Goal: Task Accomplishment & Management: Use online tool/utility

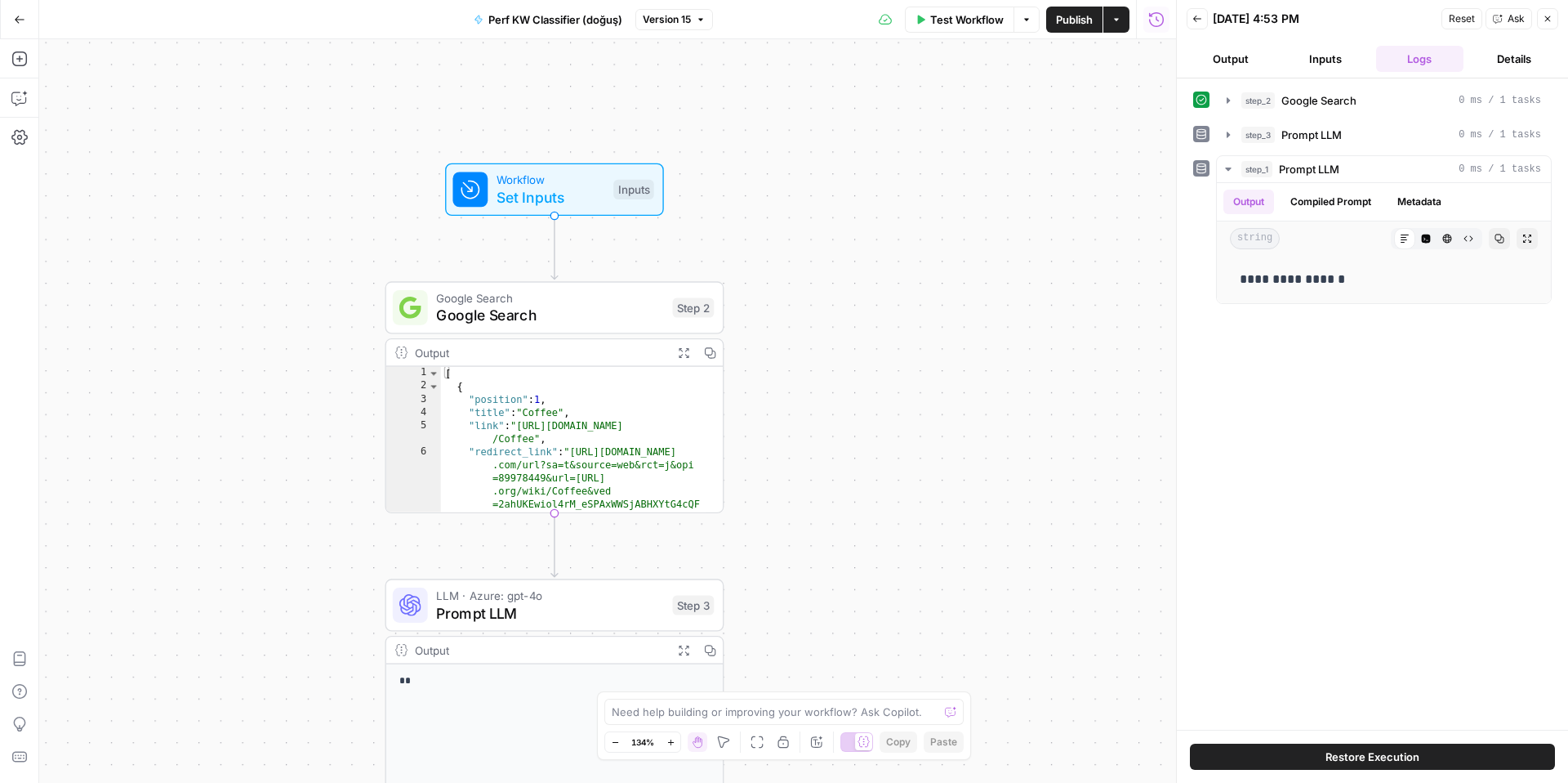
drag, startPoint x: 813, startPoint y: 219, endPoint x: 855, endPoint y: 169, distance: 65.3
click at [855, 169] on div "**********" at bounding box center [607, 411] width 1137 height 744
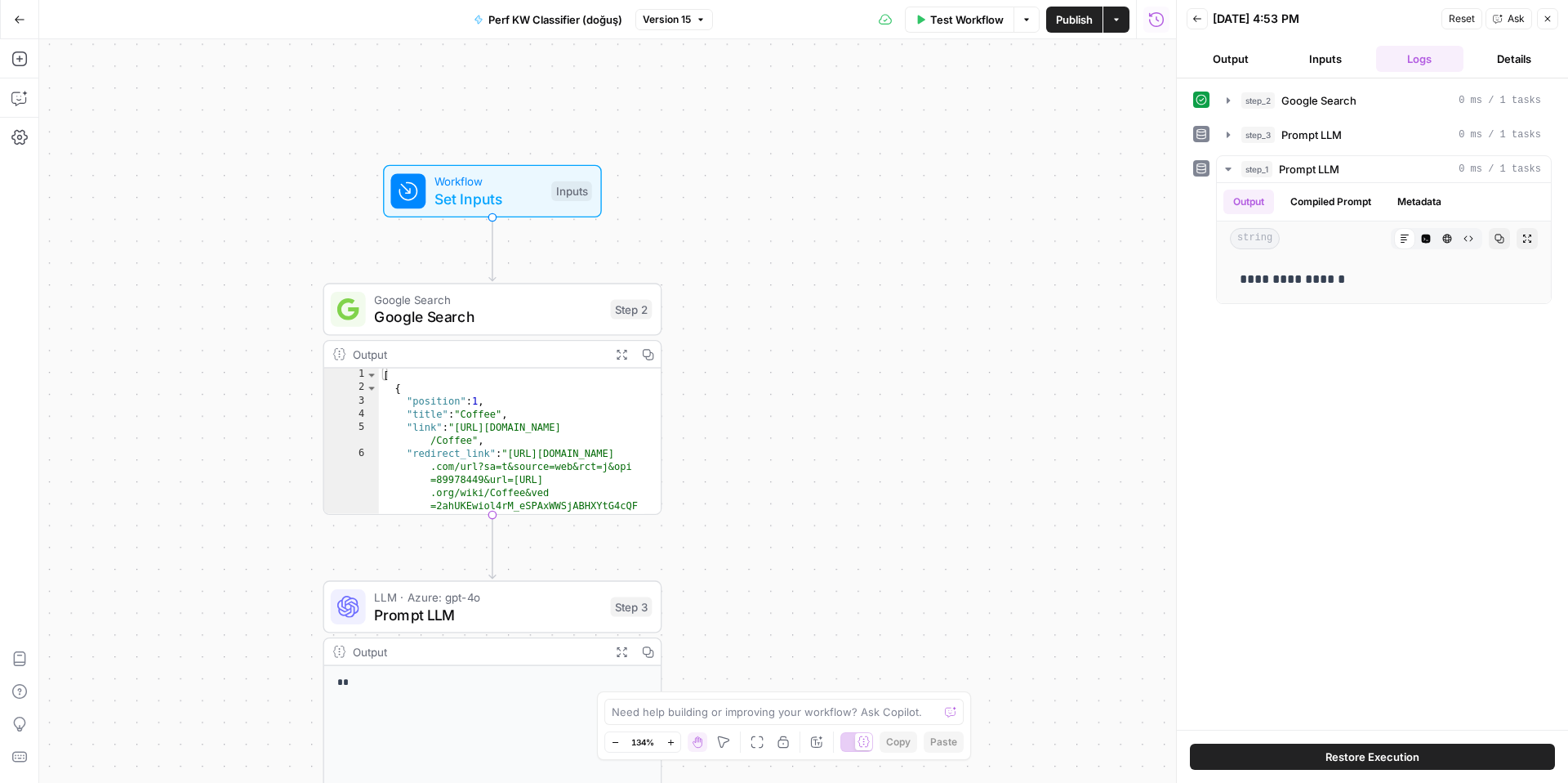
click at [1201, 65] on button "Output" at bounding box center [1230, 59] width 88 height 26
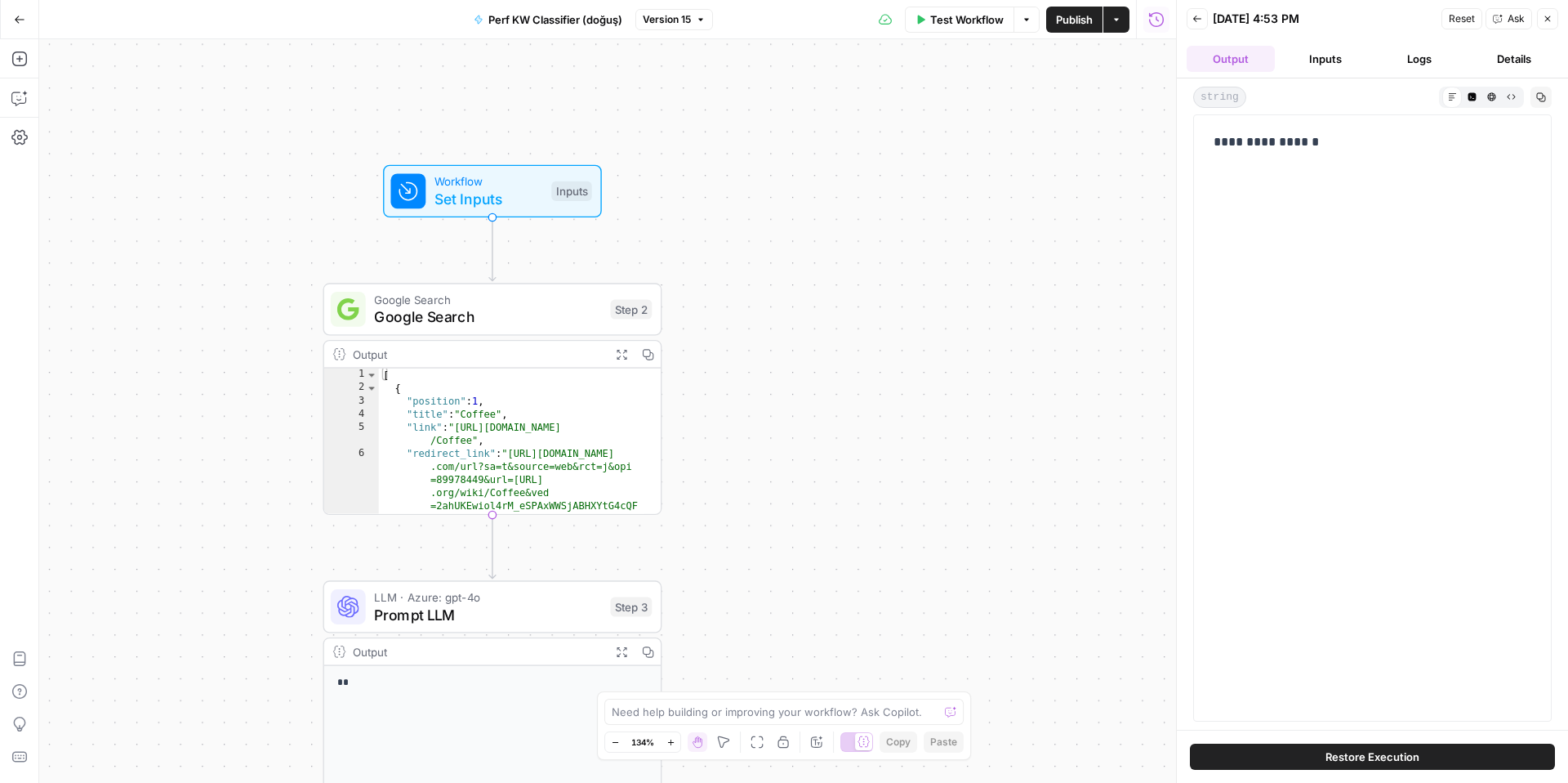
click at [1324, 64] on button "Inputs" at bounding box center [1325, 59] width 88 height 26
click at [508, 315] on span "Google Search" at bounding box center [487, 316] width 227 height 22
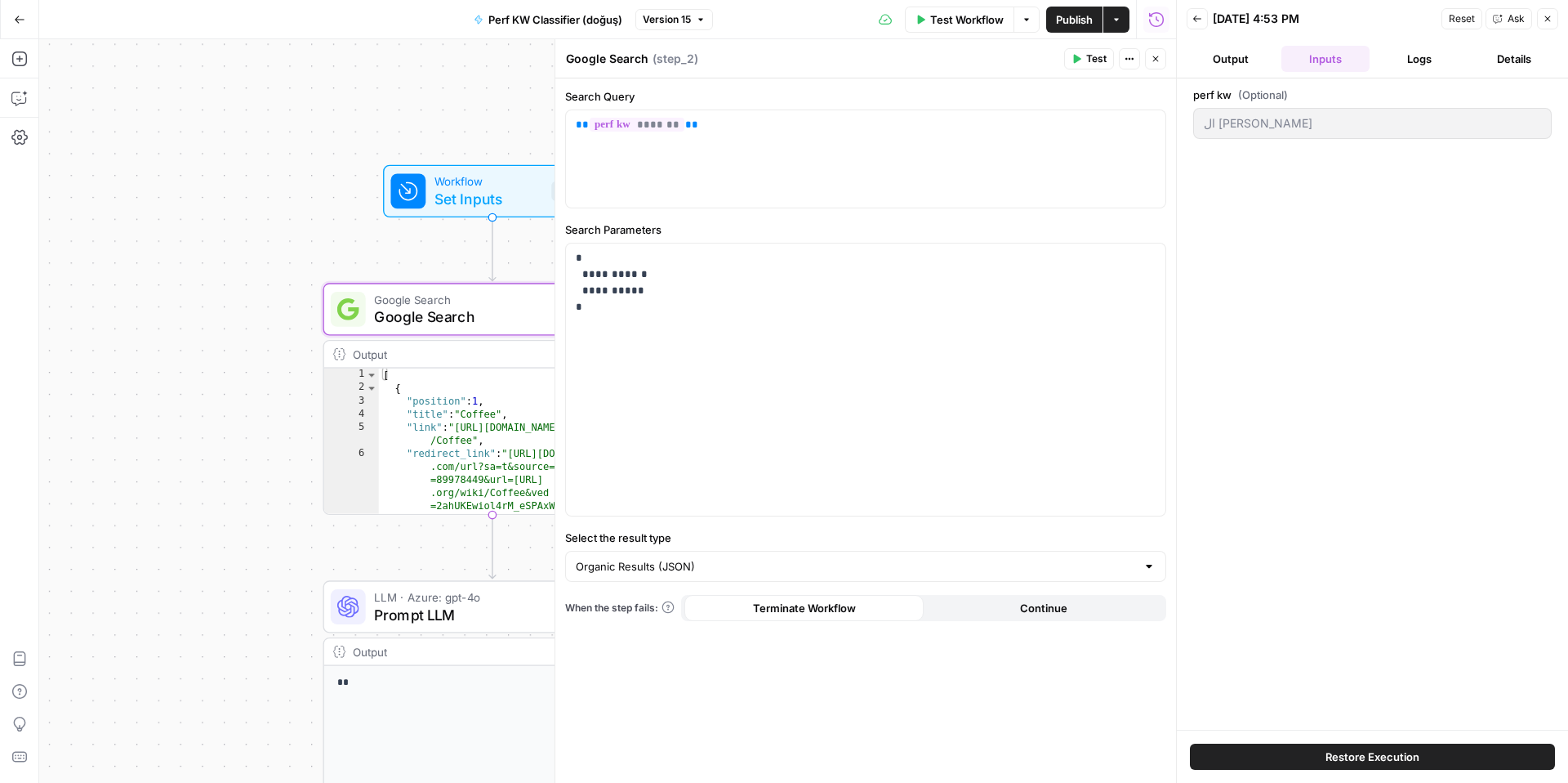
click at [467, 360] on div "Output" at bounding box center [477, 354] width 249 height 17
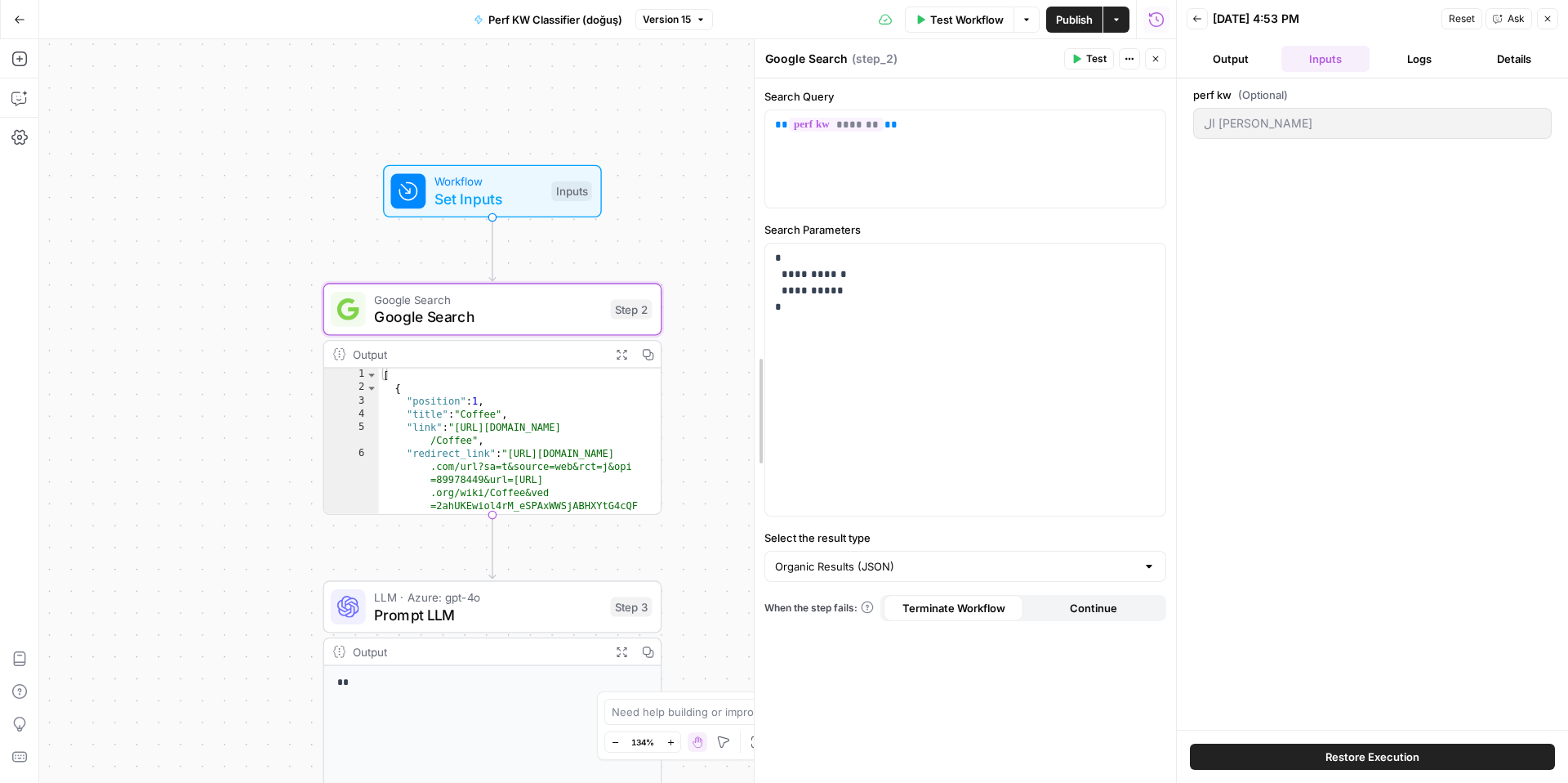
drag, startPoint x: 562, startPoint y: 384, endPoint x: 761, endPoint y: 385, distance: 199.0
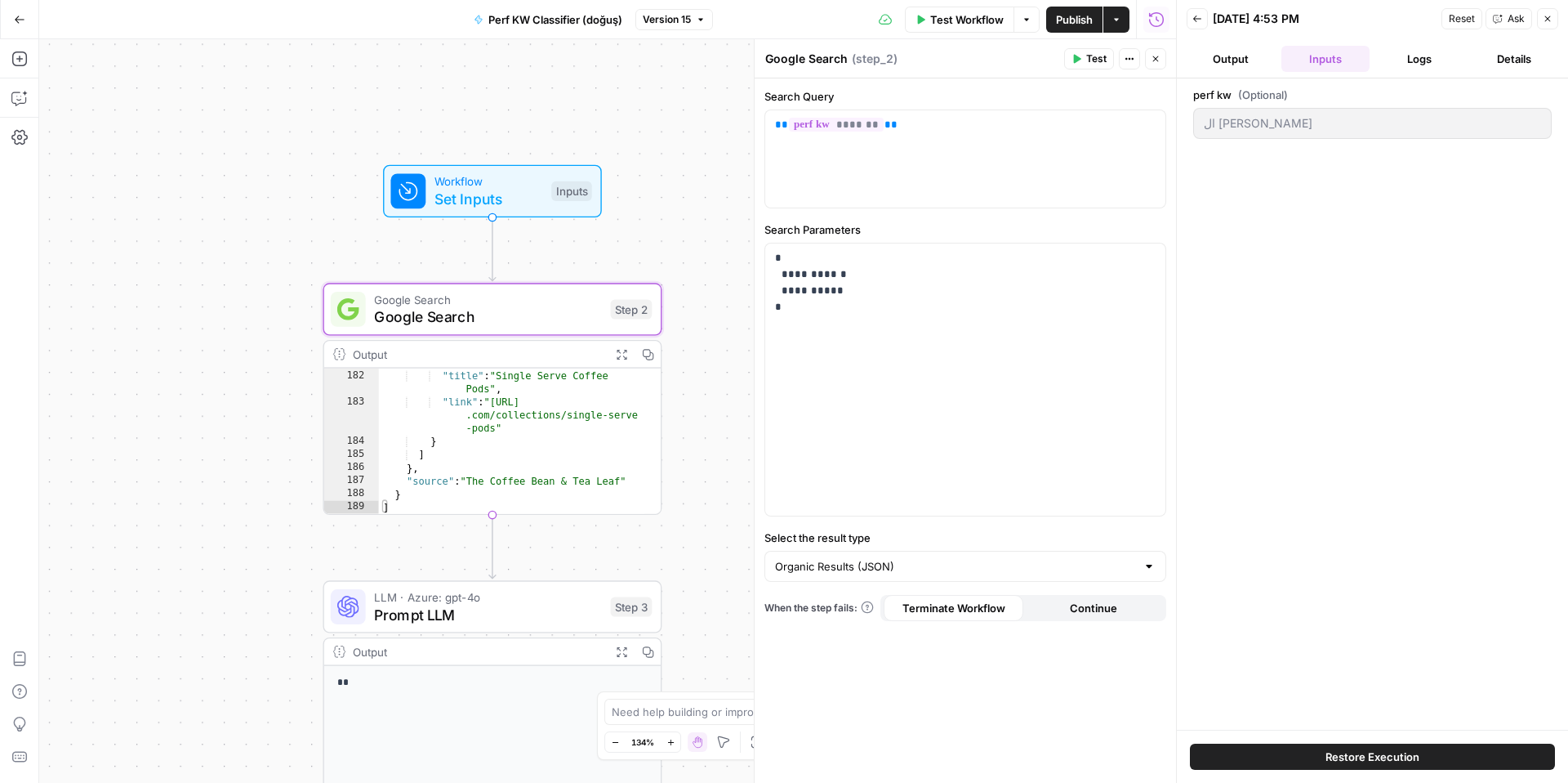
scroll to position [3911, 0]
click at [525, 301] on span "Google Search" at bounding box center [487, 300] width 227 height 17
click at [507, 185] on span "Workflow" at bounding box center [488, 180] width 108 height 17
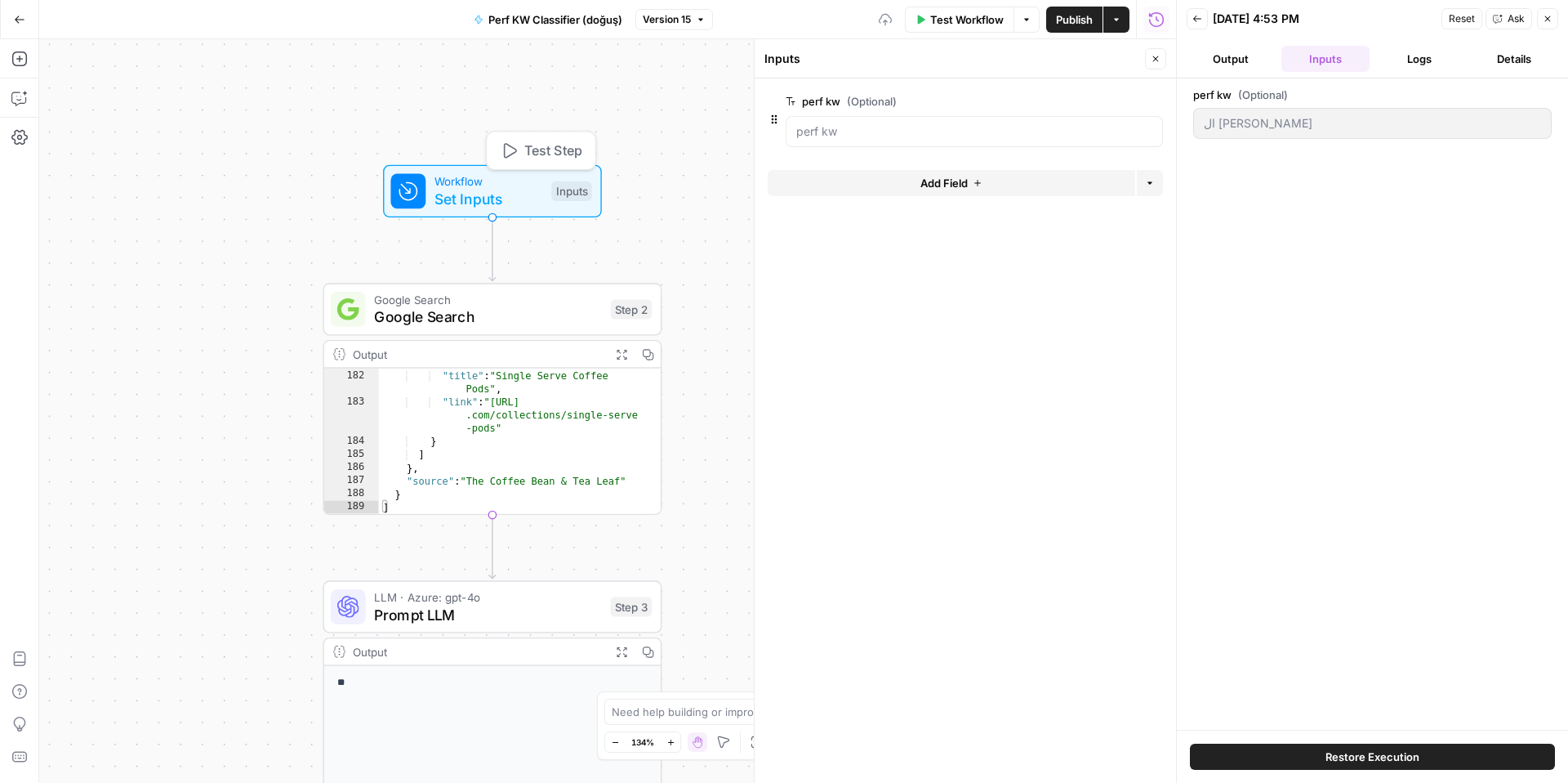
click at [508, 329] on div "Google Search Google Search Step 2 Copy step Delete step Add Note Test" at bounding box center [492, 309] width 339 height 52
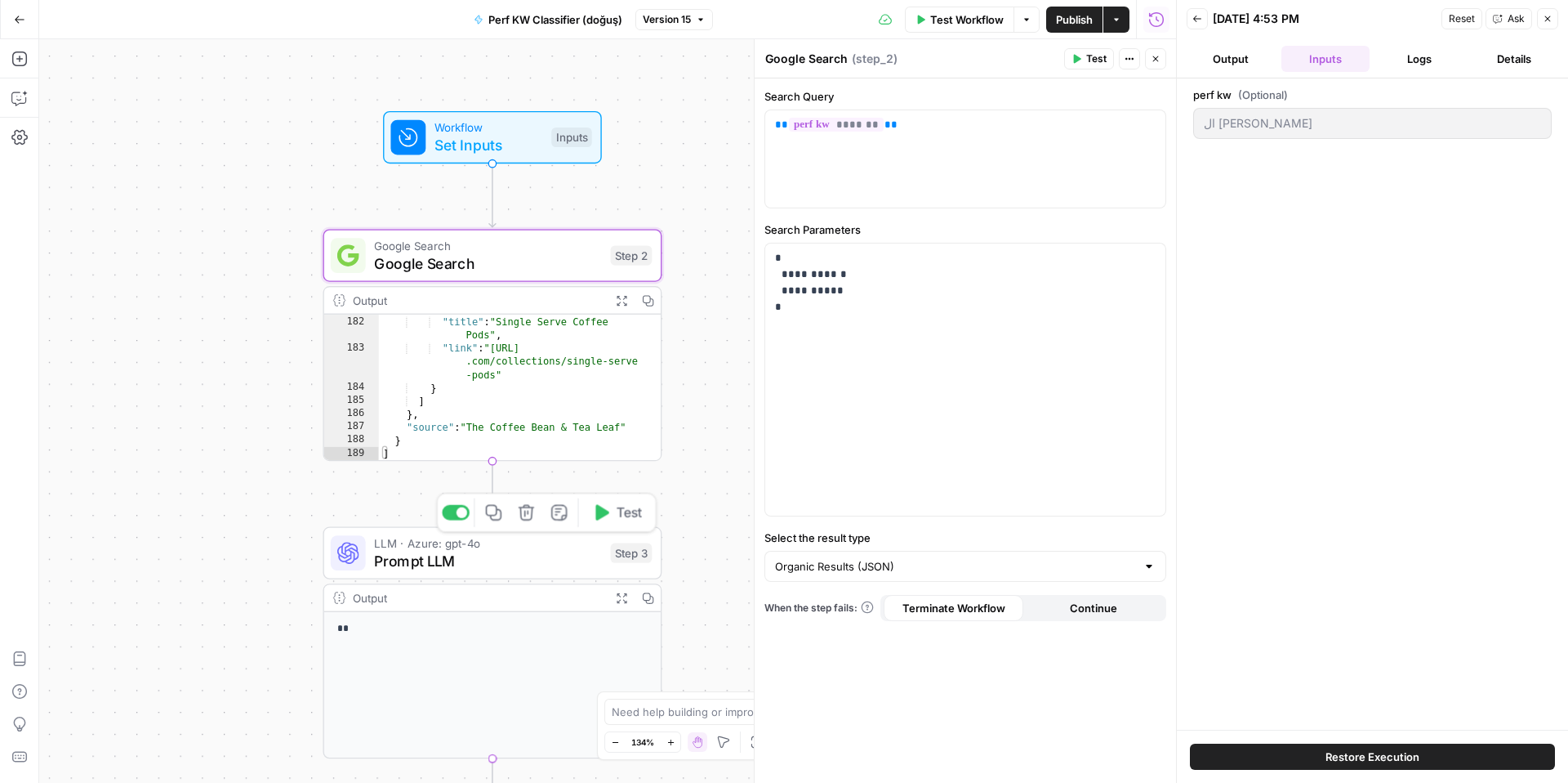
click at [485, 571] on span "Prompt LLM" at bounding box center [487, 561] width 227 height 22
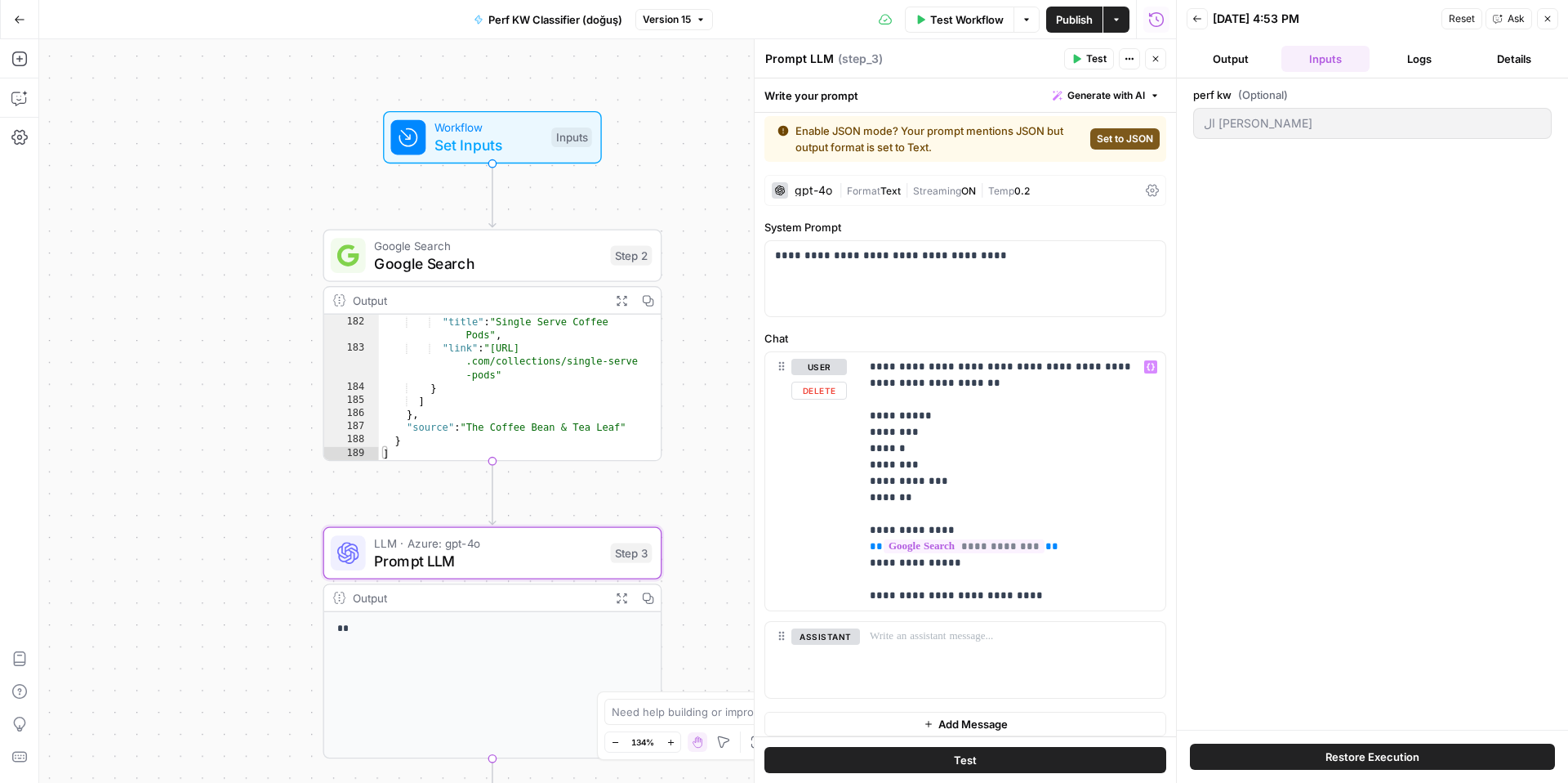
scroll to position [16, 0]
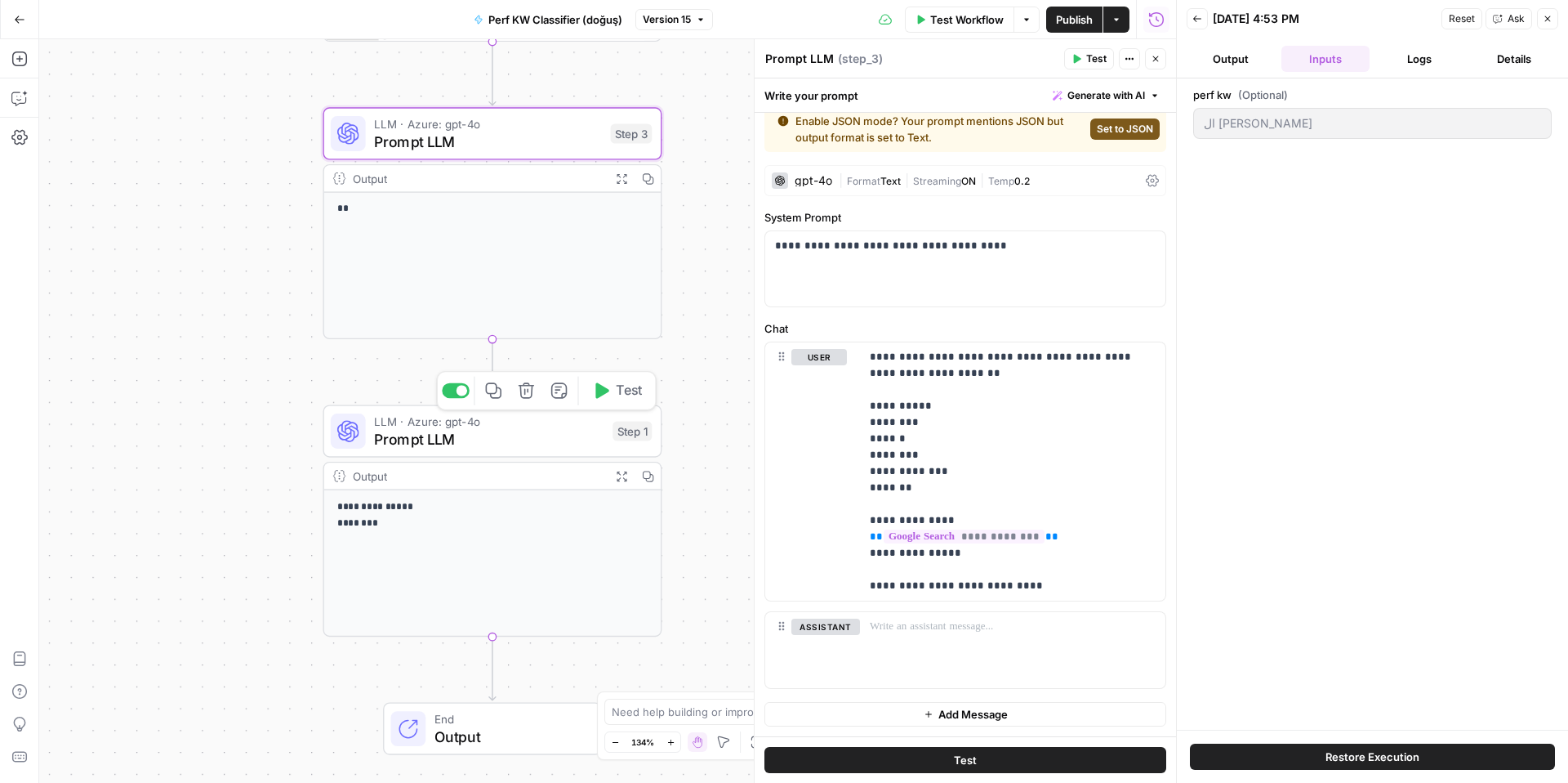
click at [484, 433] on span "Prompt LLM" at bounding box center [489, 439] width 230 height 22
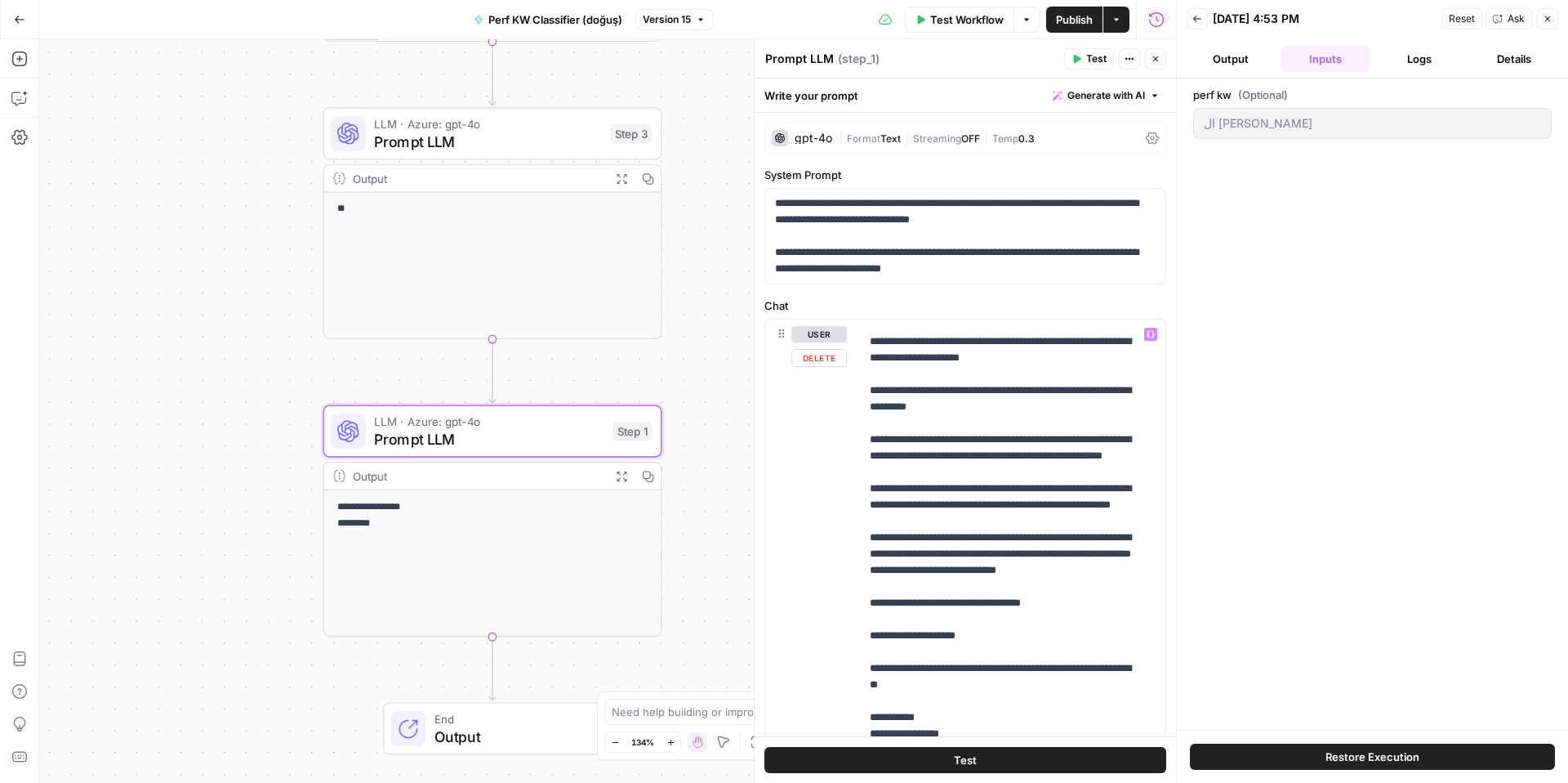
scroll to position [111, 0]
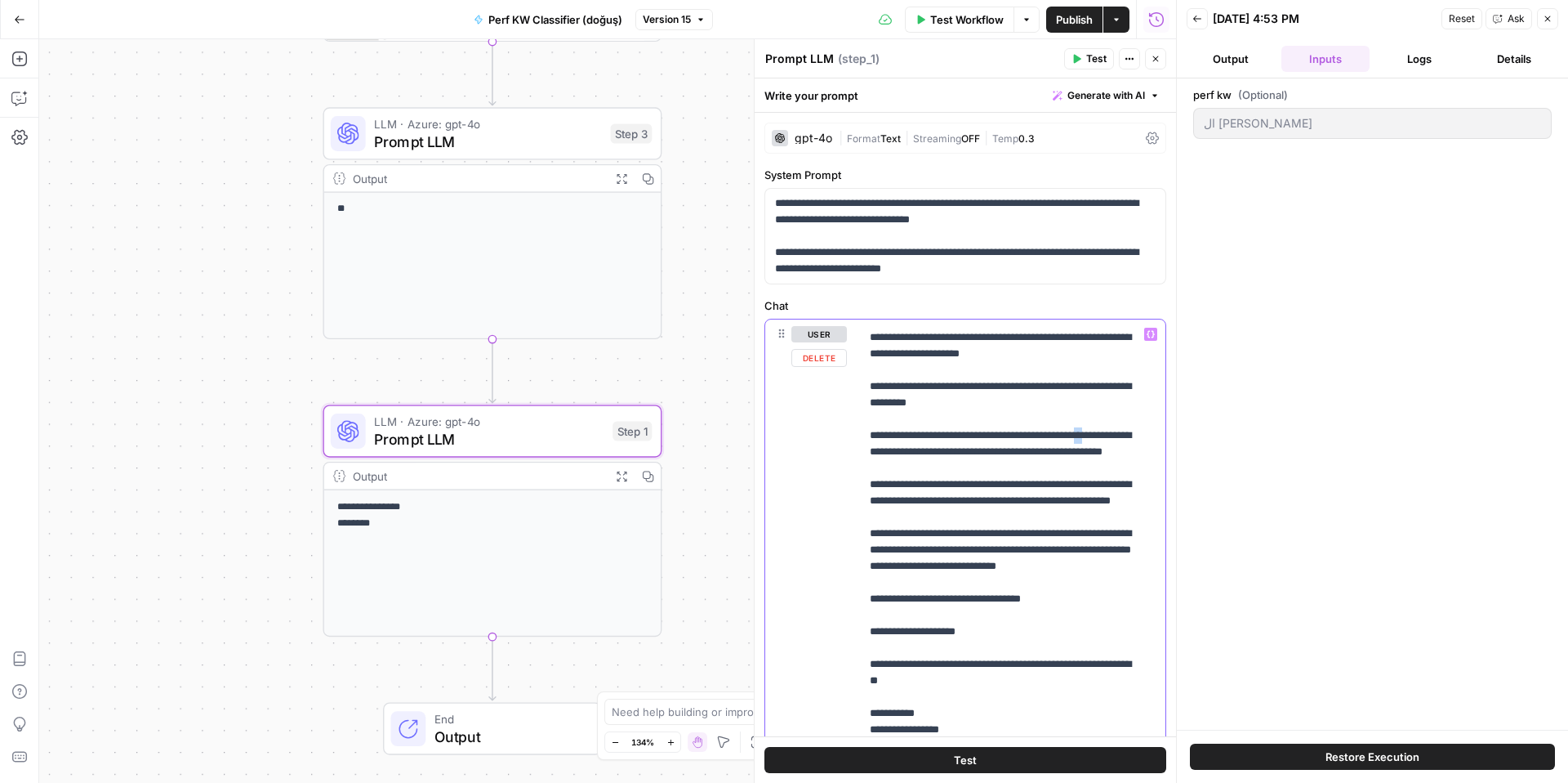
click at [877, 452] on p "**********" at bounding box center [1000, 639] width 261 height 849
click at [905, 477] on p "**********" at bounding box center [1000, 639] width 261 height 849
click at [873, 501] on p "**********" at bounding box center [1000, 639] width 261 height 849
click at [1003, 464] on p "**********" at bounding box center [1000, 639] width 261 height 849
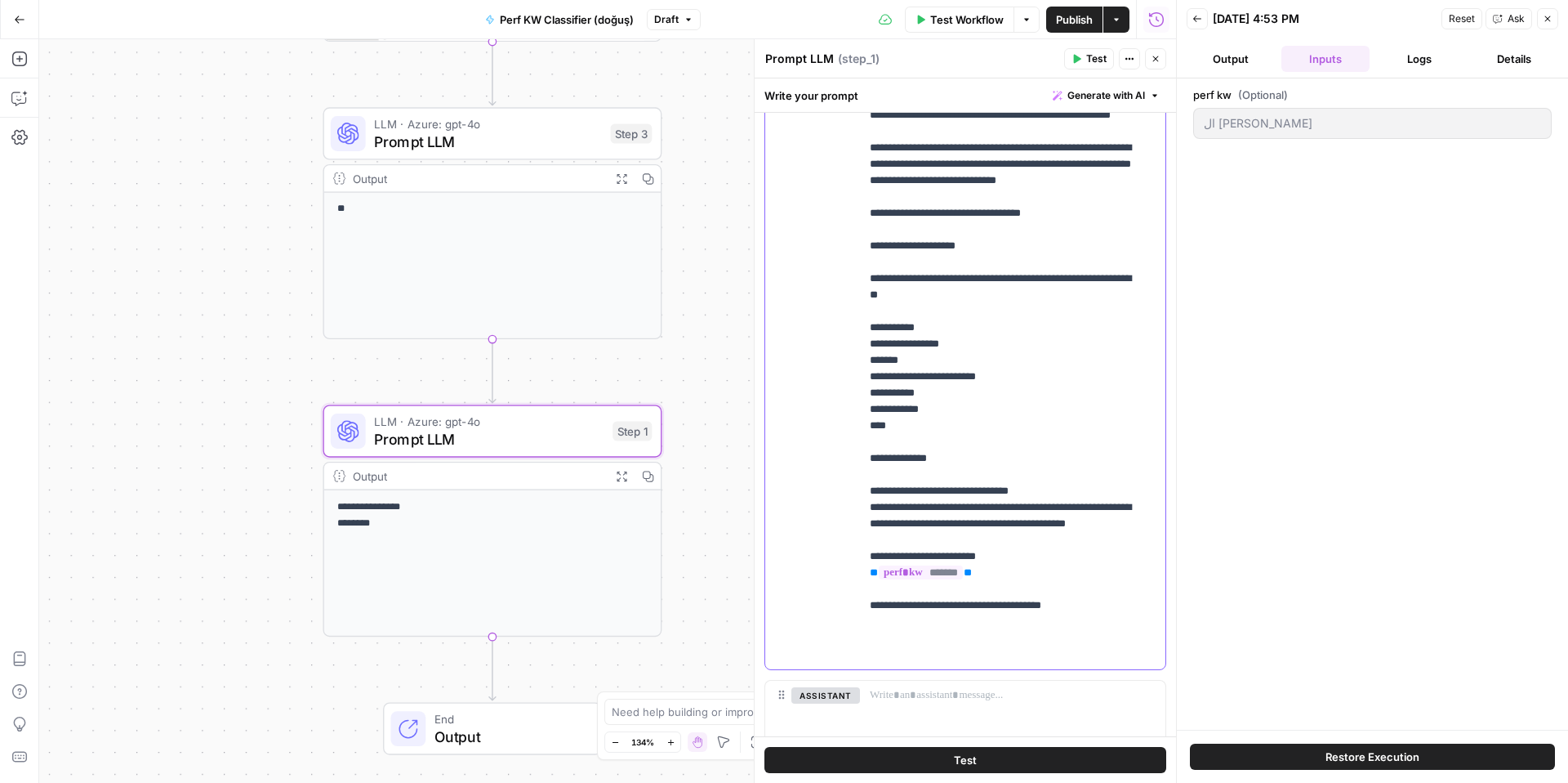
scroll to position [331, 0]
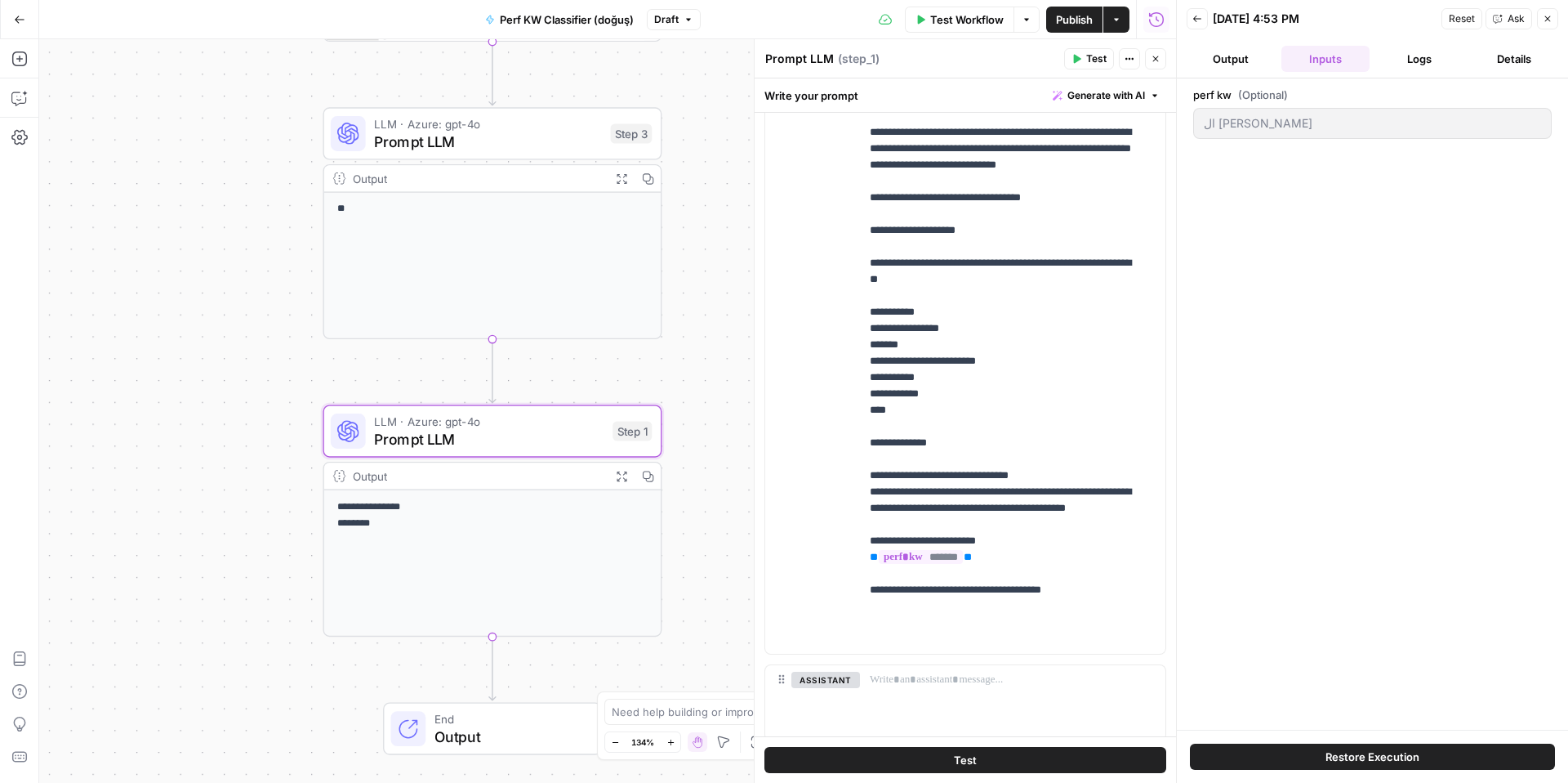
click at [1244, 53] on button "Output" at bounding box center [1230, 59] width 88 height 26
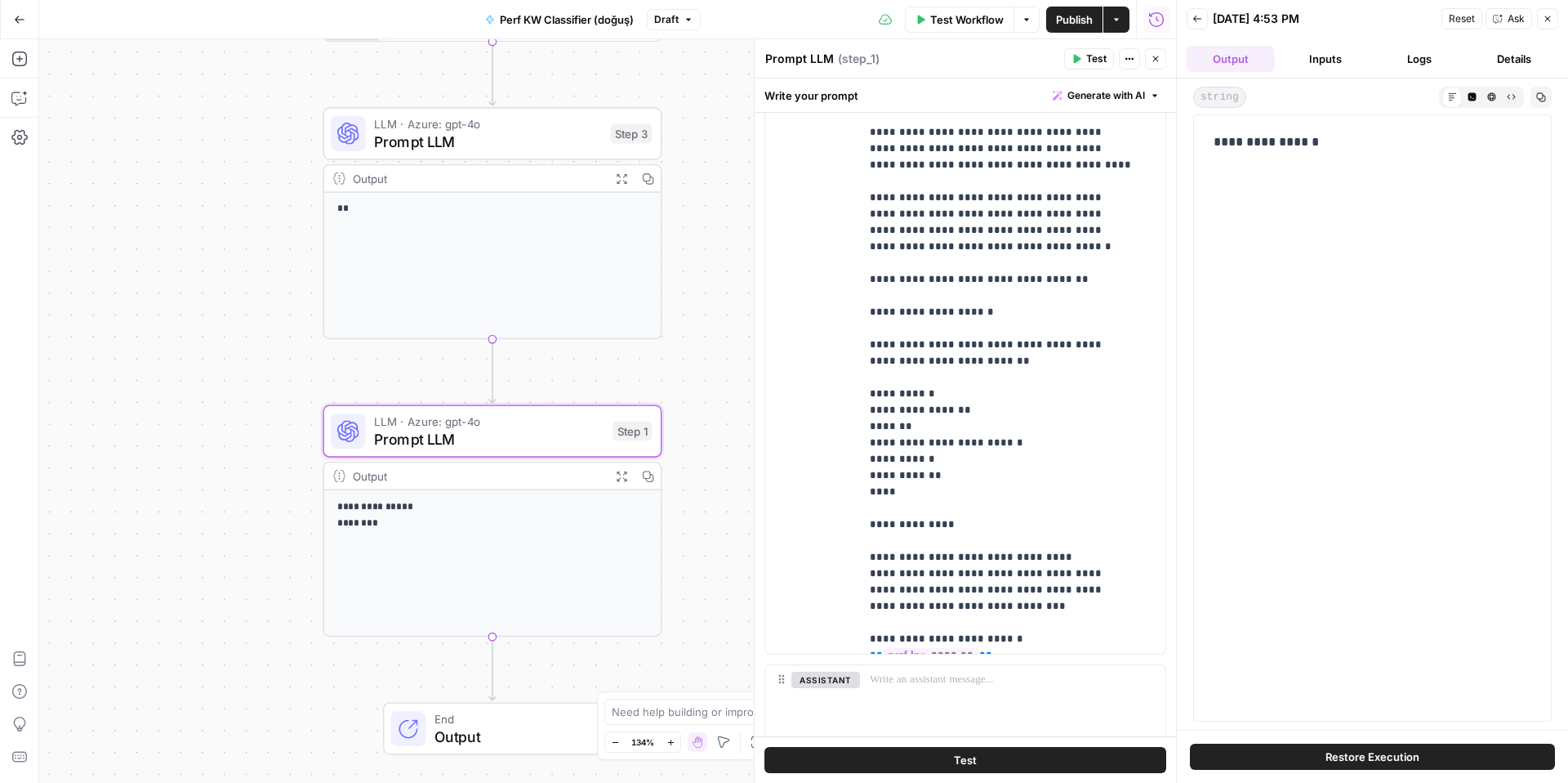
click at [1325, 60] on button "Inputs" at bounding box center [1325, 59] width 88 height 26
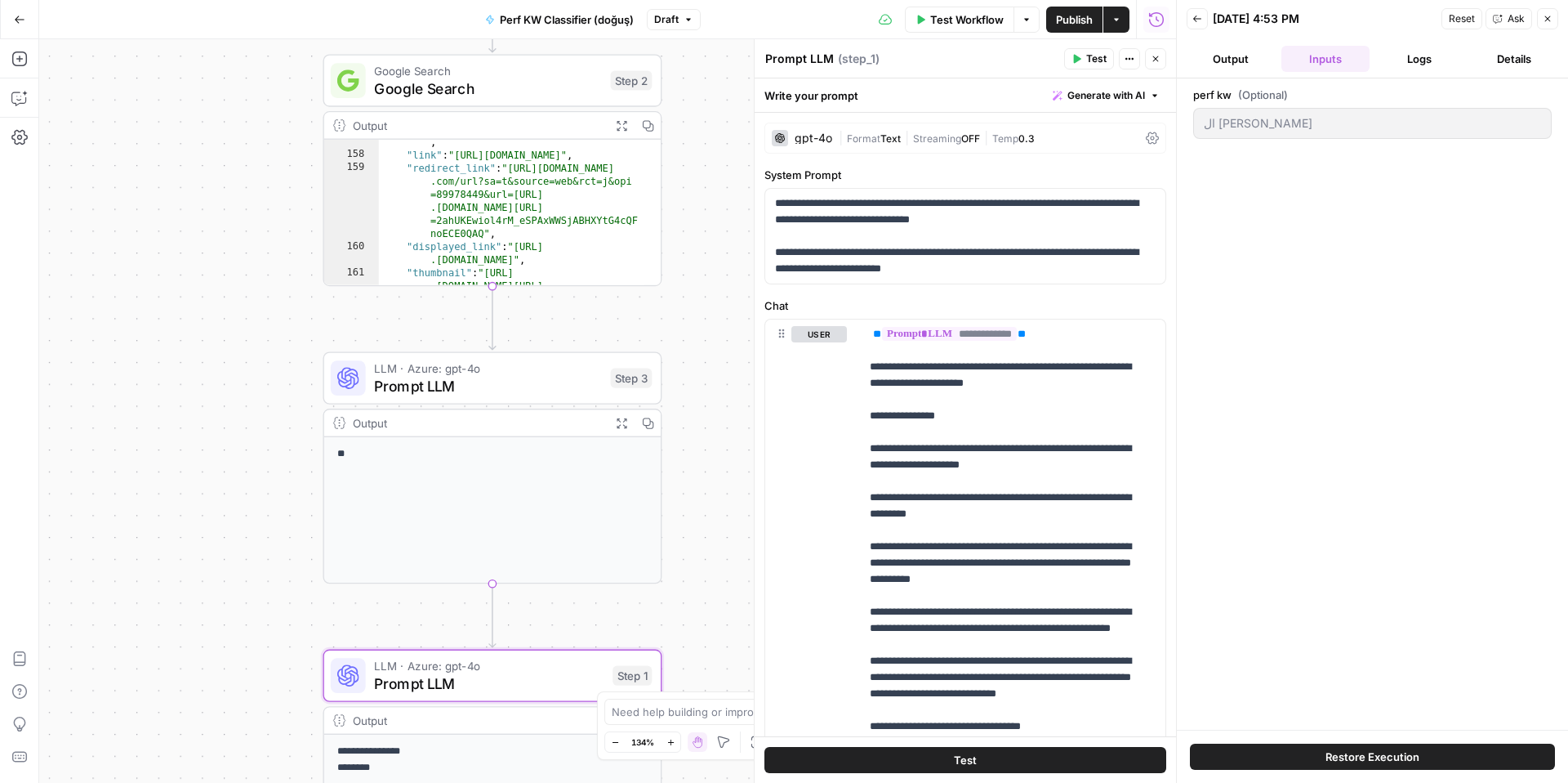
scroll to position [3425, 0]
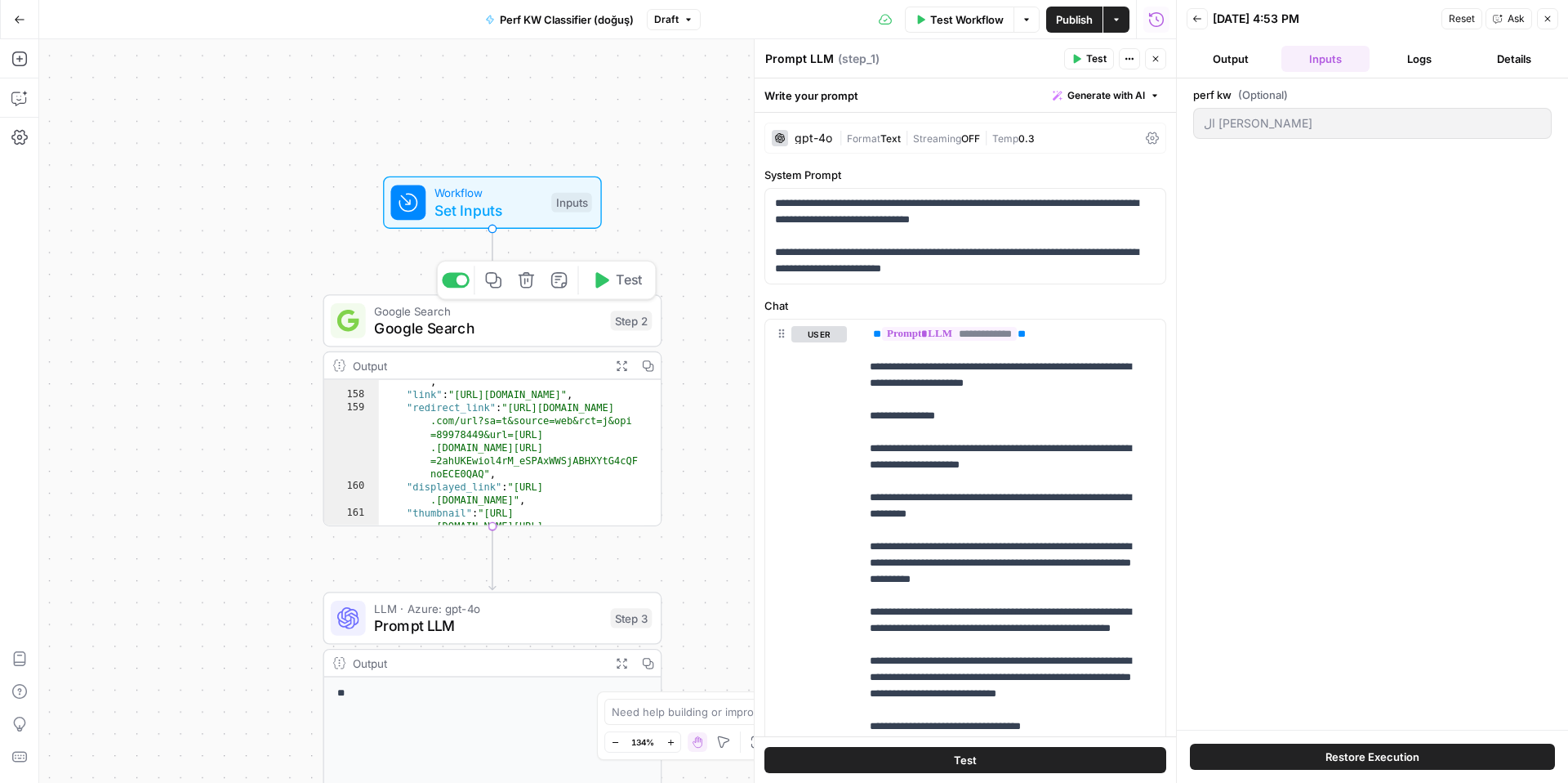
click at [515, 319] on span "Google Search" at bounding box center [487, 328] width 227 height 22
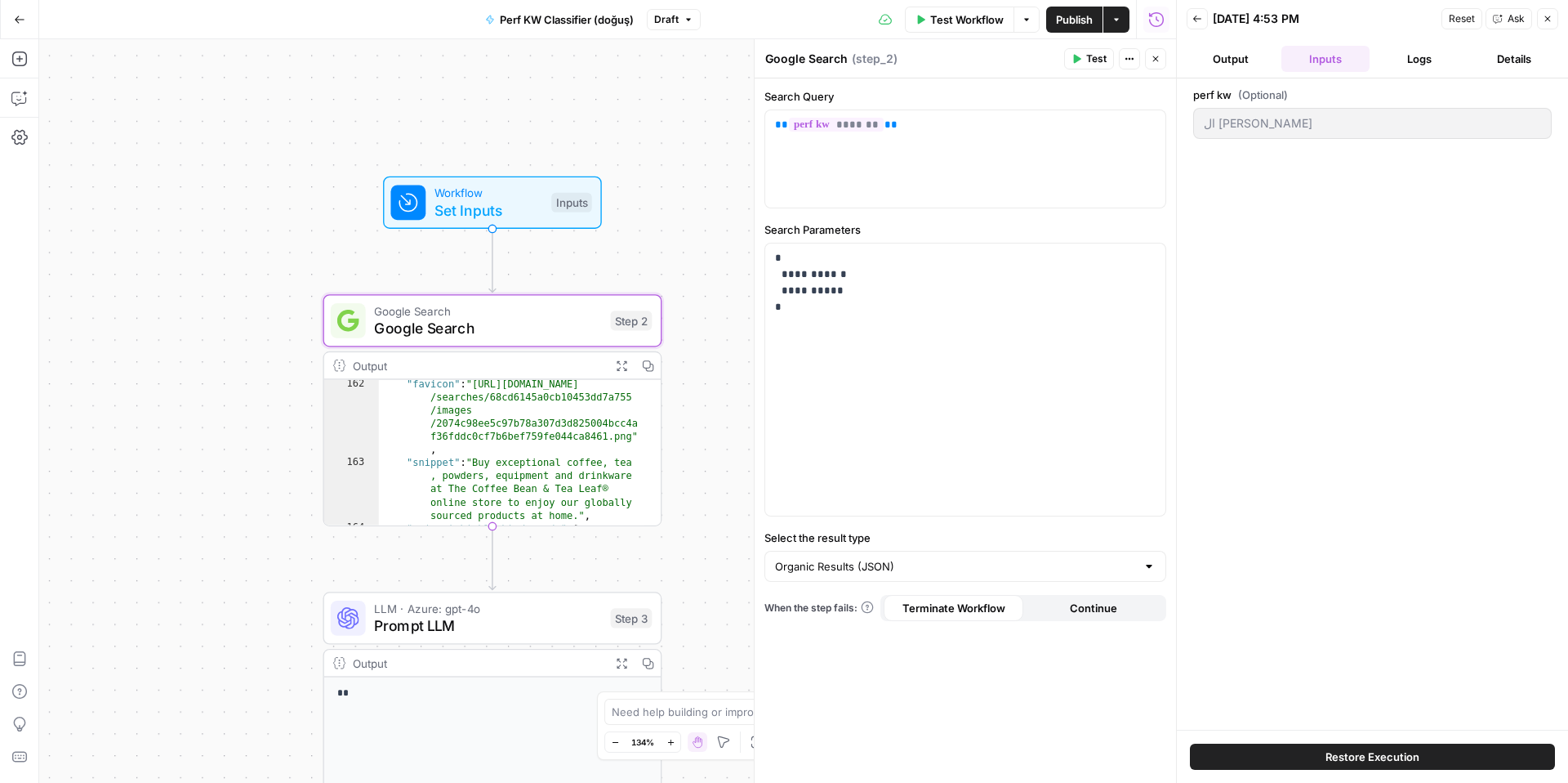
scroll to position [3675, 0]
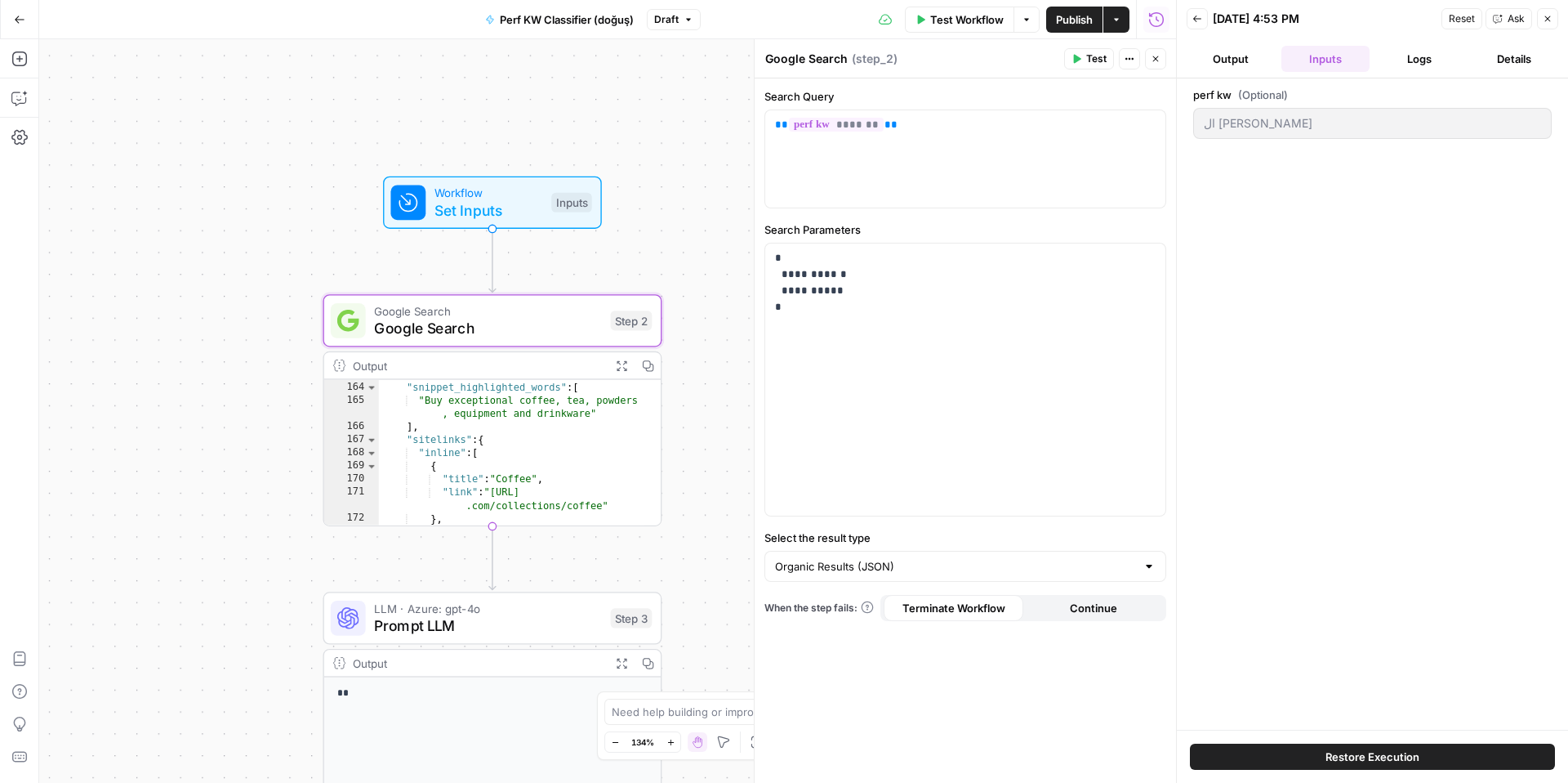
click at [617, 367] on icon "button" at bounding box center [622, 365] width 13 height 13
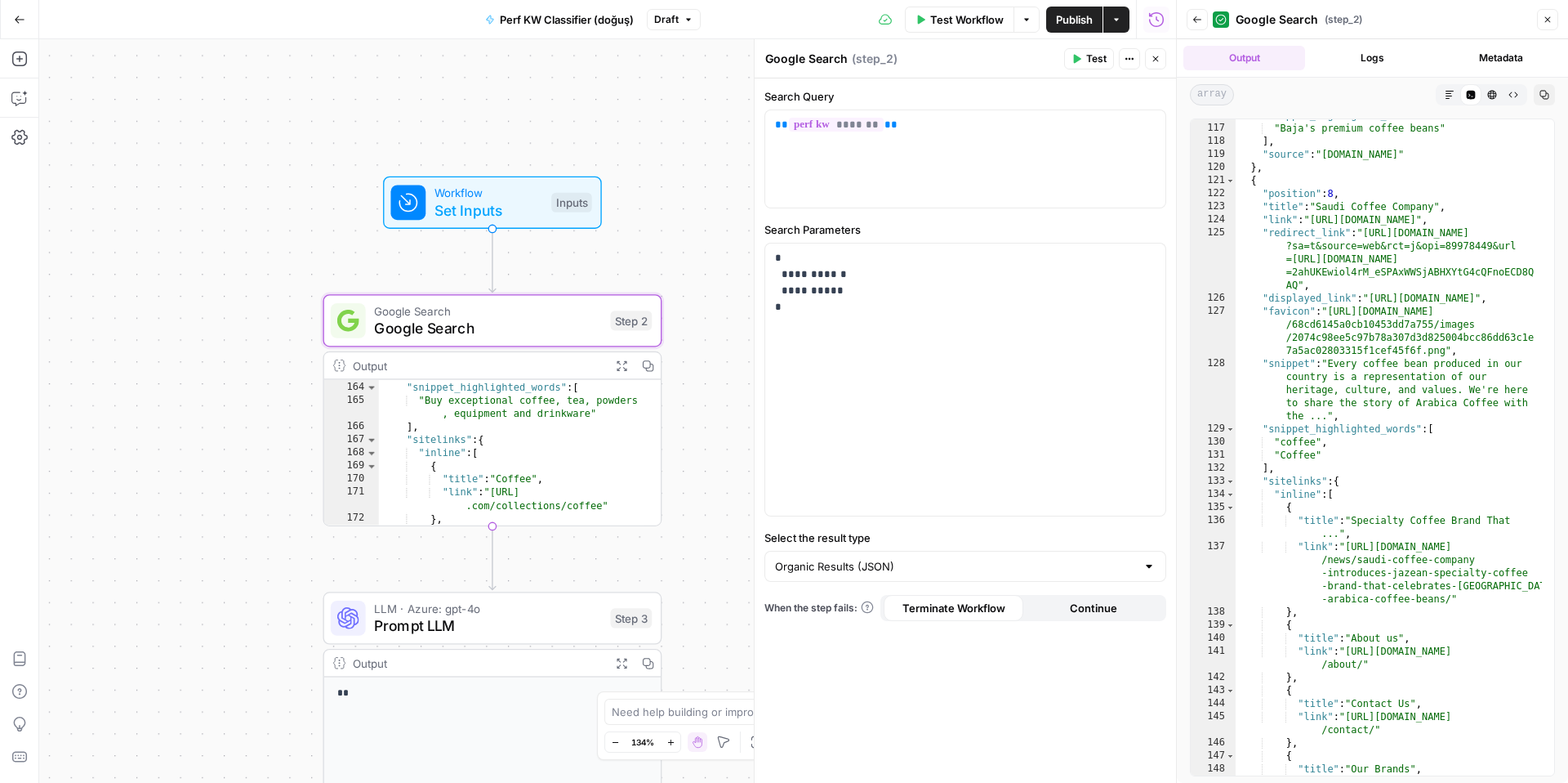
scroll to position [3148, 0]
click at [1544, 11] on button "Close" at bounding box center [1547, 19] width 21 height 21
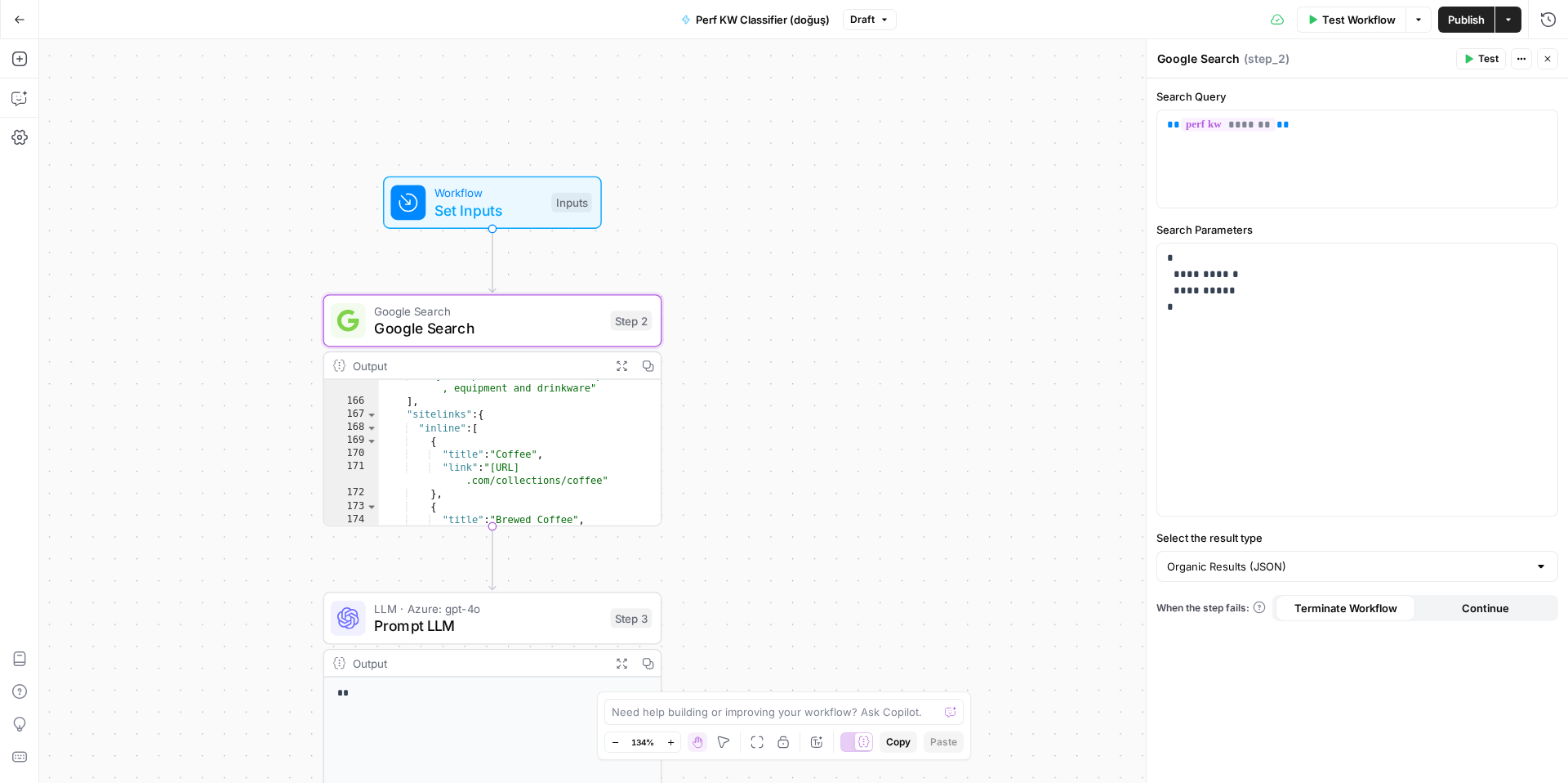
scroll to position [3751, 0]
click at [516, 614] on span "Prompt LLM" at bounding box center [487, 625] width 227 height 22
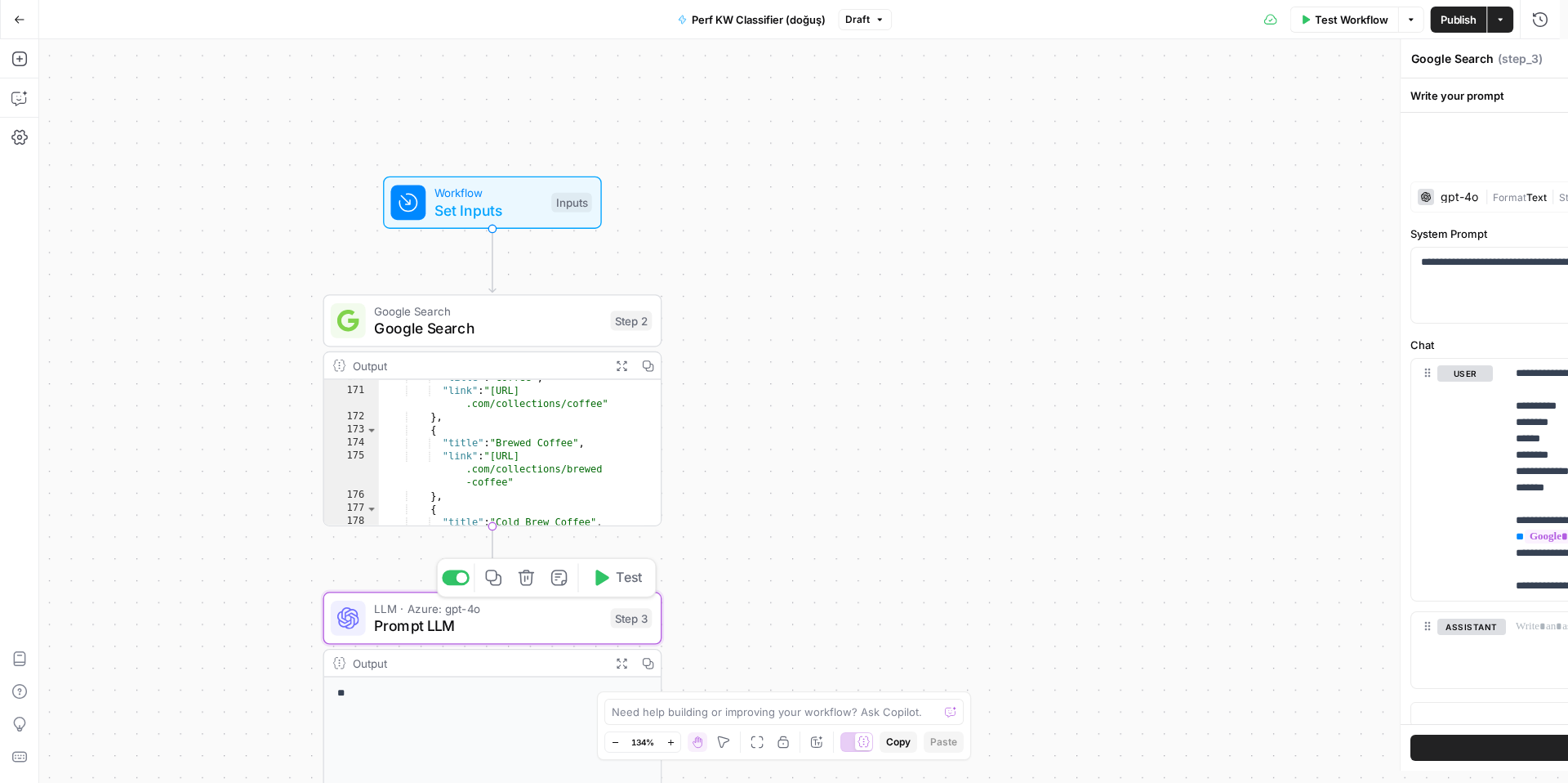
type textarea "Prompt LLM"
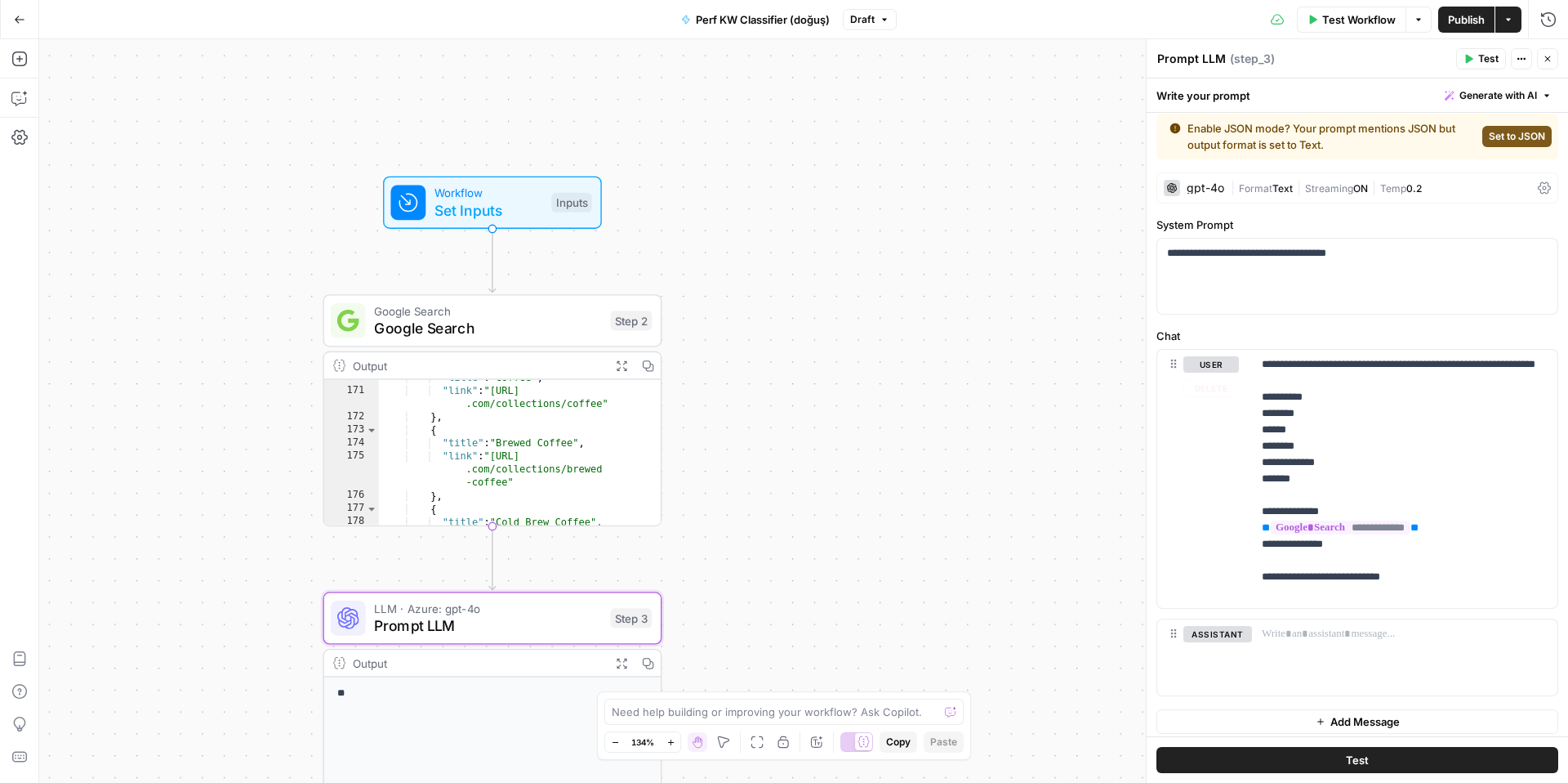
scroll to position [16, 0]
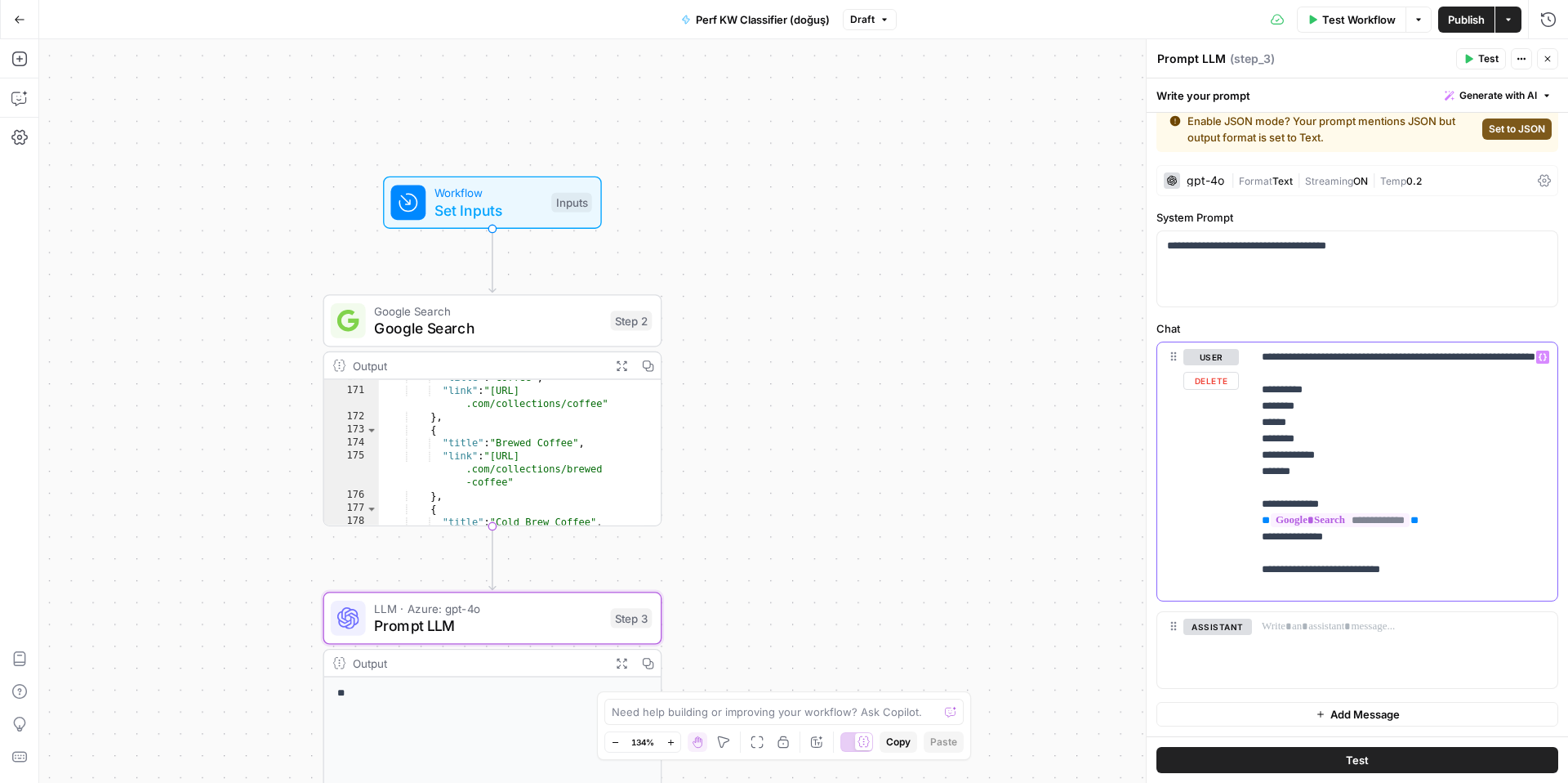
click at [1311, 483] on p "**********" at bounding box center [1399, 472] width 273 height 245
click at [1396, 422] on p "**********" at bounding box center [1399, 472] width 273 height 245
click at [1268, 325] on label "Chat" at bounding box center [1357, 328] width 402 height 16
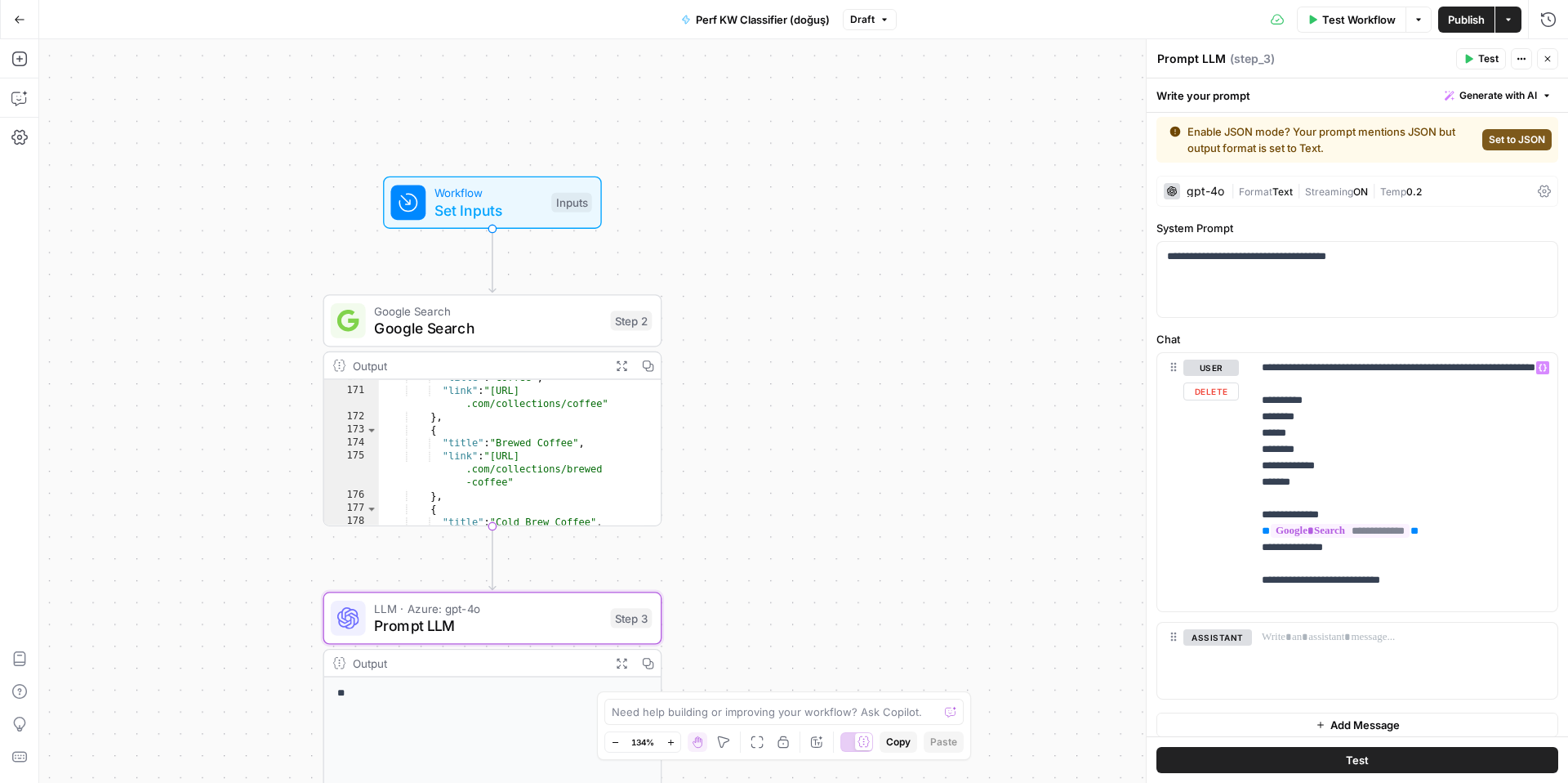
scroll to position [0, 0]
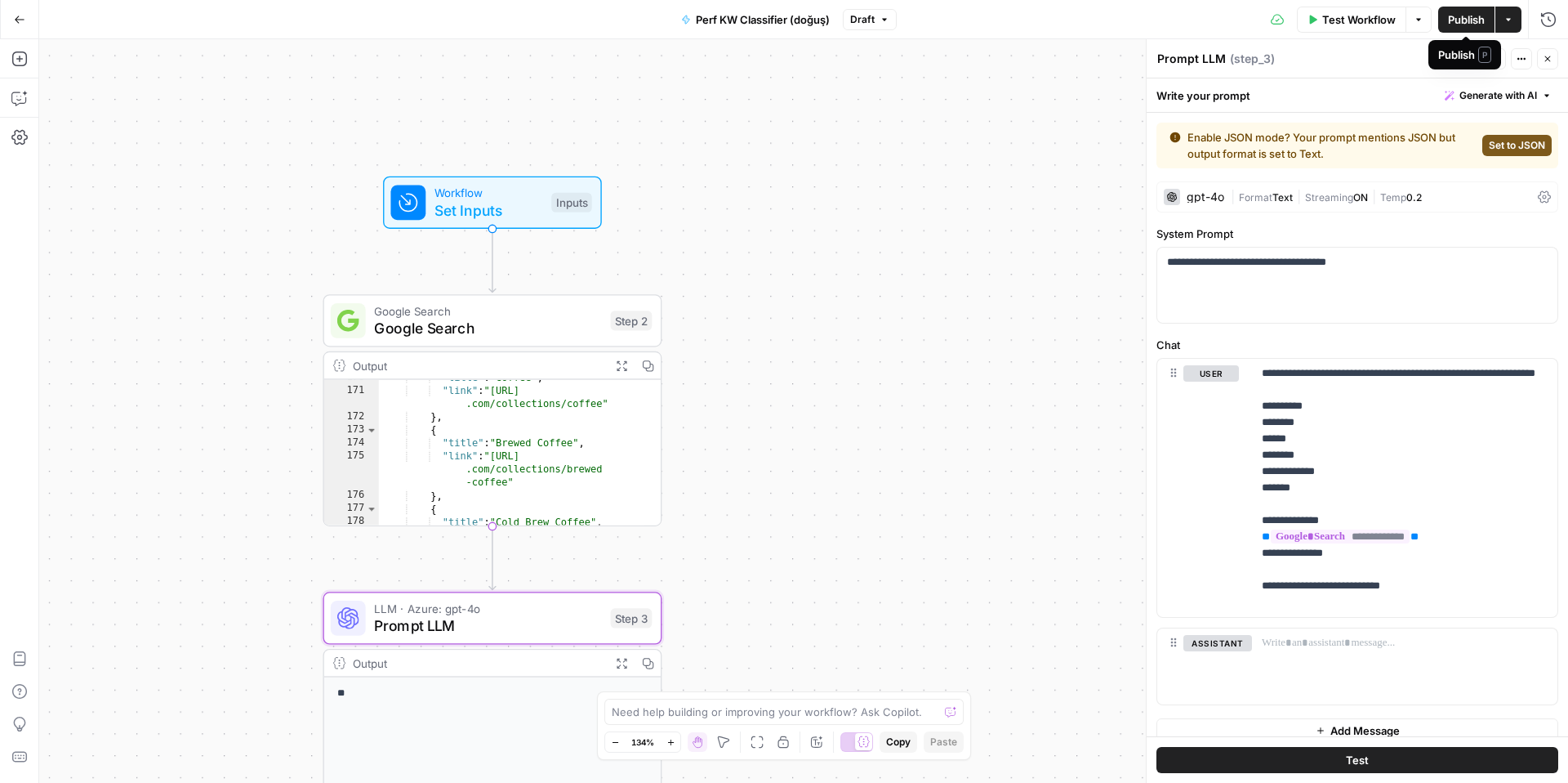
click at [1506, 18] on icon "button" at bounding box center [1508, 18] width 5 height 3
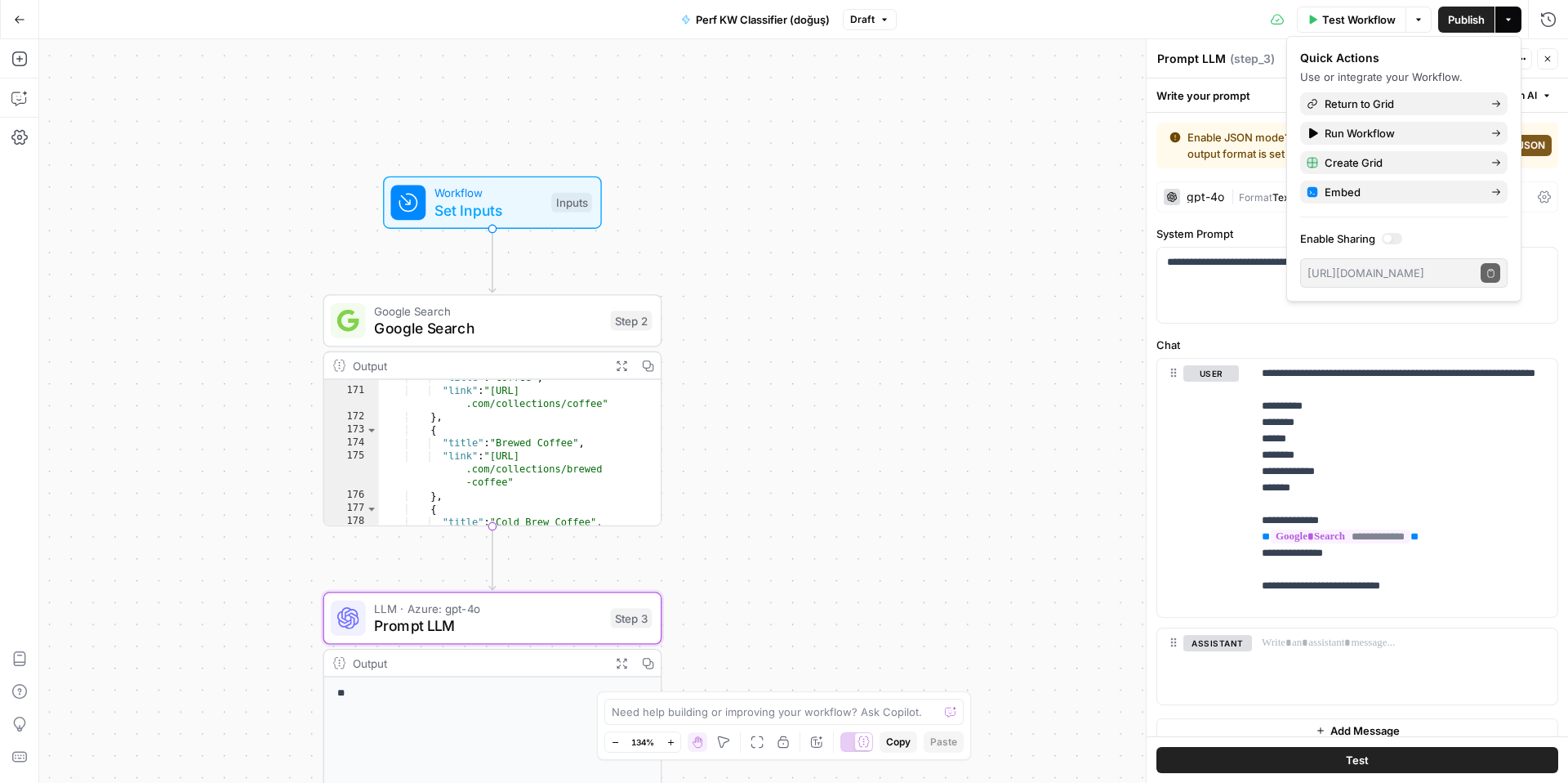
click at [1357, 26] on span "Test Workflow" at bounding box center [1359, 19] width 74 height 16
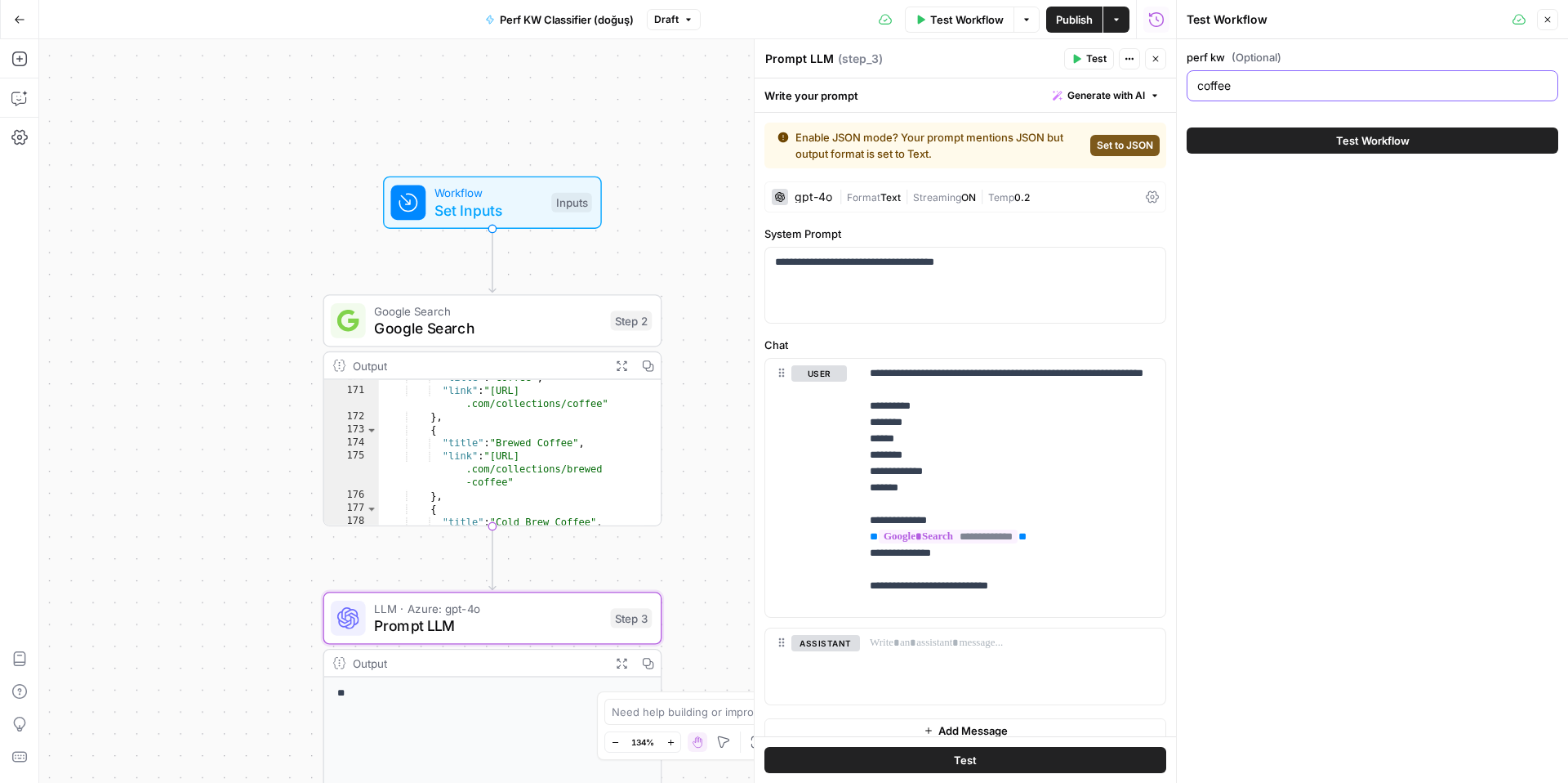
click at [1270, 88] on input "coffee" at bounding box center [1373, 85] width 351 height 16
click at [1241, 77] on input "perf kw (Optional)" at bounding box center [1373, 85] width 351 height 16
paste input "ستاربكس"
type input "ستاربكس"
click at [1337, 146] on span "Test Workflow" at bounding box center [1373, 140] width 74 height 16
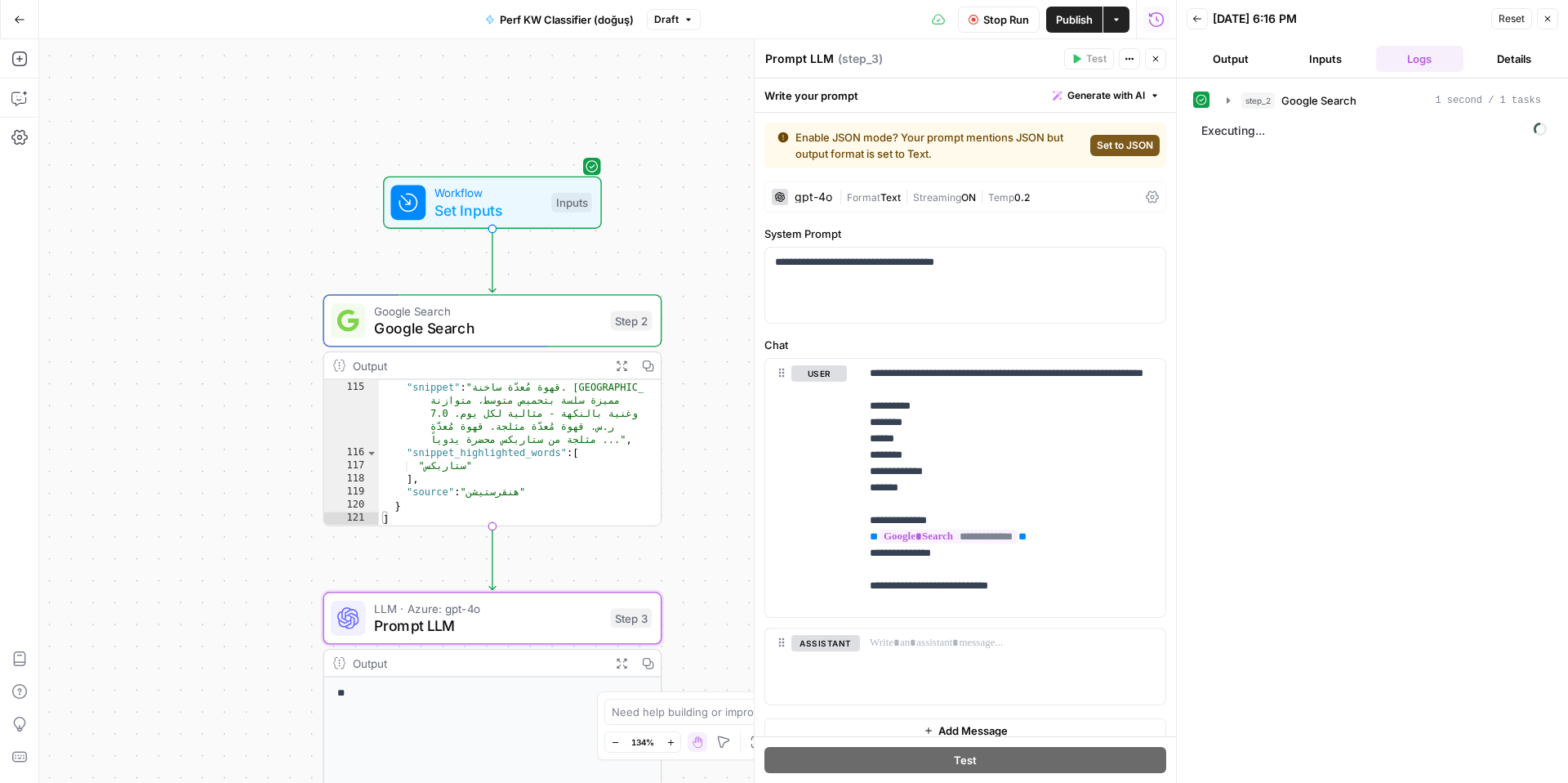
scroll to position [2430, 0]
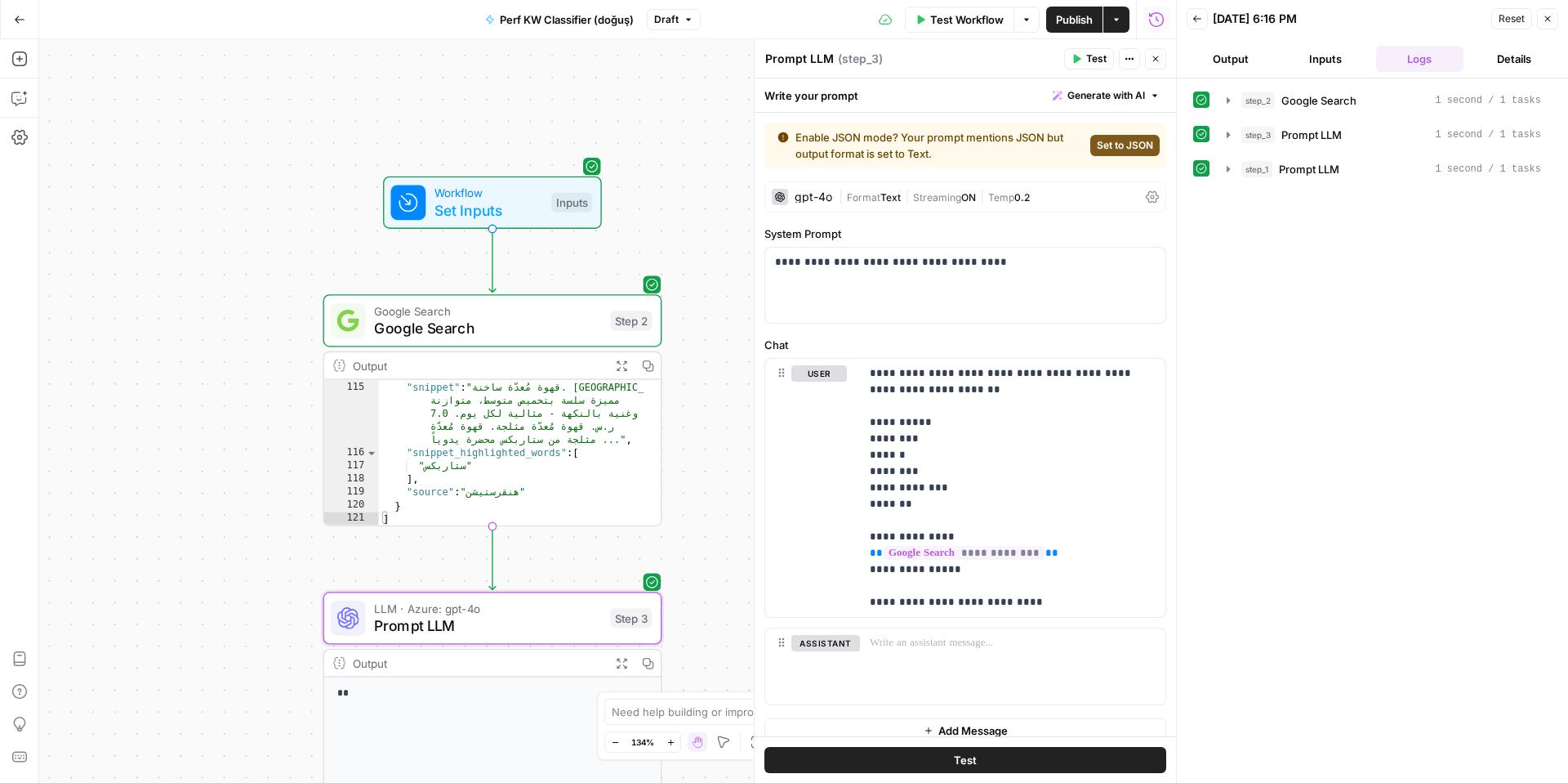
click at [1232, 56] on button "Output" at bounding box center [1230, 59] width 88 height 26
click at [1419, 55] on button "Logs" at bounding box center [1420, 59] width 88 height 26
click at [1224, 104] on icon "button" at bounding box center [1228, 101] width 13 height 13
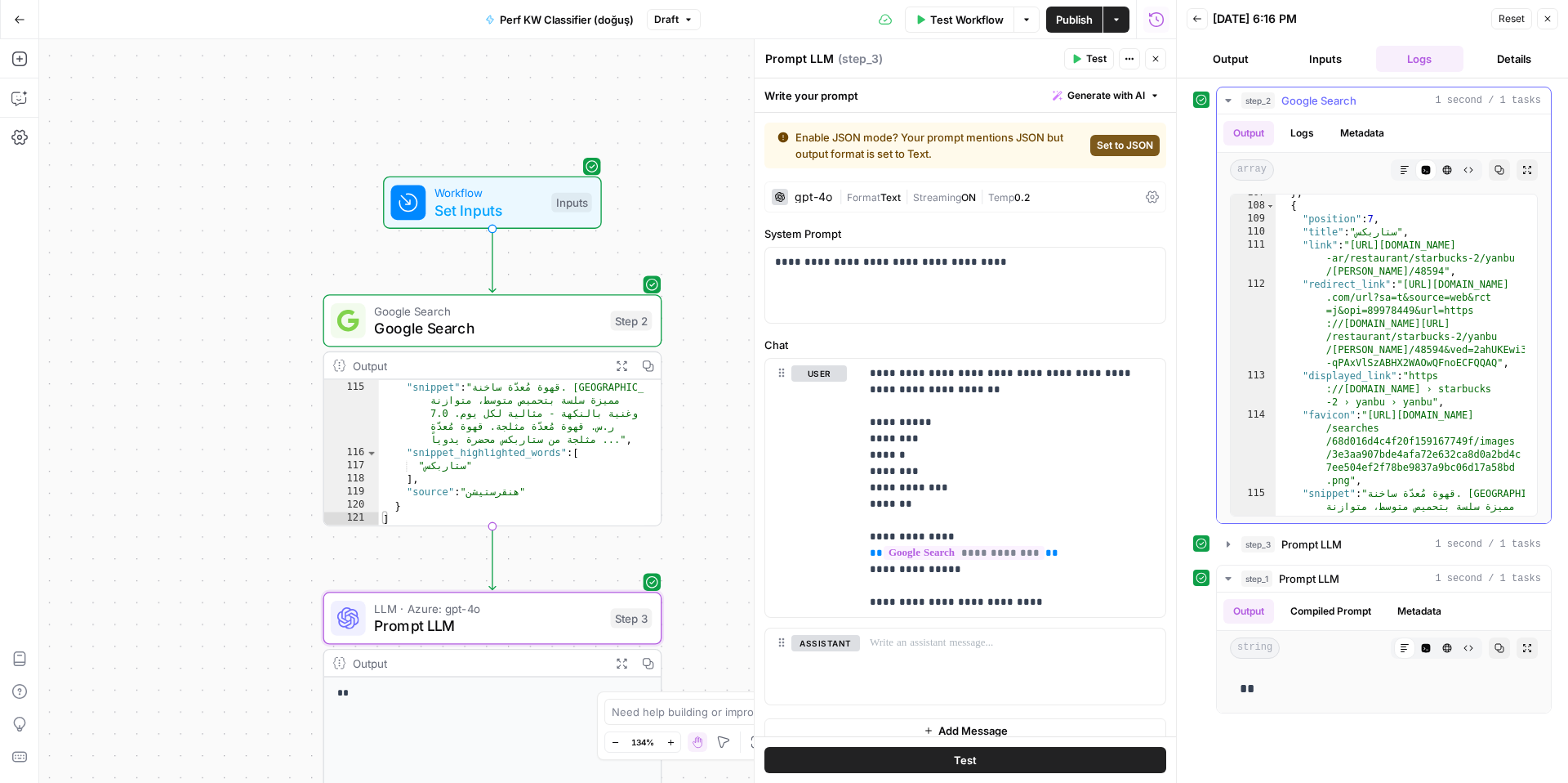
scroll to position [3169, 0]
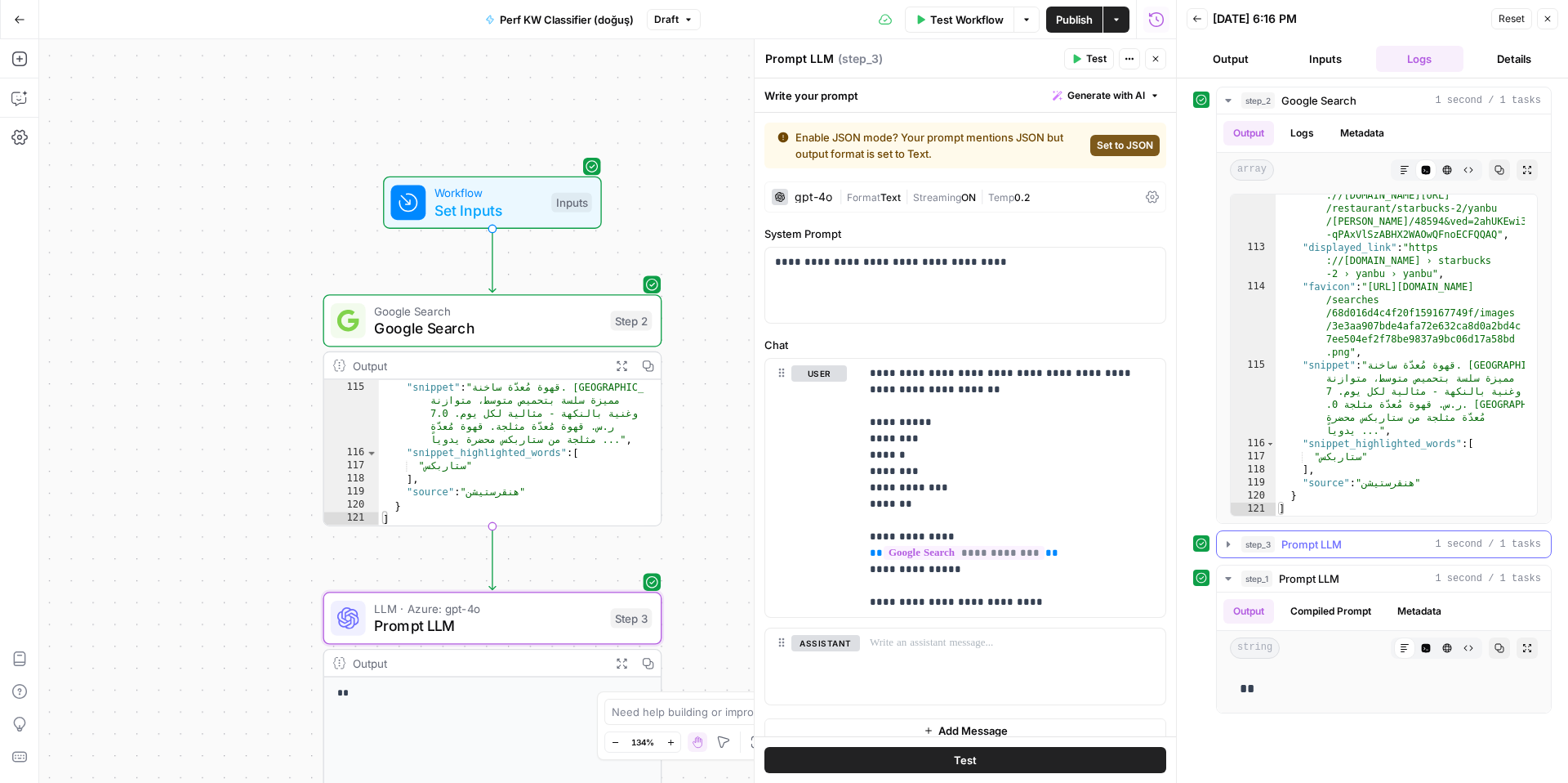
click at [1222, 546] on icon "button" at bounding box center [1228, 545] width 13 height 13
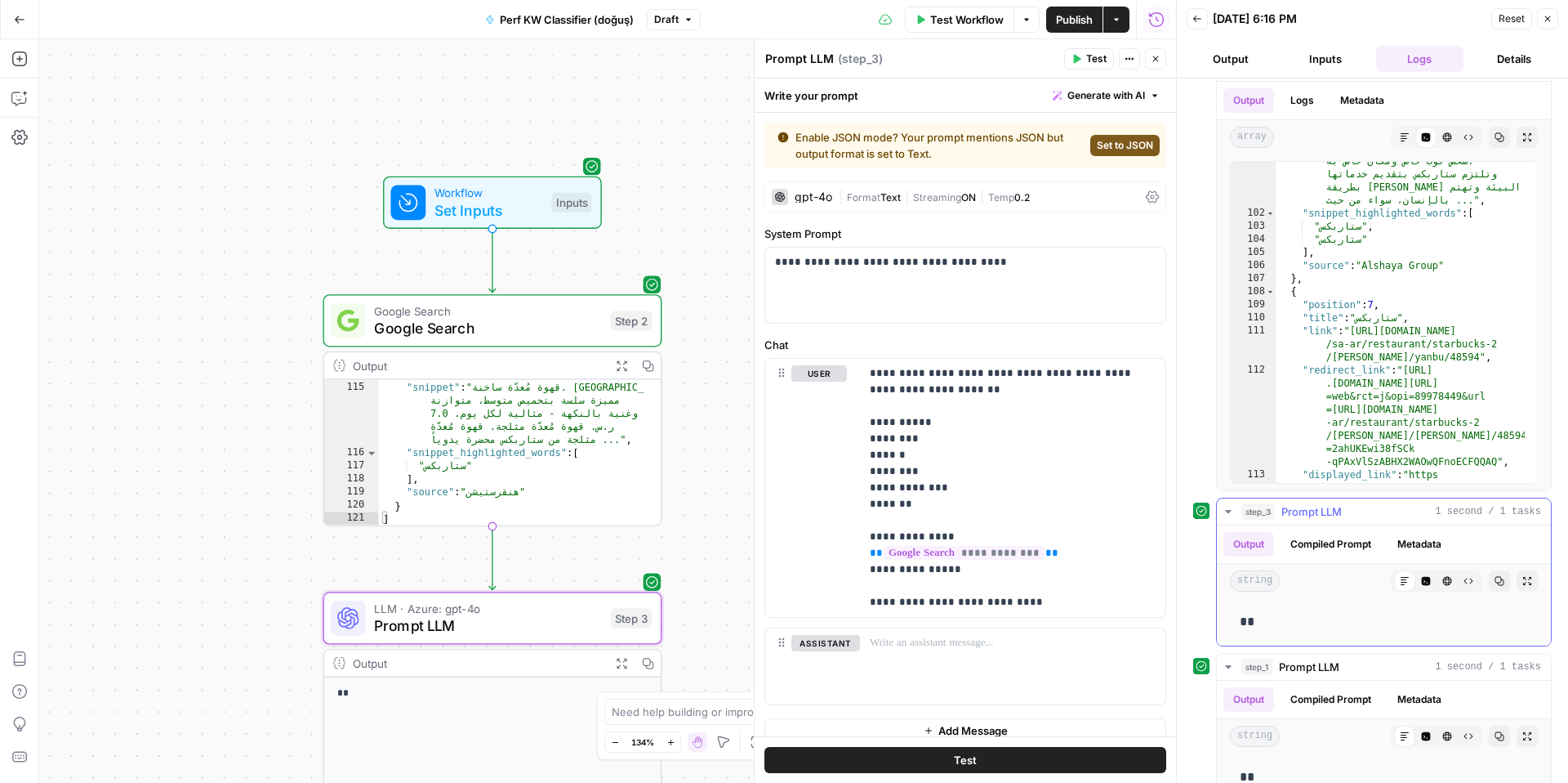
scroll to position [60, 0]
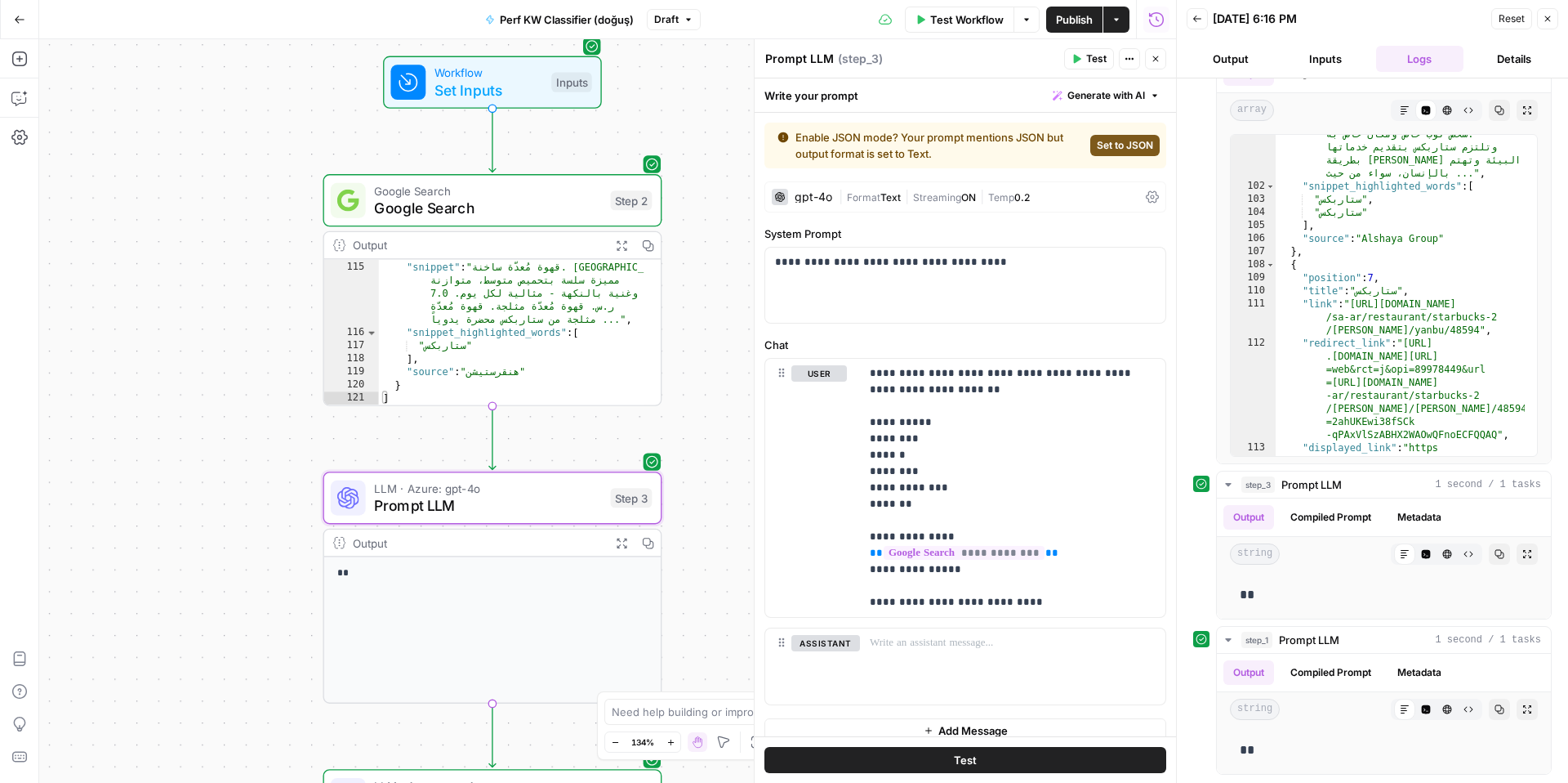
click at [467, 568] on p "**" at bounding box center [492, 573] width 310 height 16
click at [476, 503] on span "Prompt LLM" at bounding box center [487, 505] width 227 height 22
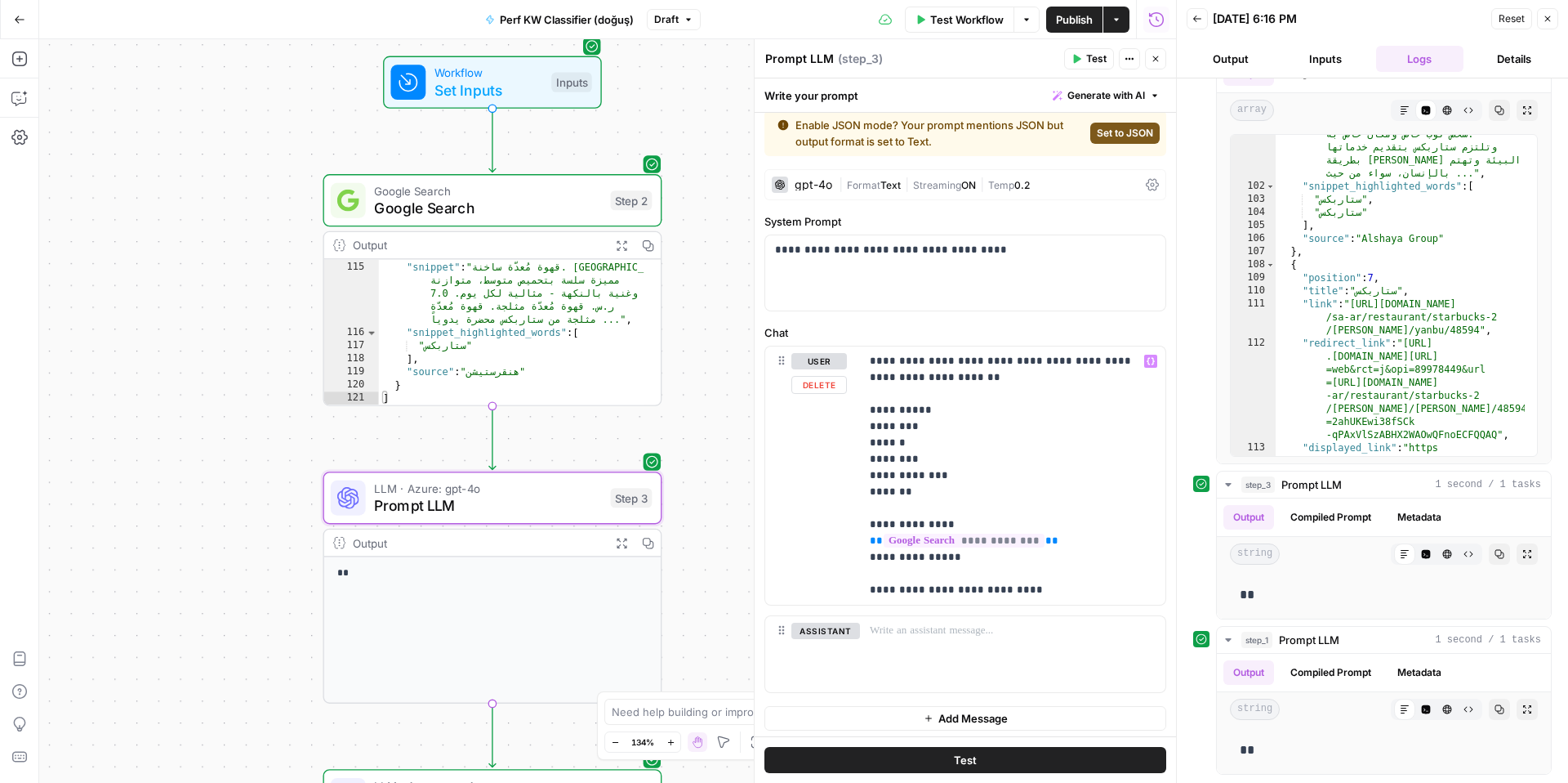
scroll to position [16, 0]
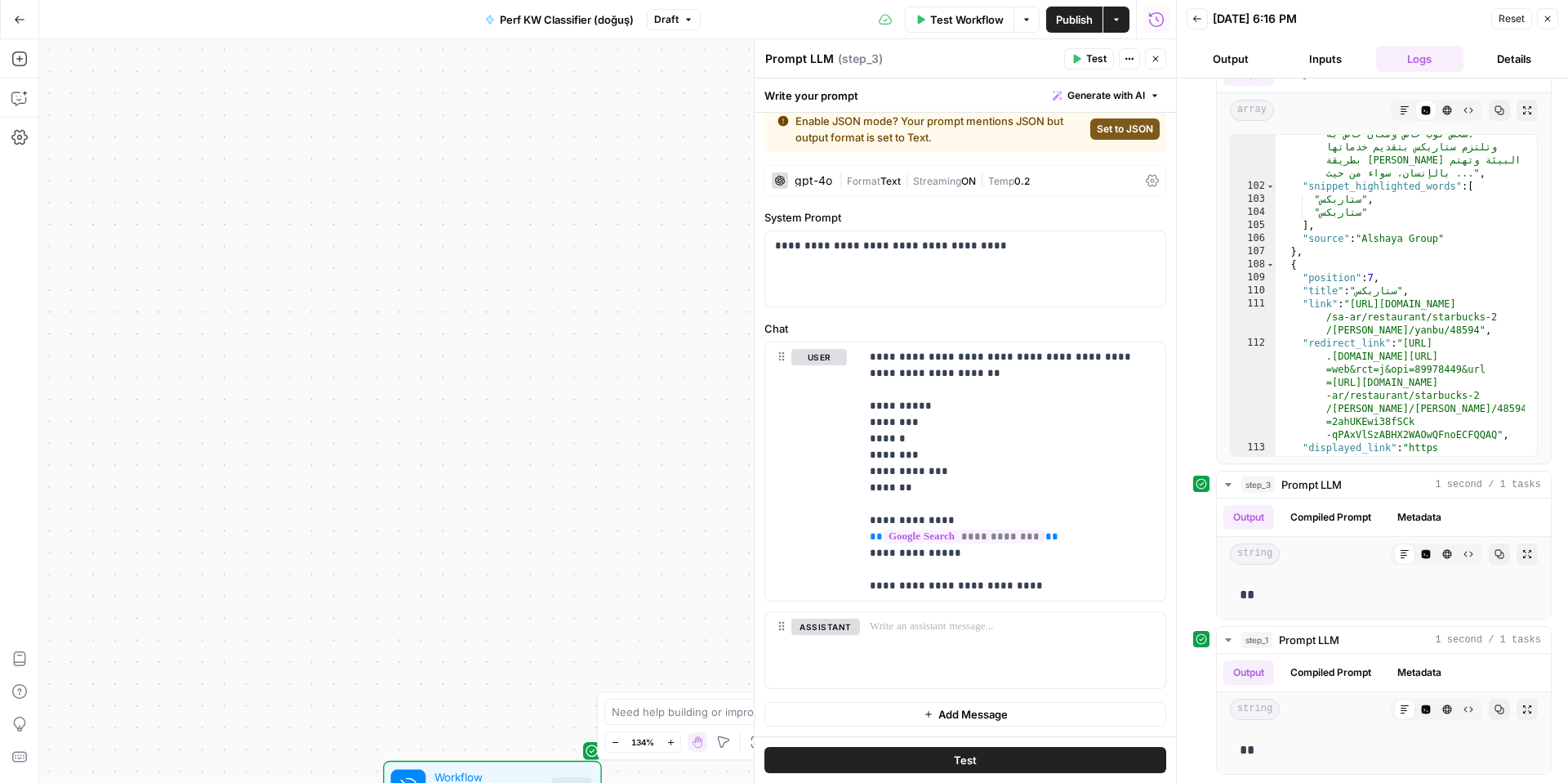
click at [1087, 18] on span "Publish" at bounding box center [1075, 19] width 37 height 16
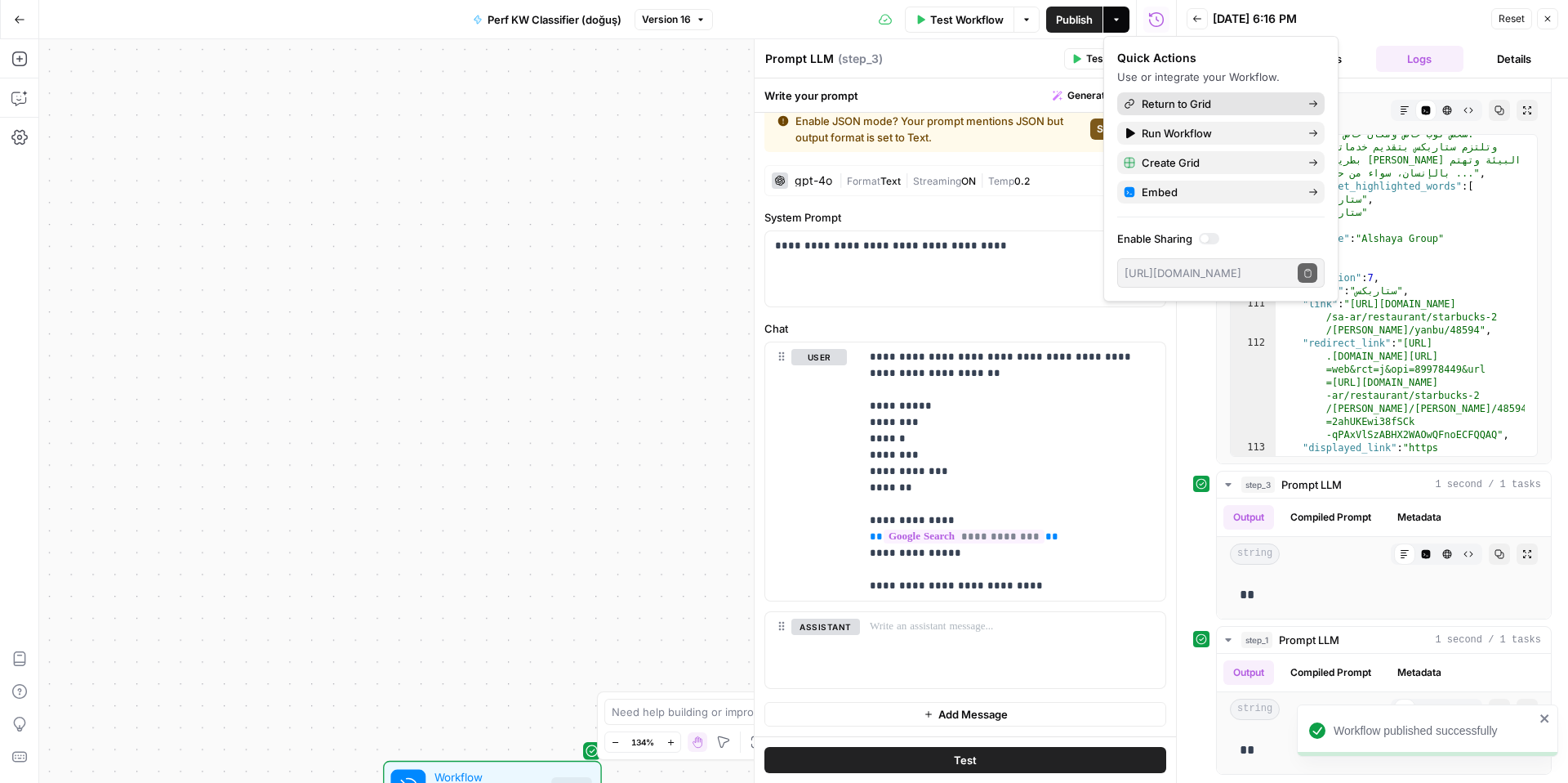
click at [1181, 106] on span "Return to Grid" at bounding box center [1218, 103] width 154 height 16
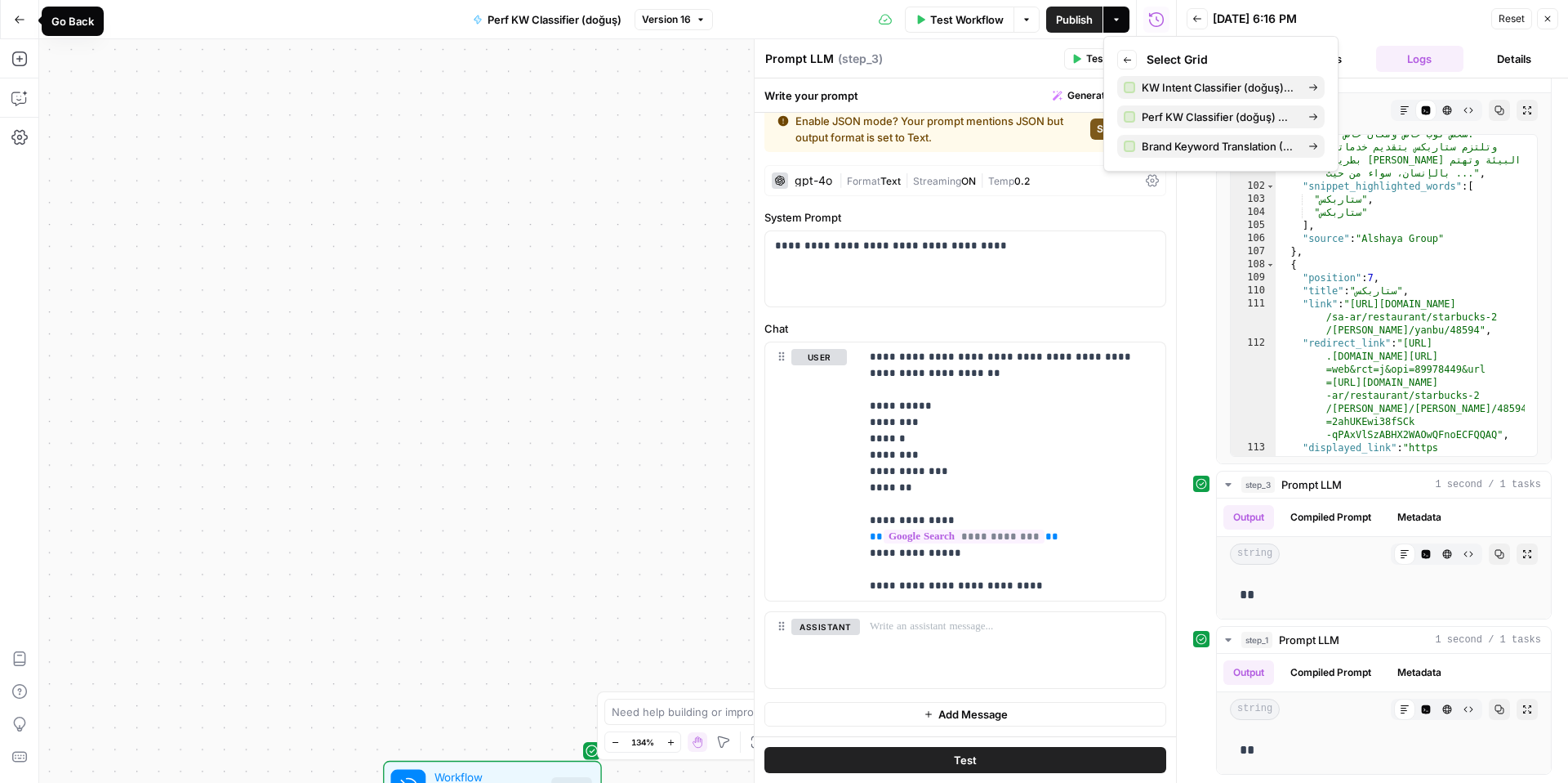
click at [15, 8] on button "Go Back" at bounding box center [19, 19] width 29 height 29
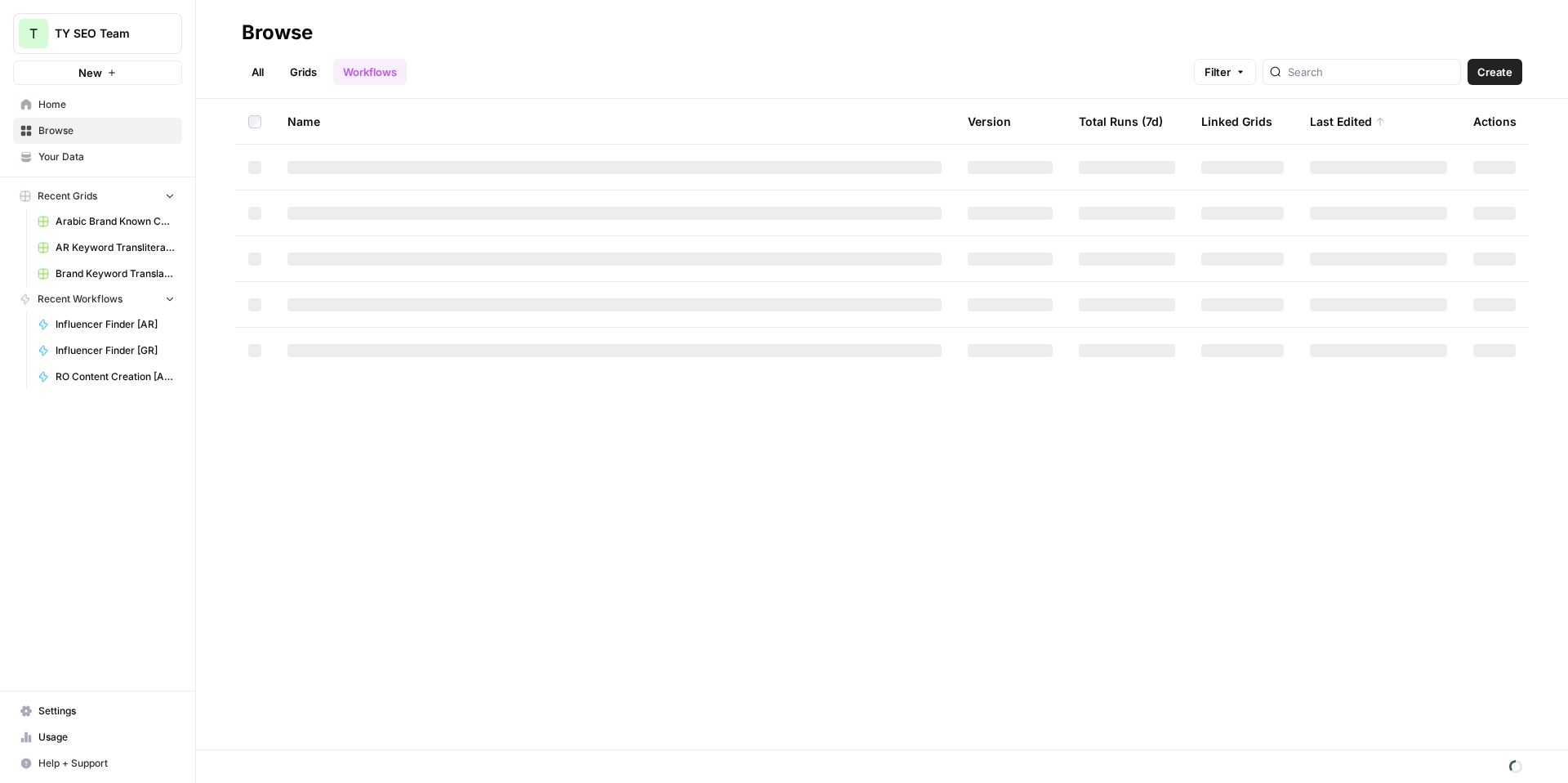
click at [120, 107] on span "Home" at bounding box center [107, 105] width 137 height 15
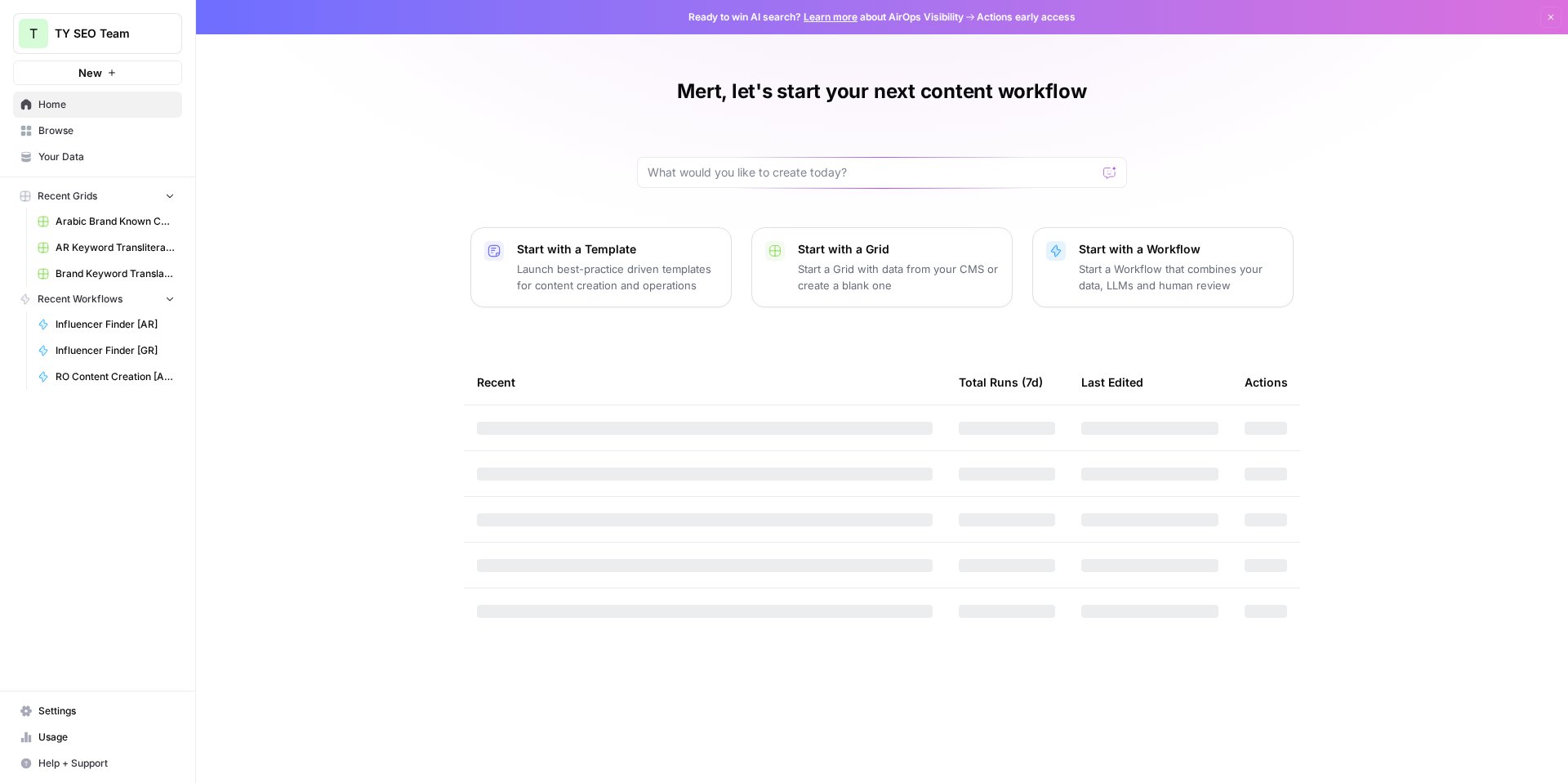
click at [52, 132] on span "Browse" at bounding box center [107, 131] width 137 height 15
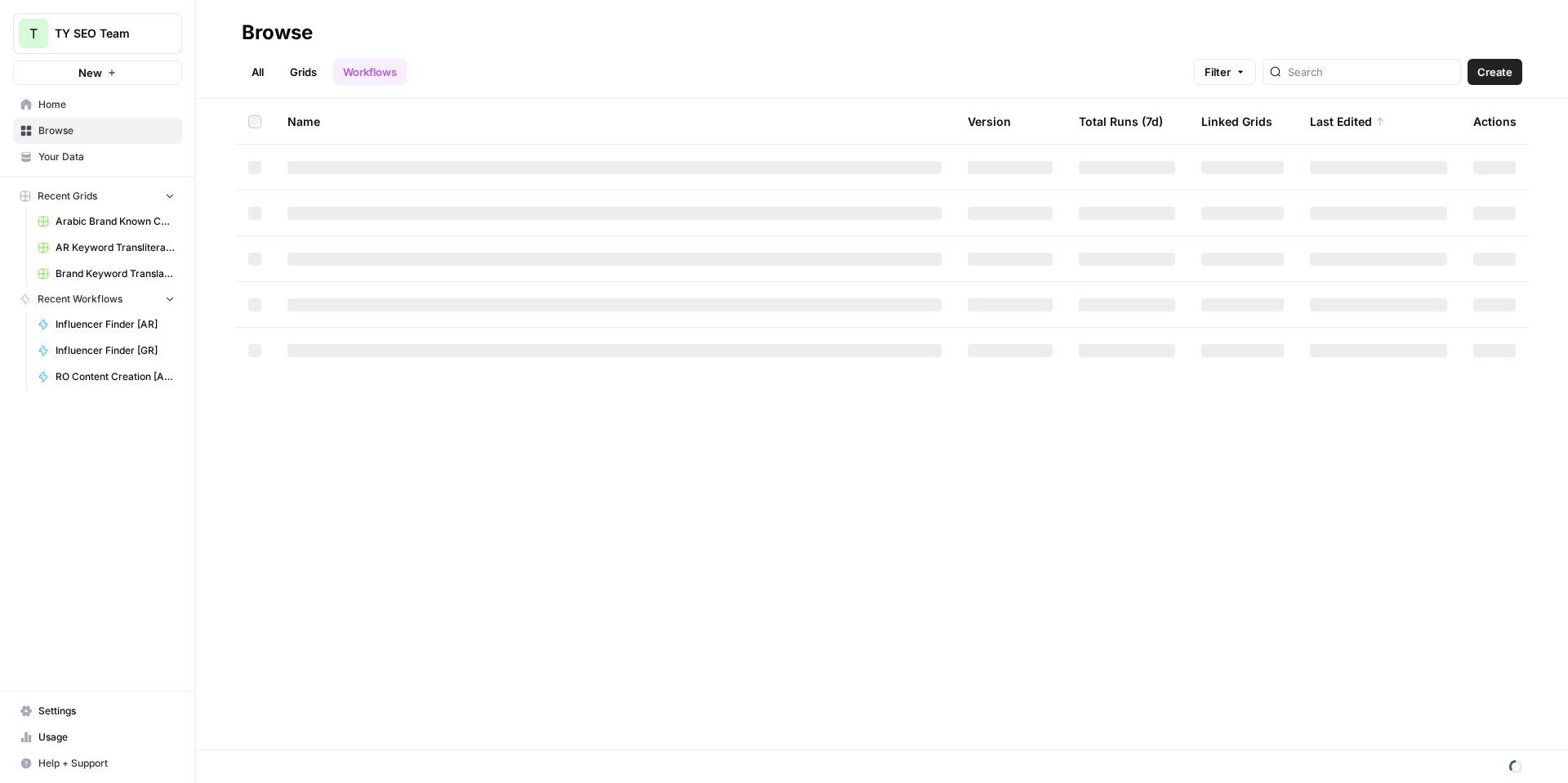
click at [311, 70] on link "Grids" at bounding box center [303, 71] width 46 height 26
click at [357, 70] on link "Workflows" at bounding box center [370, 71] width 74 height 26
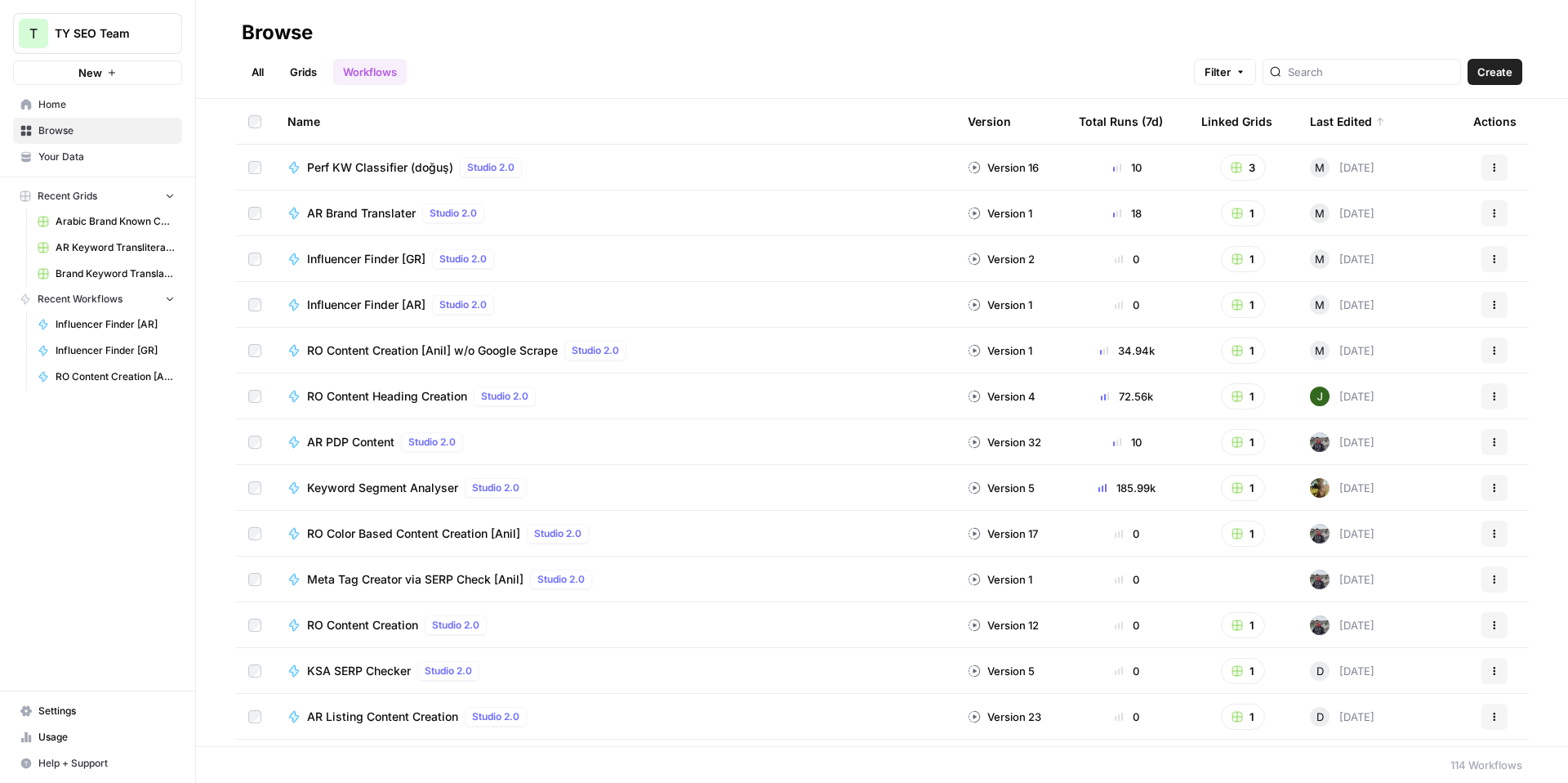
click at [310, 67] on link "Grids" at bounding box center [303, 71] width 46 height 26
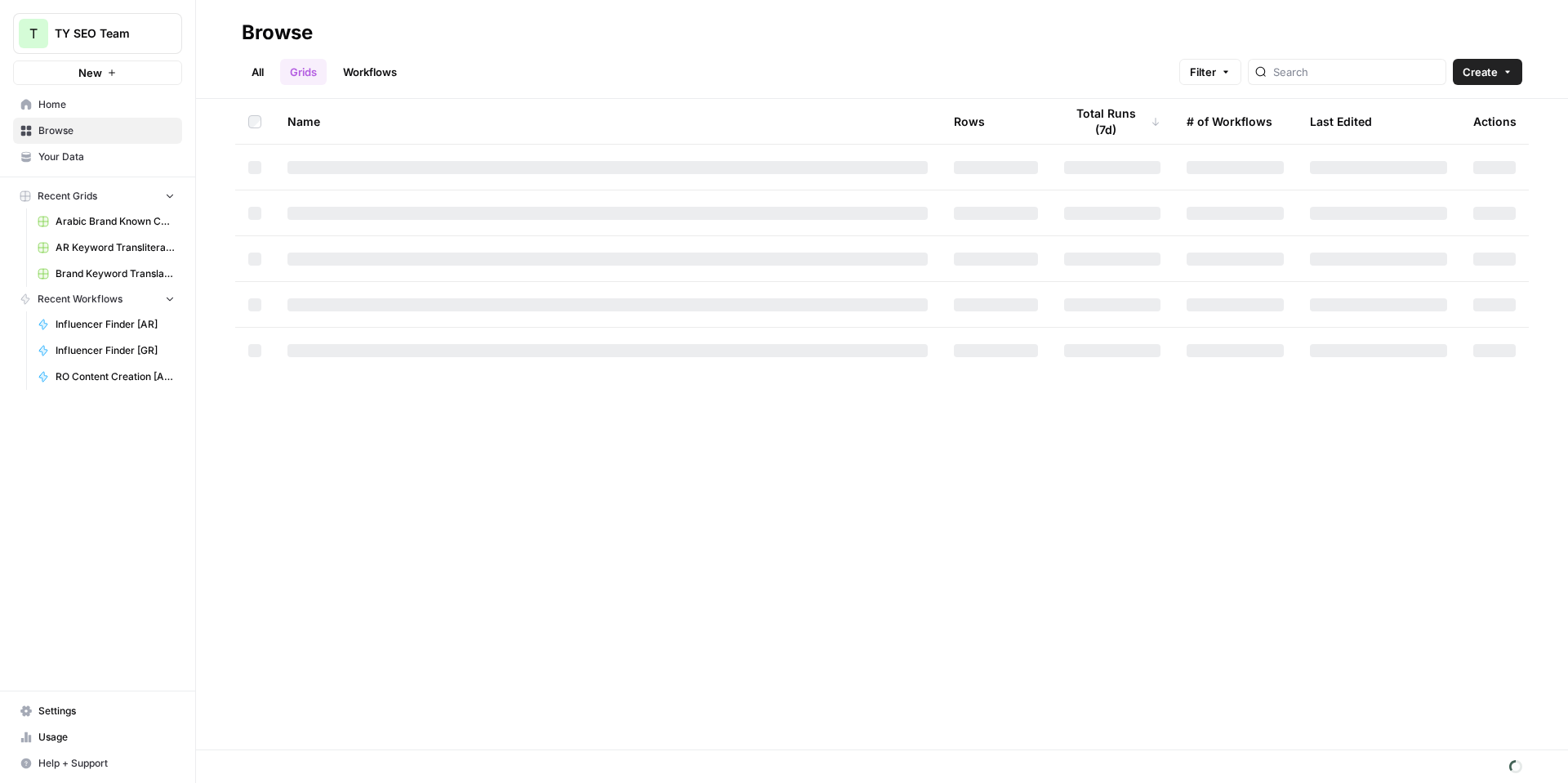
click at [363, 67] on link "Workflows" at bounding box center [370, 71] width 74 height 26
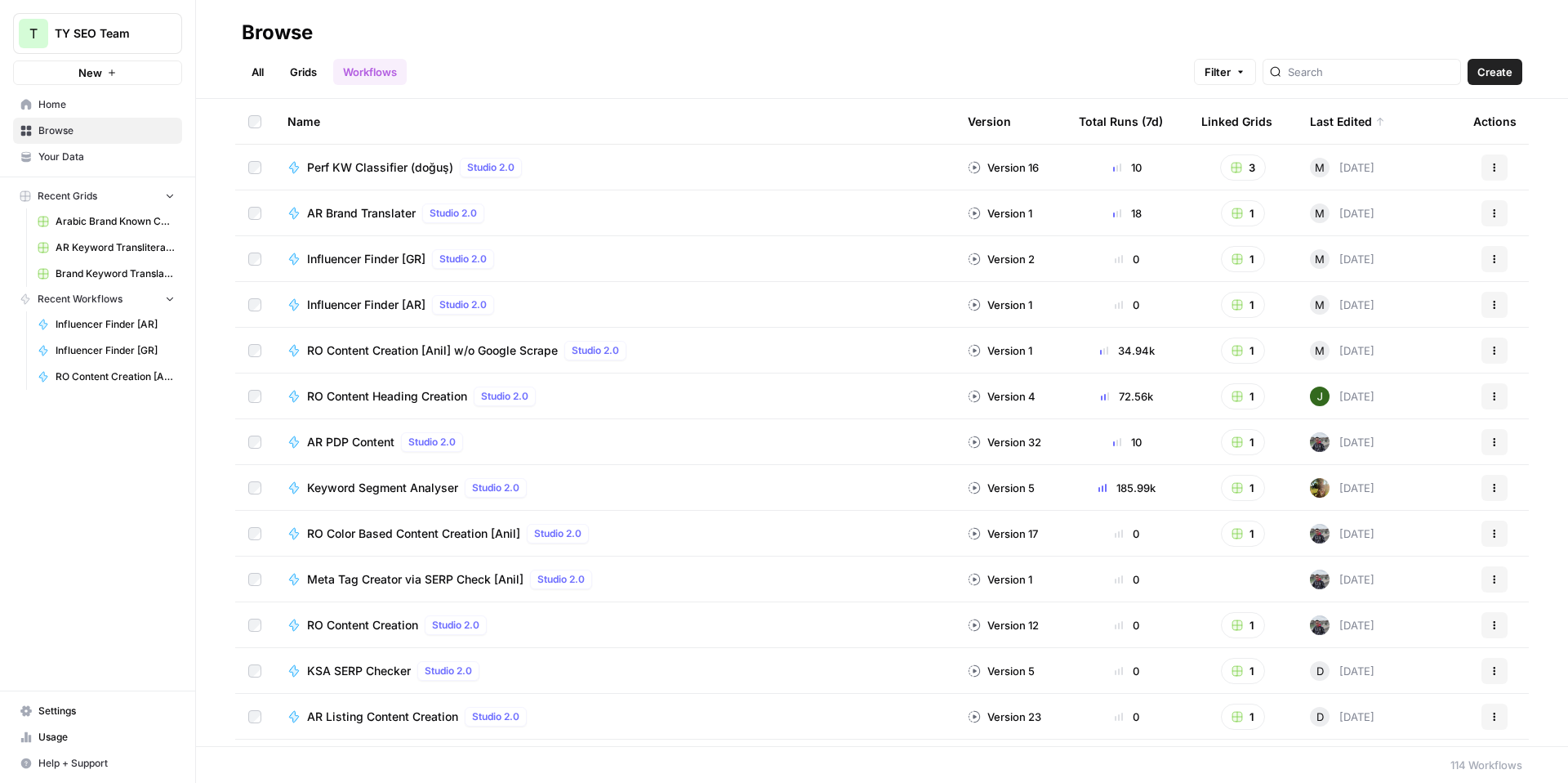
click at [304, 61] on link "Grids" at bounding box center [303, 71] width 46 height 26
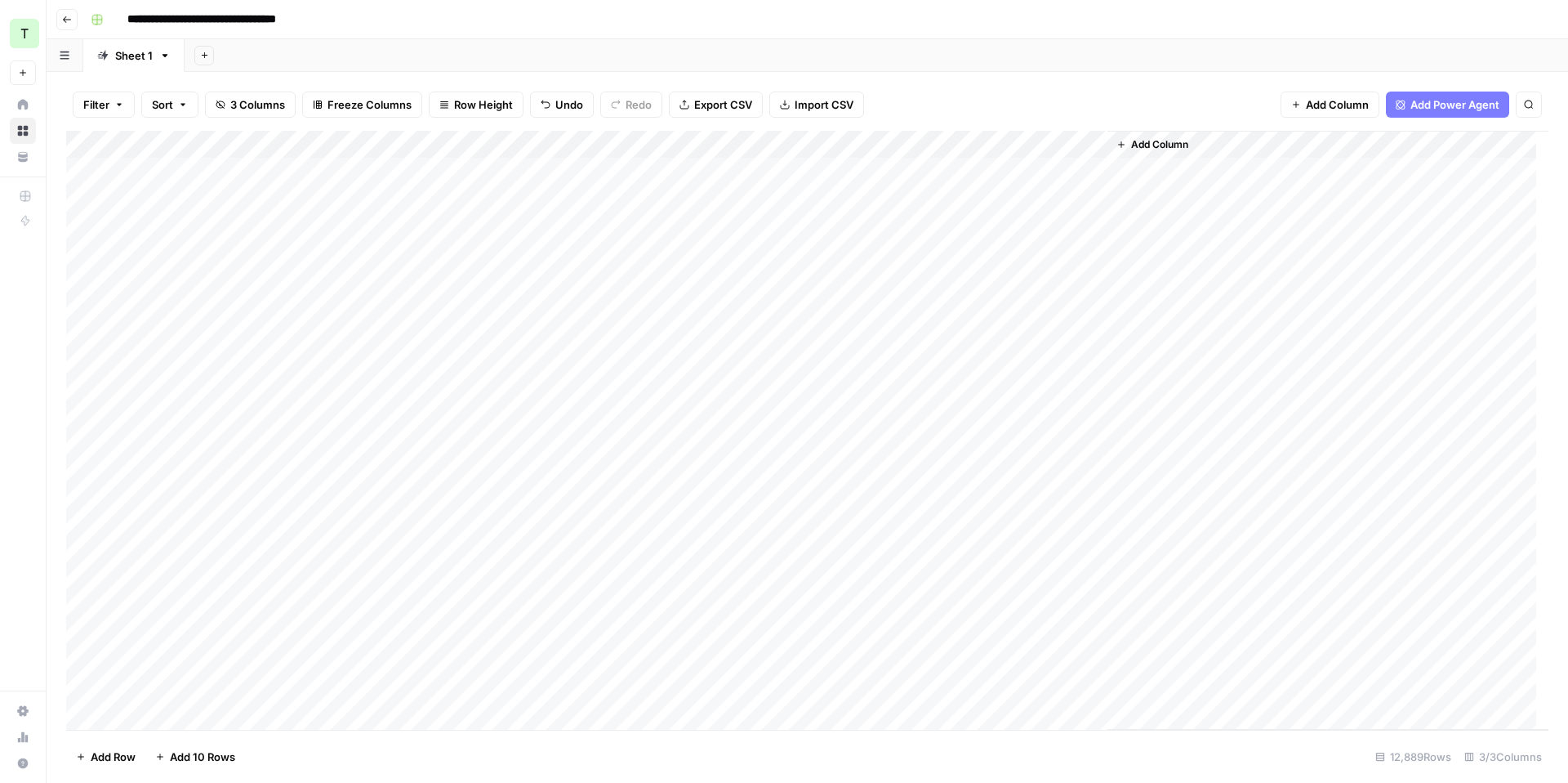
click div "**********"
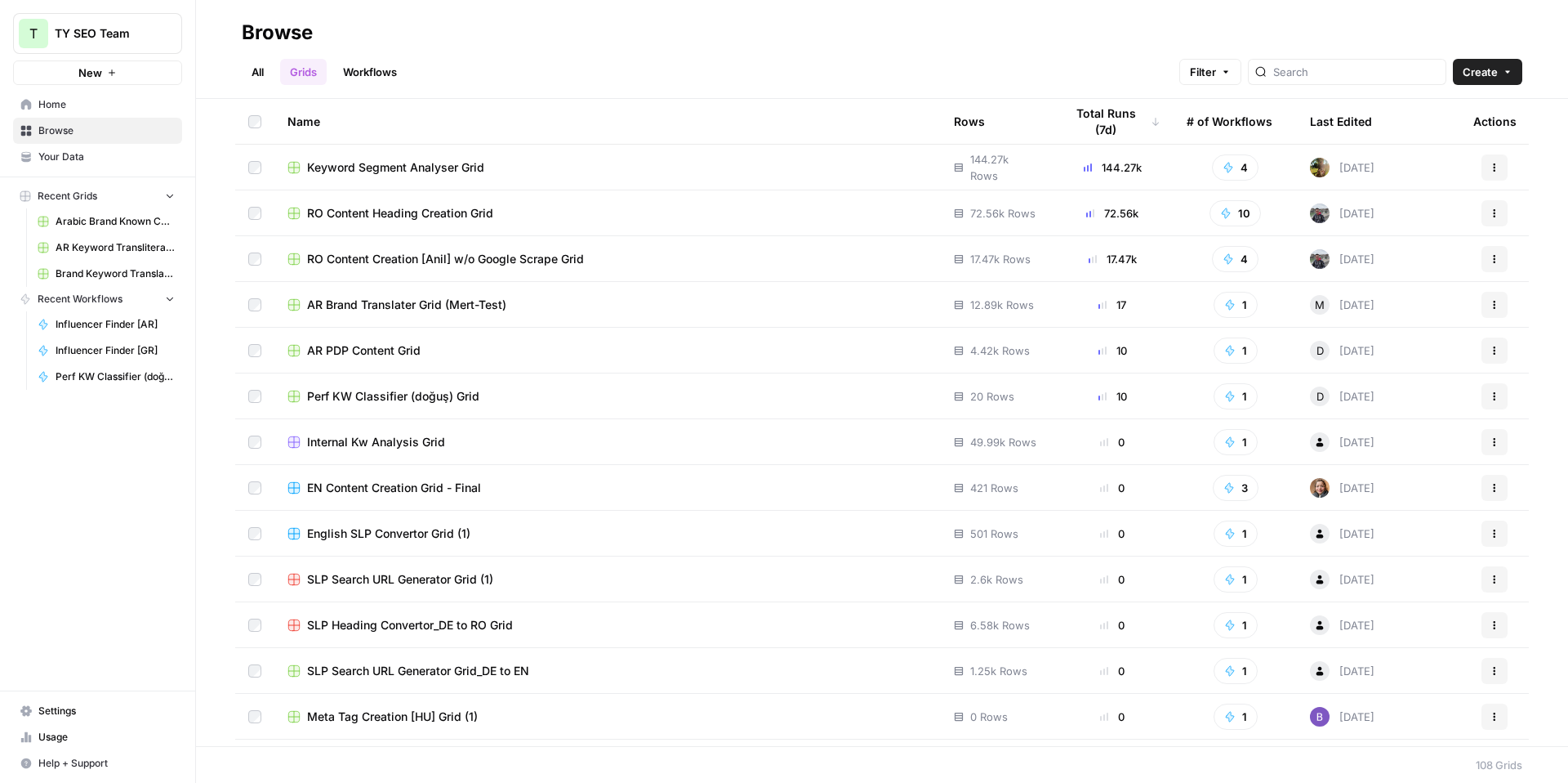
click at [392, 354] on span "AR PDP Content Grid" at bounding box center [363, 350] width 113 height 16
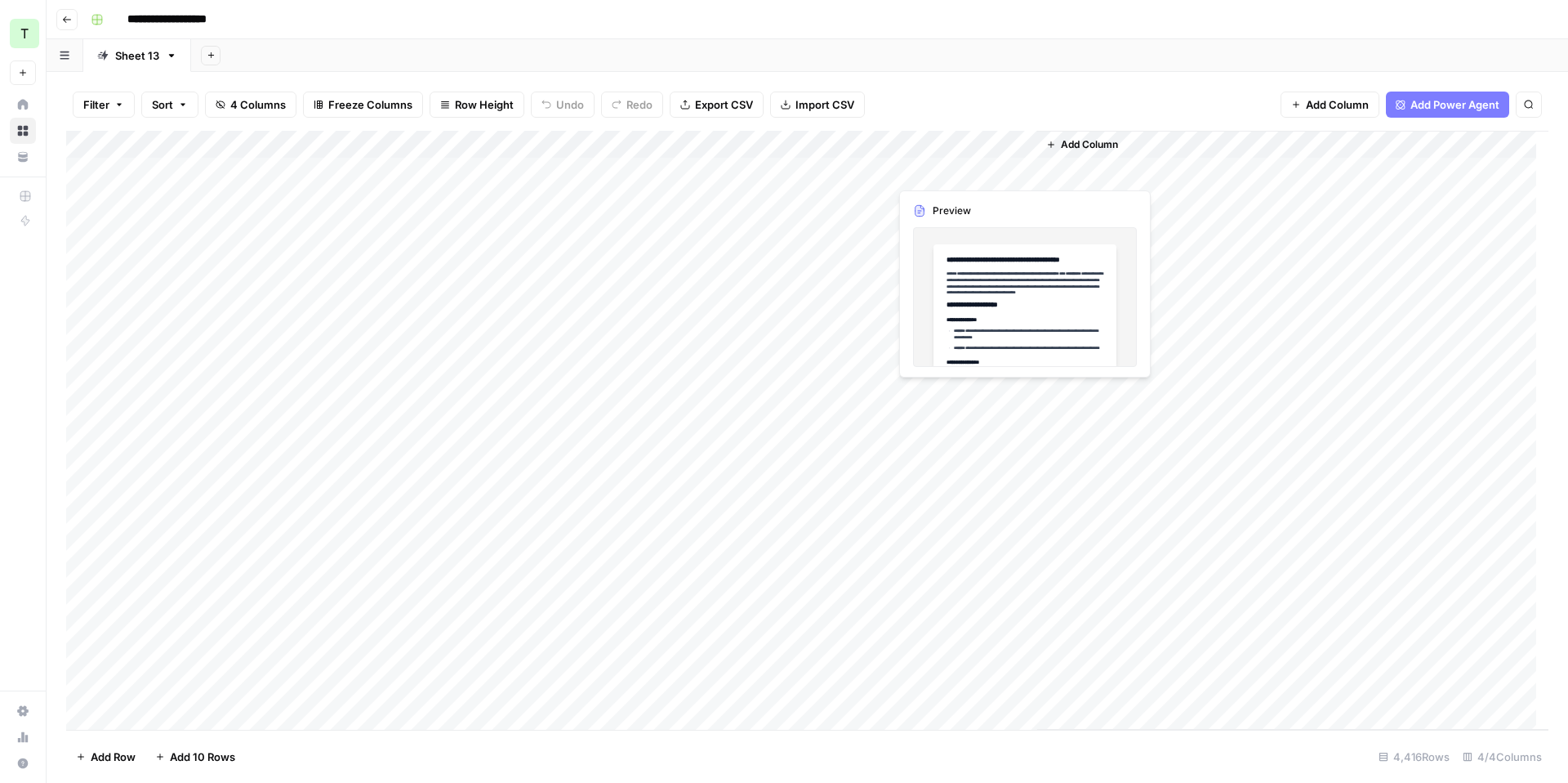
click at [987, 176] on div "Add Column" at bounding box center [807, 431] width 1482 height 599
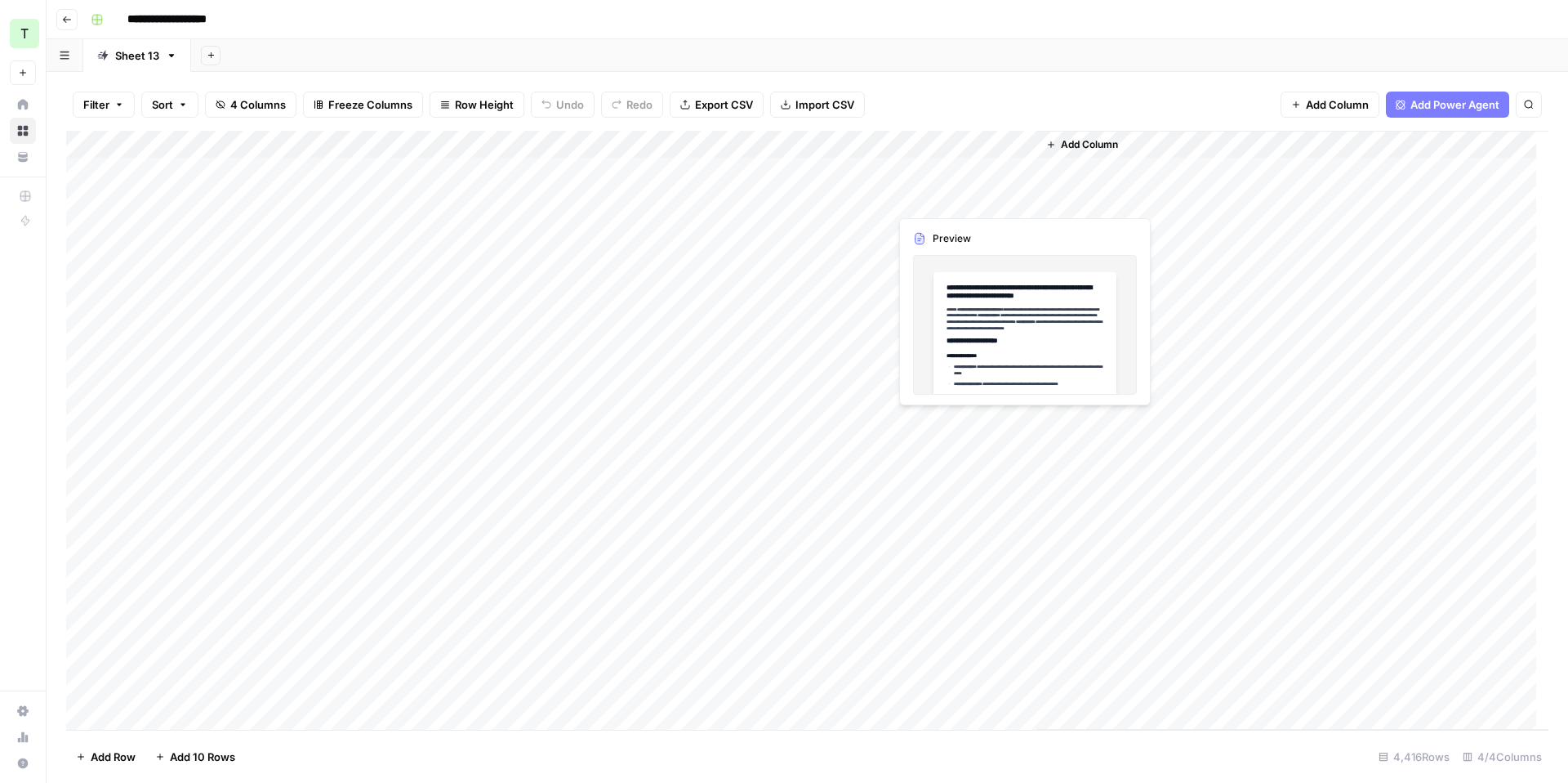
click at [1021, 166] on div "Add Column" at bounding box center [807, 431] width 1482 height 599
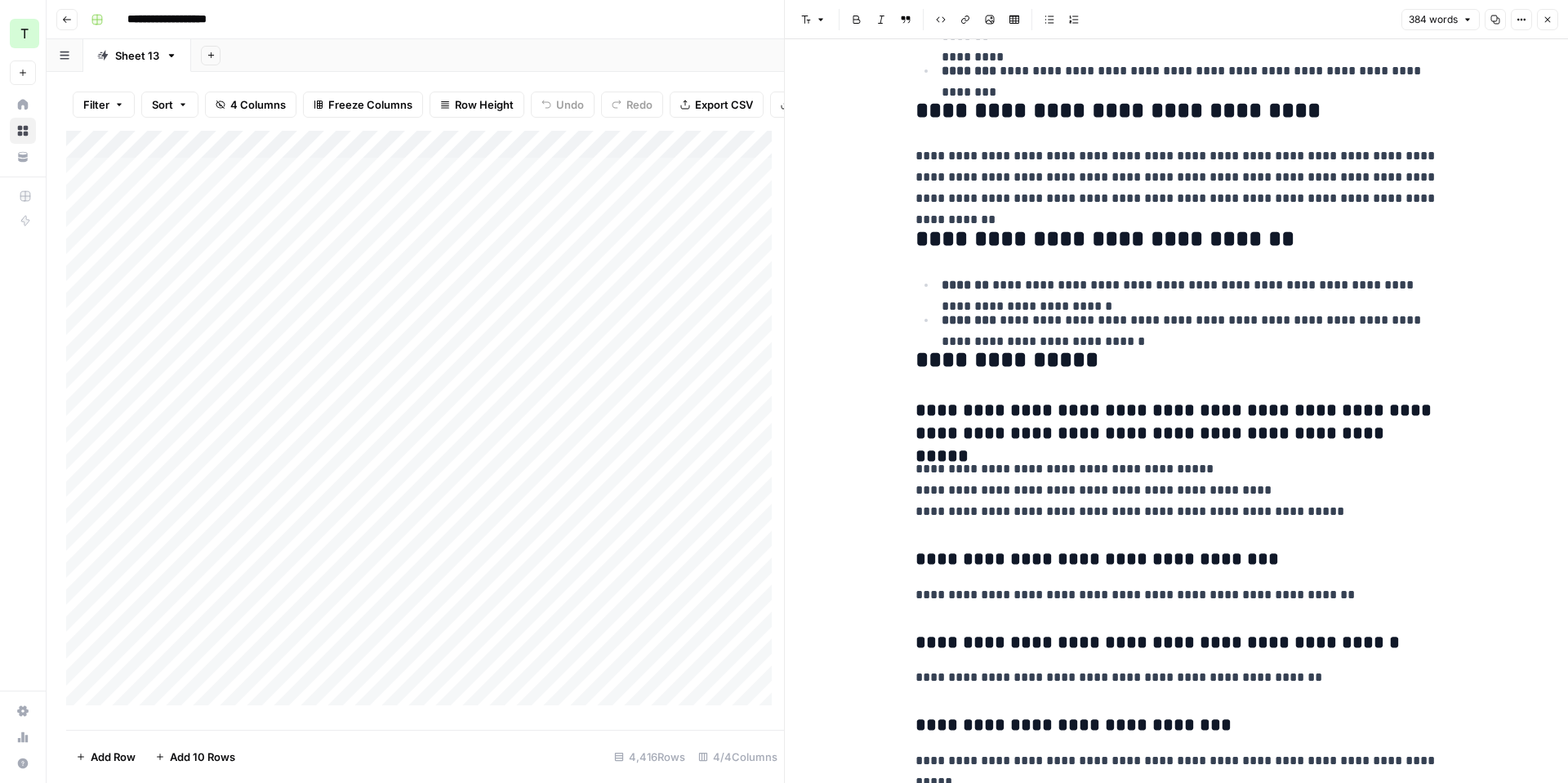
scroll to position [761, 0]
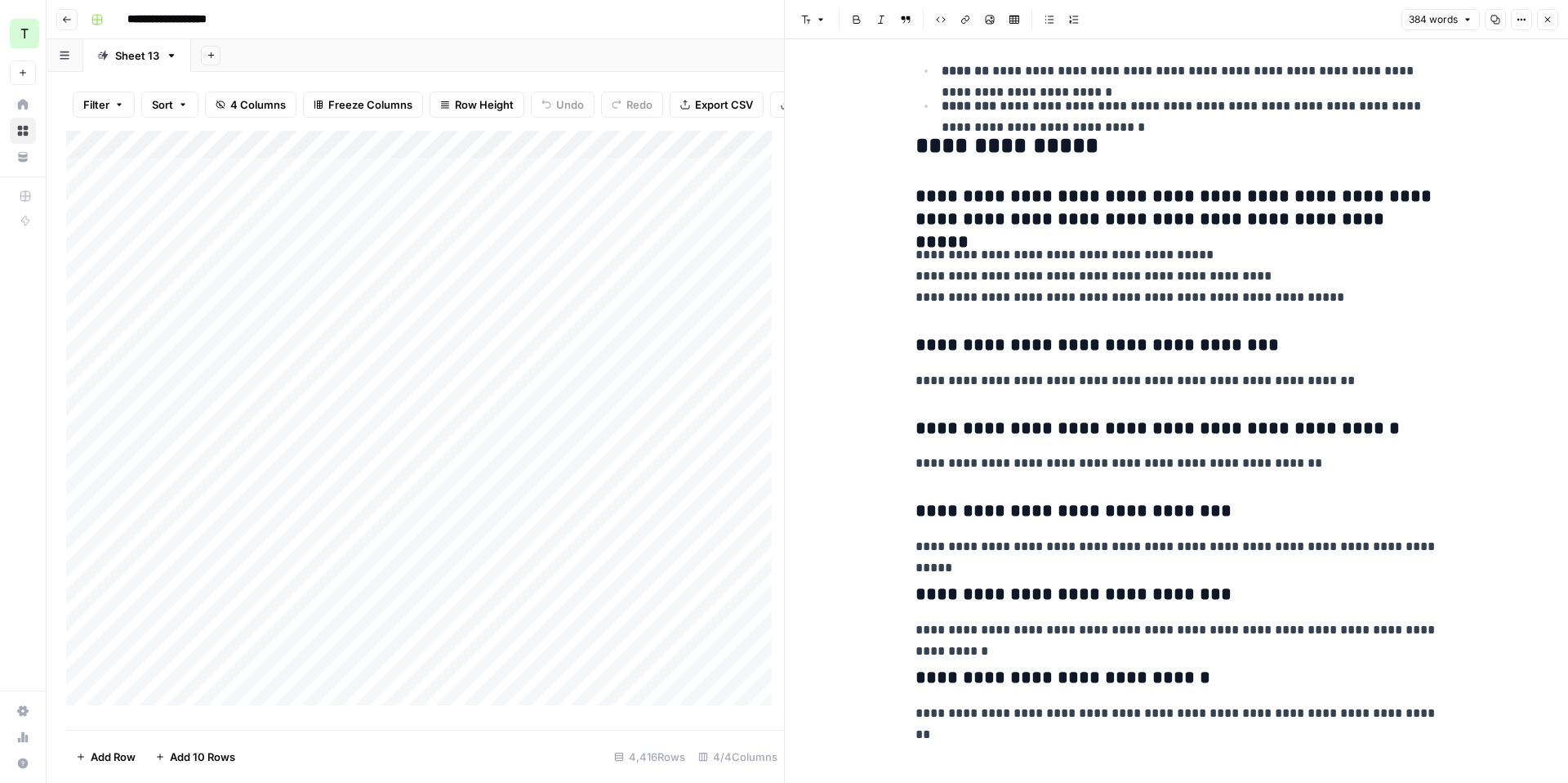
click at [1548, 15] on icon "button" at bounding box center [1548, 20] width 10 height 10
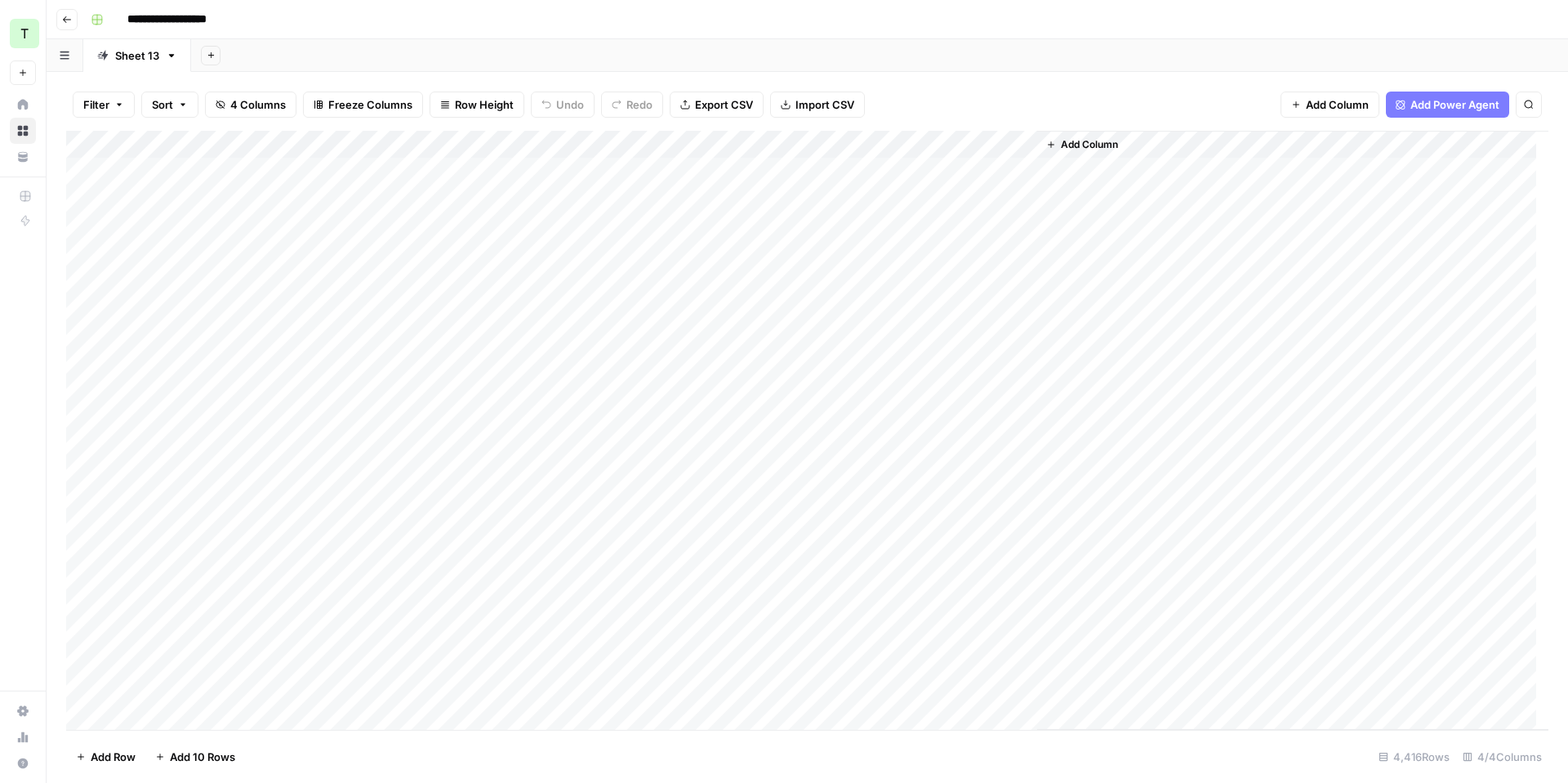
click at [68, 19] on icon "button" at bounding box center [67, 20] width 10 height 10
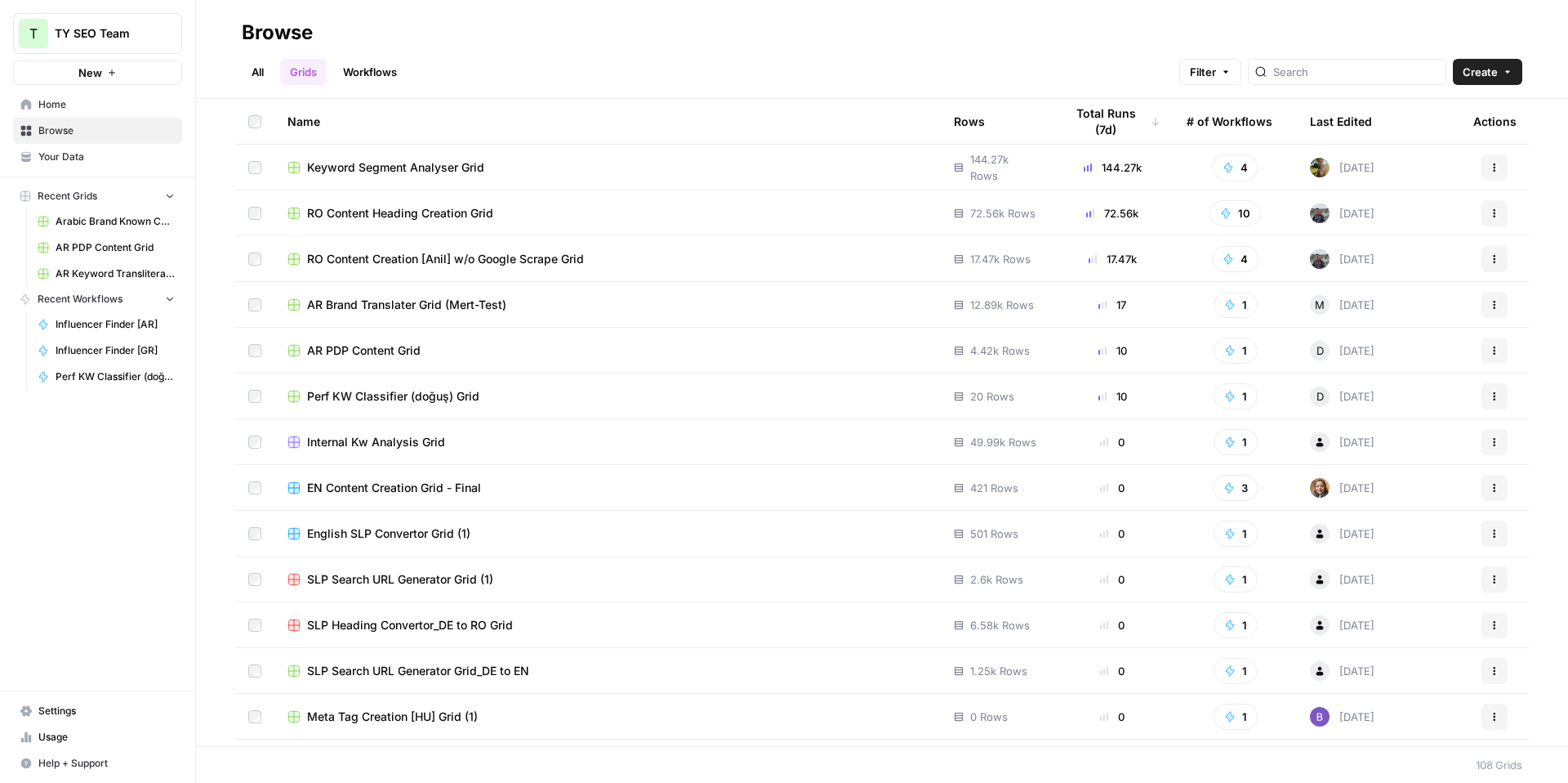
click at [397, 396] on span "Perf KW Classifier (doğuş) Grid" at bounding box center [393, 395] width 172 height 16
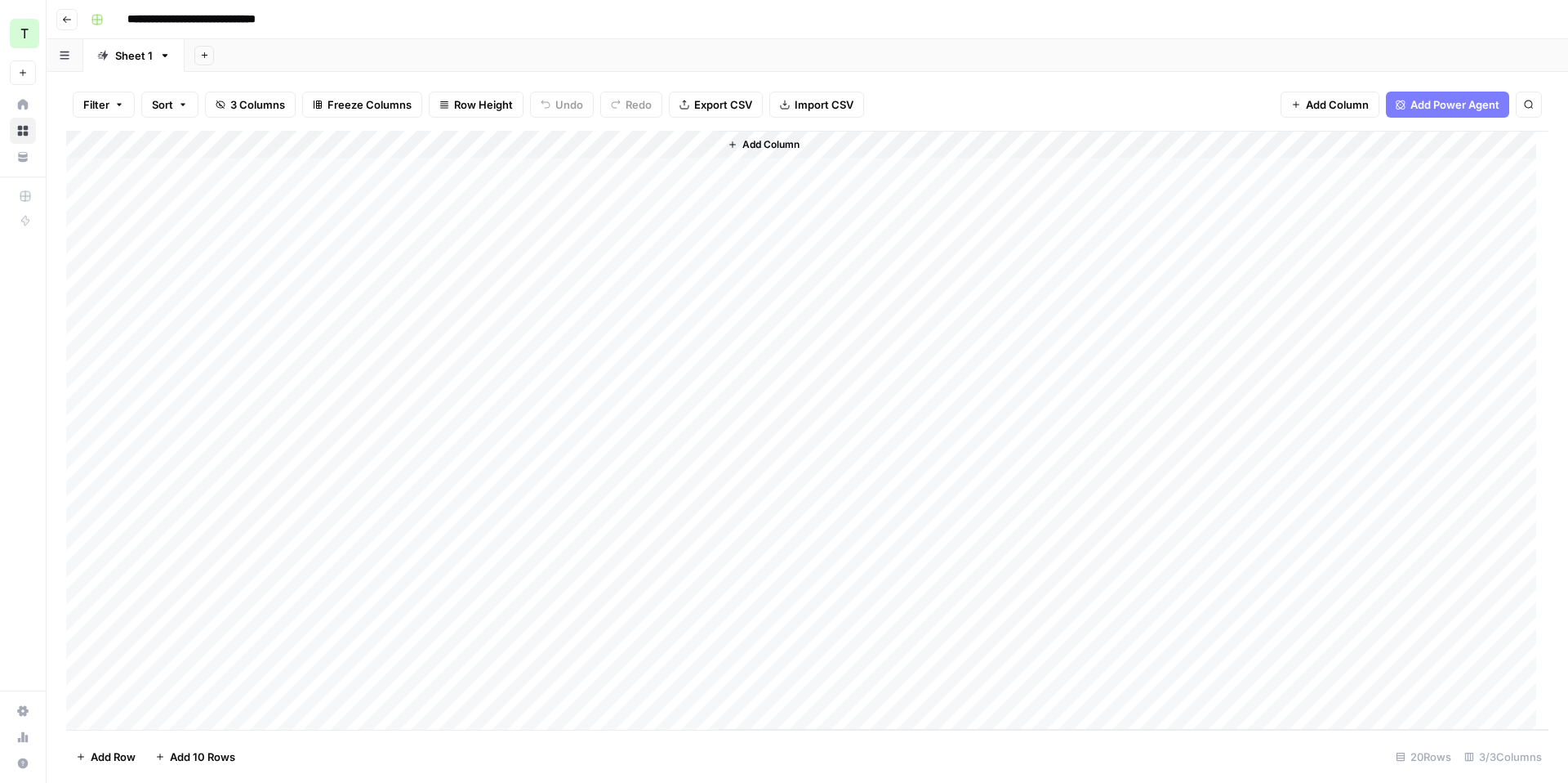
scroll to position [11, 0]
drag, startPoint x: 262, startPoint y: 182, endPoint x: 301, endPoint y: 678, distance: 497.5
click at [301, 678] on div "Add Column" at bounding box center [807, 431] width 1482 height 599
click at [223, 202] on div "Add Column" at bounding box center [807, 431] width 1482 height 599
click at [188, 170] on div "Add Column" at bounding box center [807, 431] width 1482 height 599
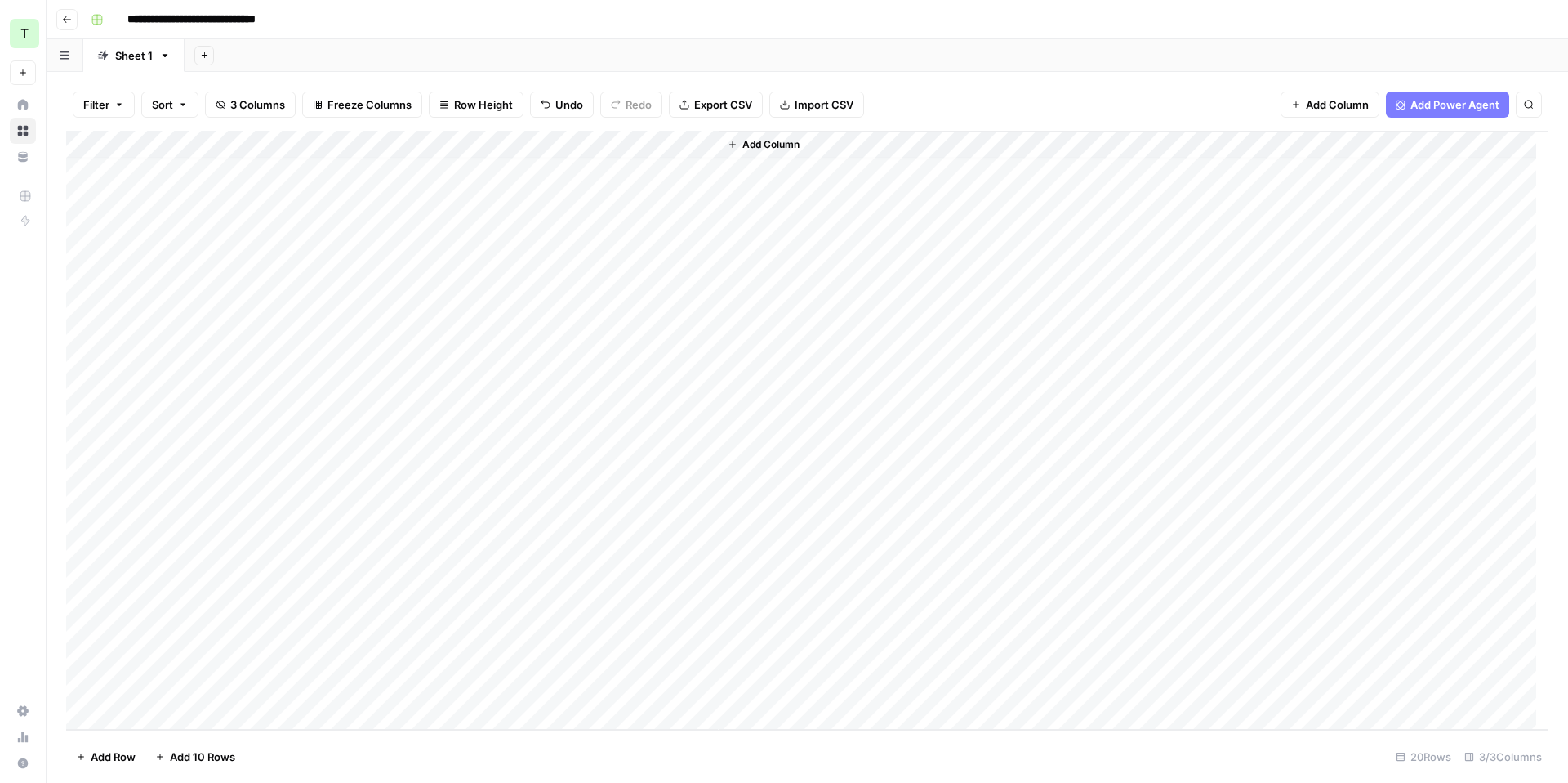
scroll to position [0, 0]
click at [291, 171] on div "Add Column" at bounding box center [807, 431] width 1482 height 599
click at [266, 226] on div "Add Column" at bounding box center [807, 431] width 1482 height 599
click at [252, 170] on div "Add Column" at bounding box center [807, 431] width 1482 height 599
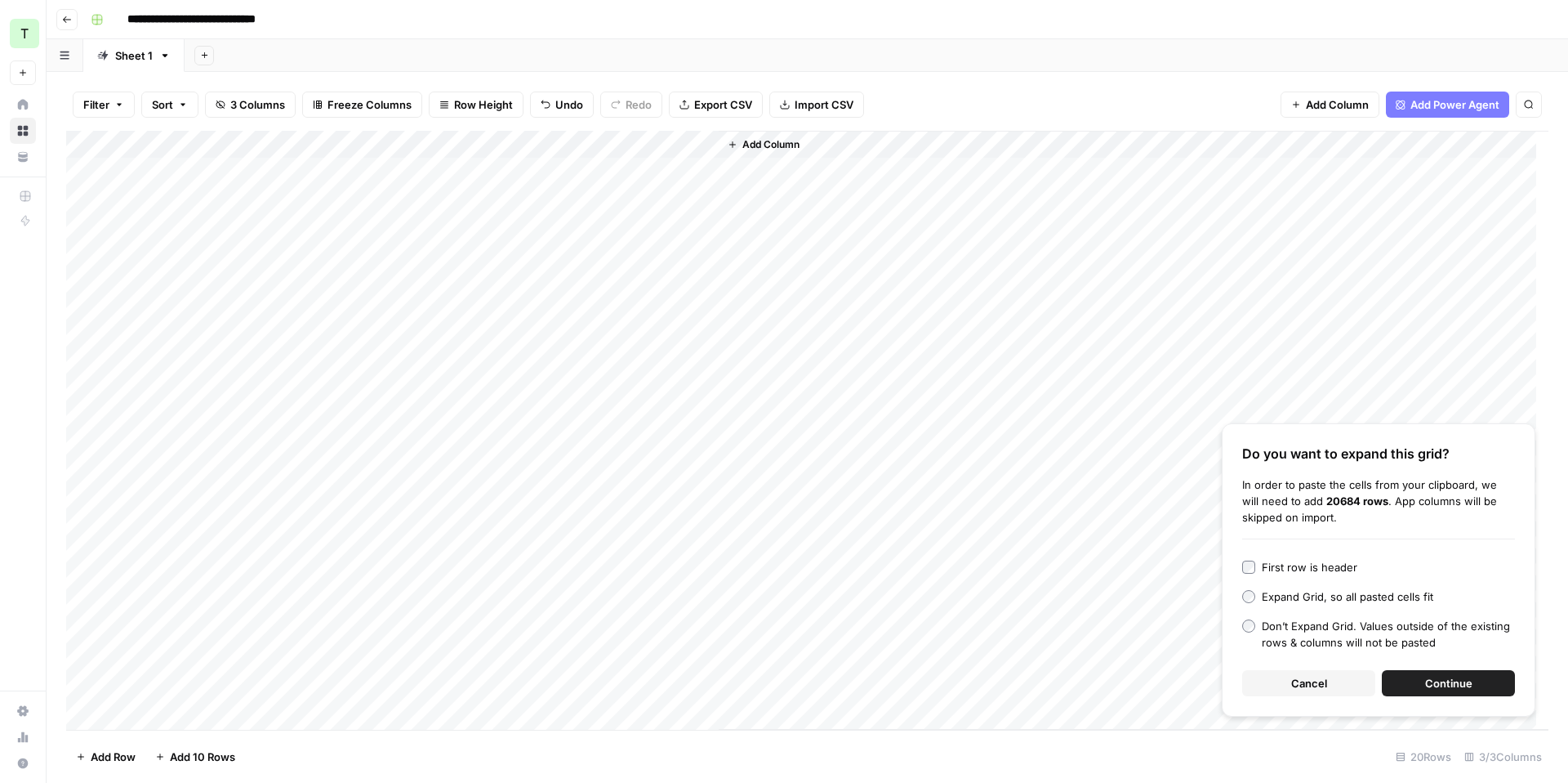
click at [1453, 691] on span "Continue" at bounding box center [1449, 682] width 47 height 16
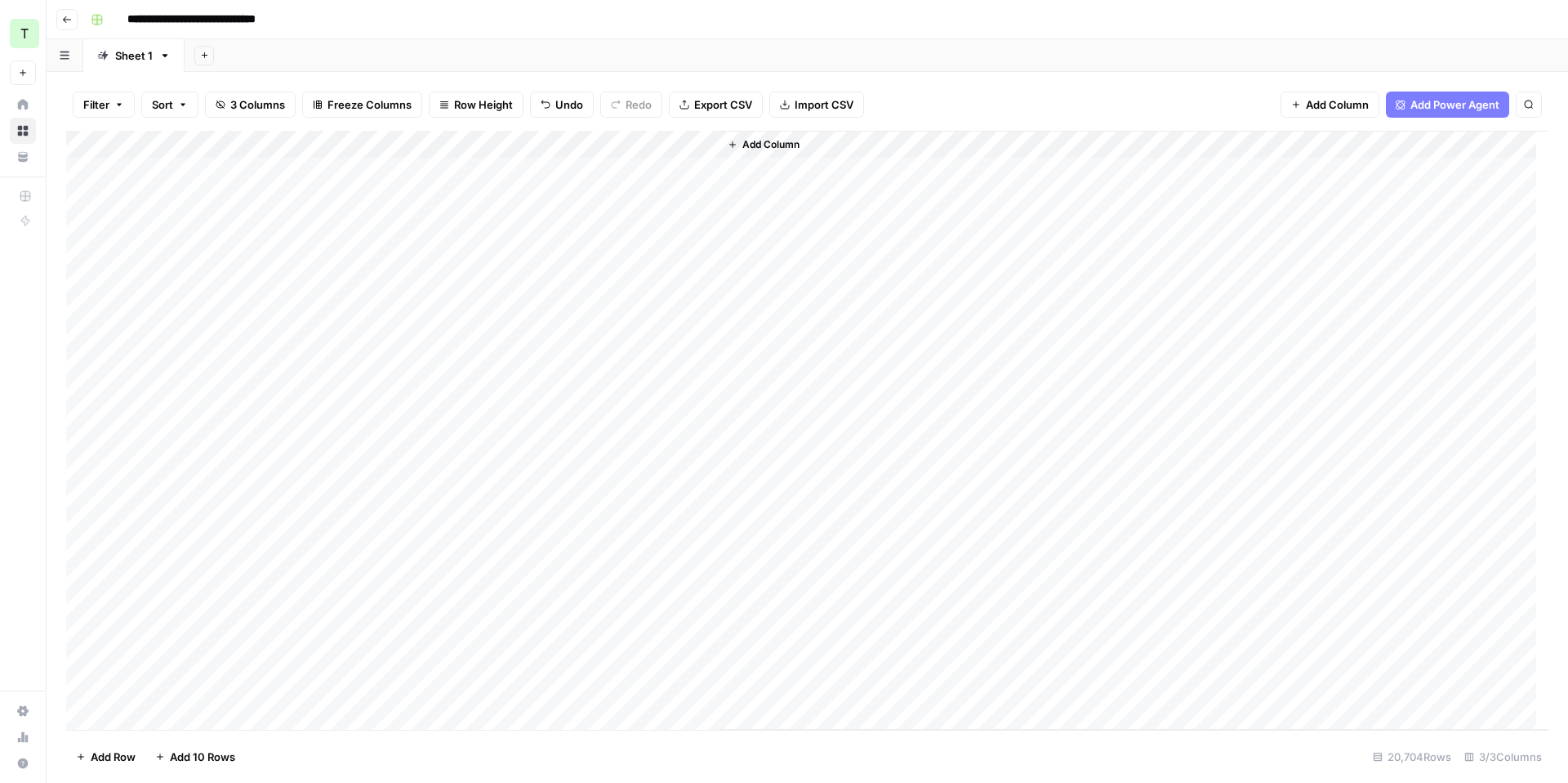
click at [301, 141] on div "Add Column" at bounding box center [807, 431] width 1482 height 599
click at [324, 173] on div "Add Column" at bounding box center [807, 431] width 1482 height 599
click at [435, 140] on div "Add Column" at bounding box center [807, 431] width 1482 height 599
click at [538, 146] on div "Add Column" at bounding box center [807, 431] width 1482 height 599
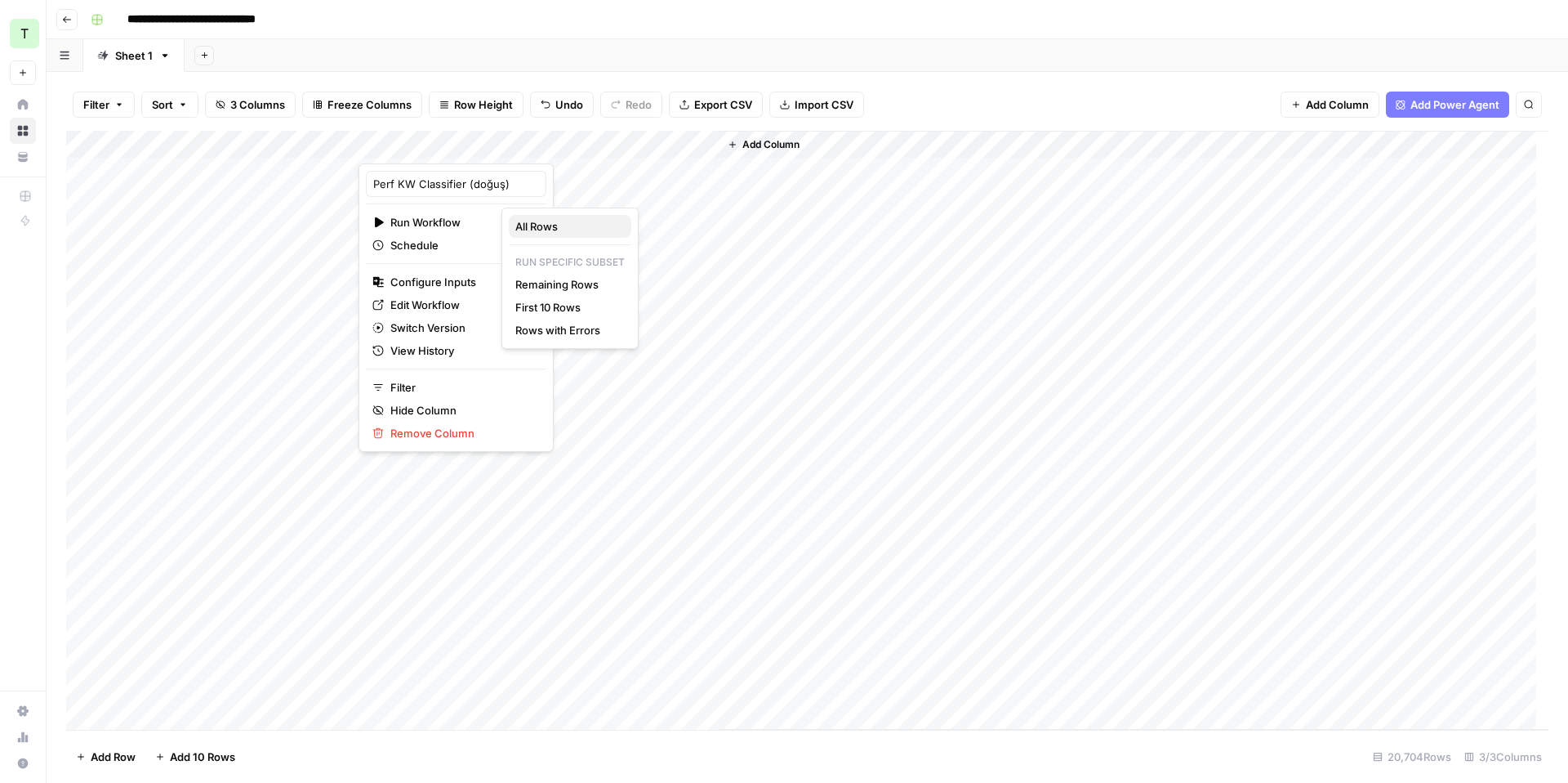
click at [549, 231] on span "All Rows" at bounding box center [566, 226] width 103 height 16
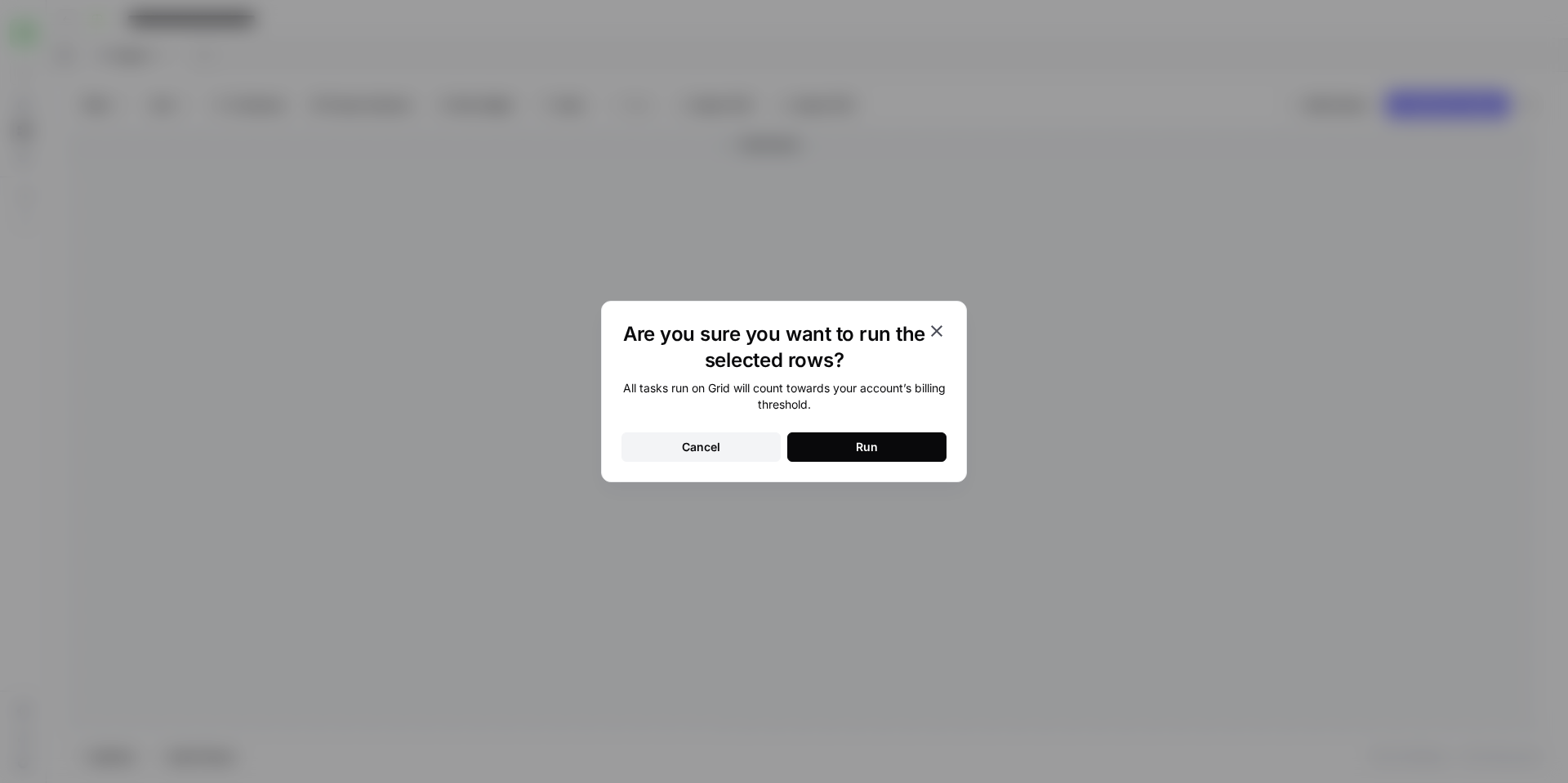
click at [841, 443] on button "Run" at bounding box center [867, 446] width 159 height 29
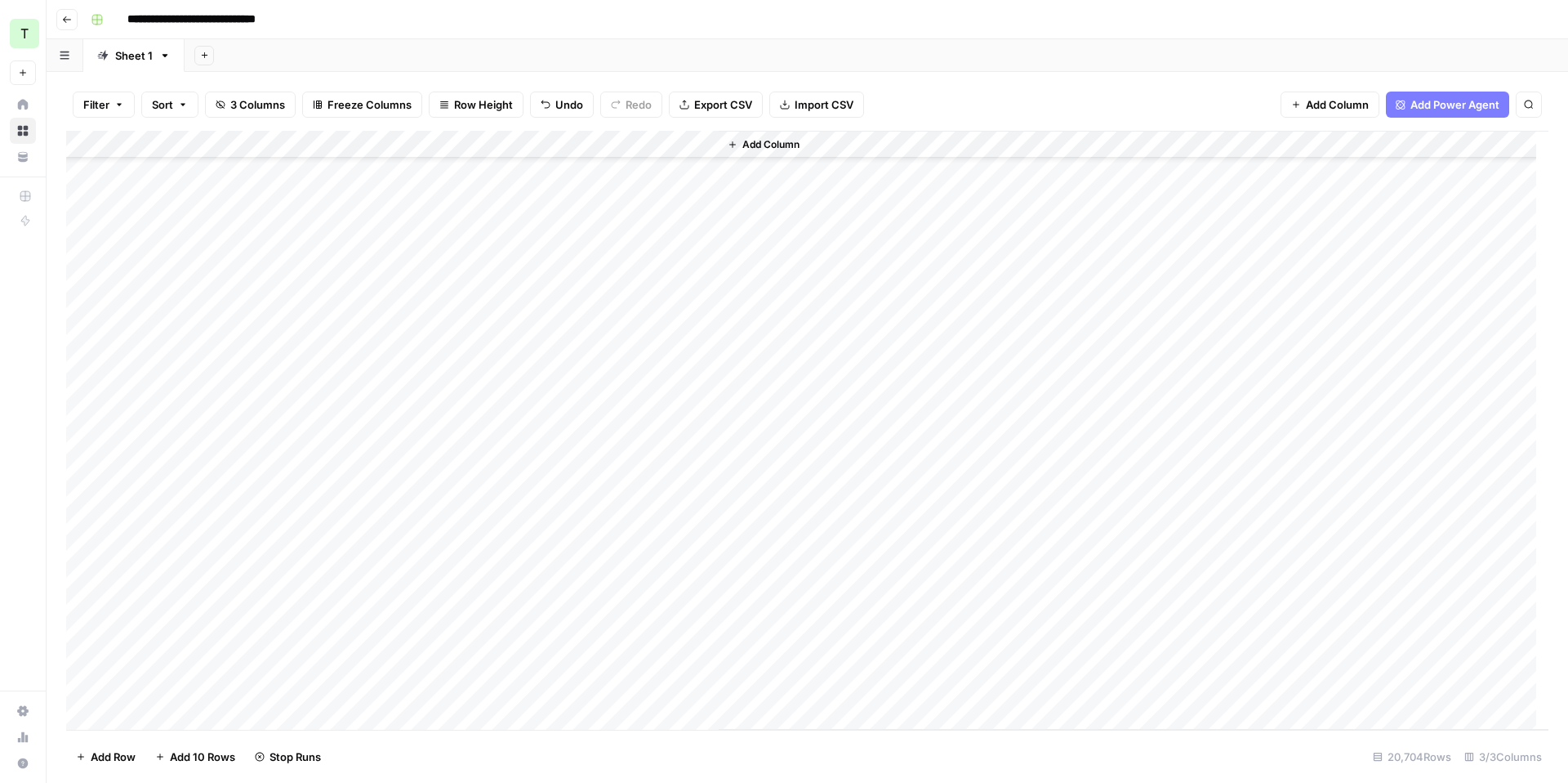
scroll to position [140, 0]
click at [490, 311] on div "Add Column" at bounding box center [807, 431] width 1482 height 599
click at [641, 314] on div "Add Column" at bounding box center [807, 431] width 1482 height 599
click at [489, 313] on div "Add Column" at bounding box center [807, 431] width 1482 height 599
click at [530, 305] on div "Add Column" at bounding box center [807, 431] width 1482 height 599
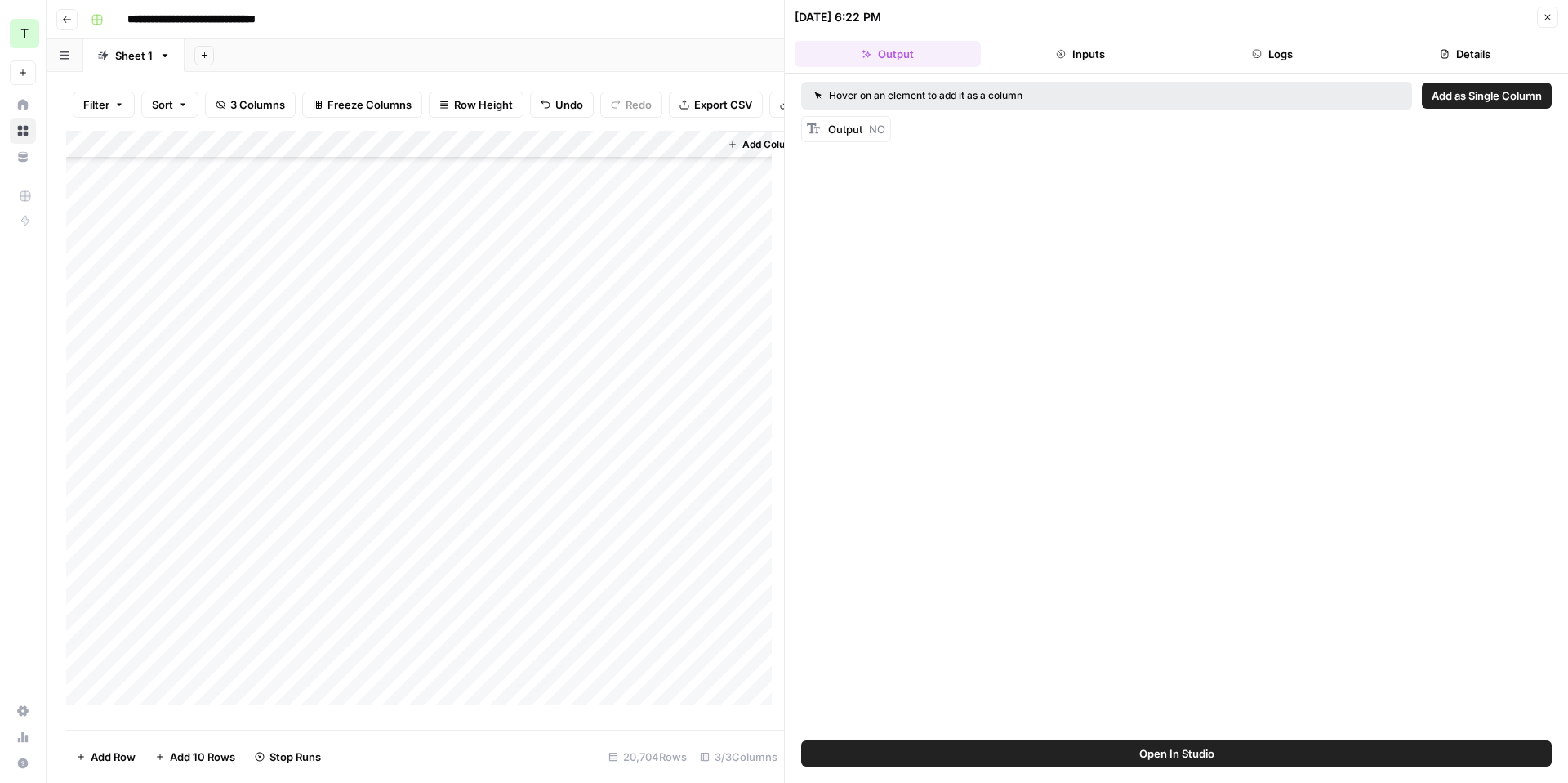
click at [1270, 59] on button "Logs" at bounding box center [1274, 54] width 186 height 26
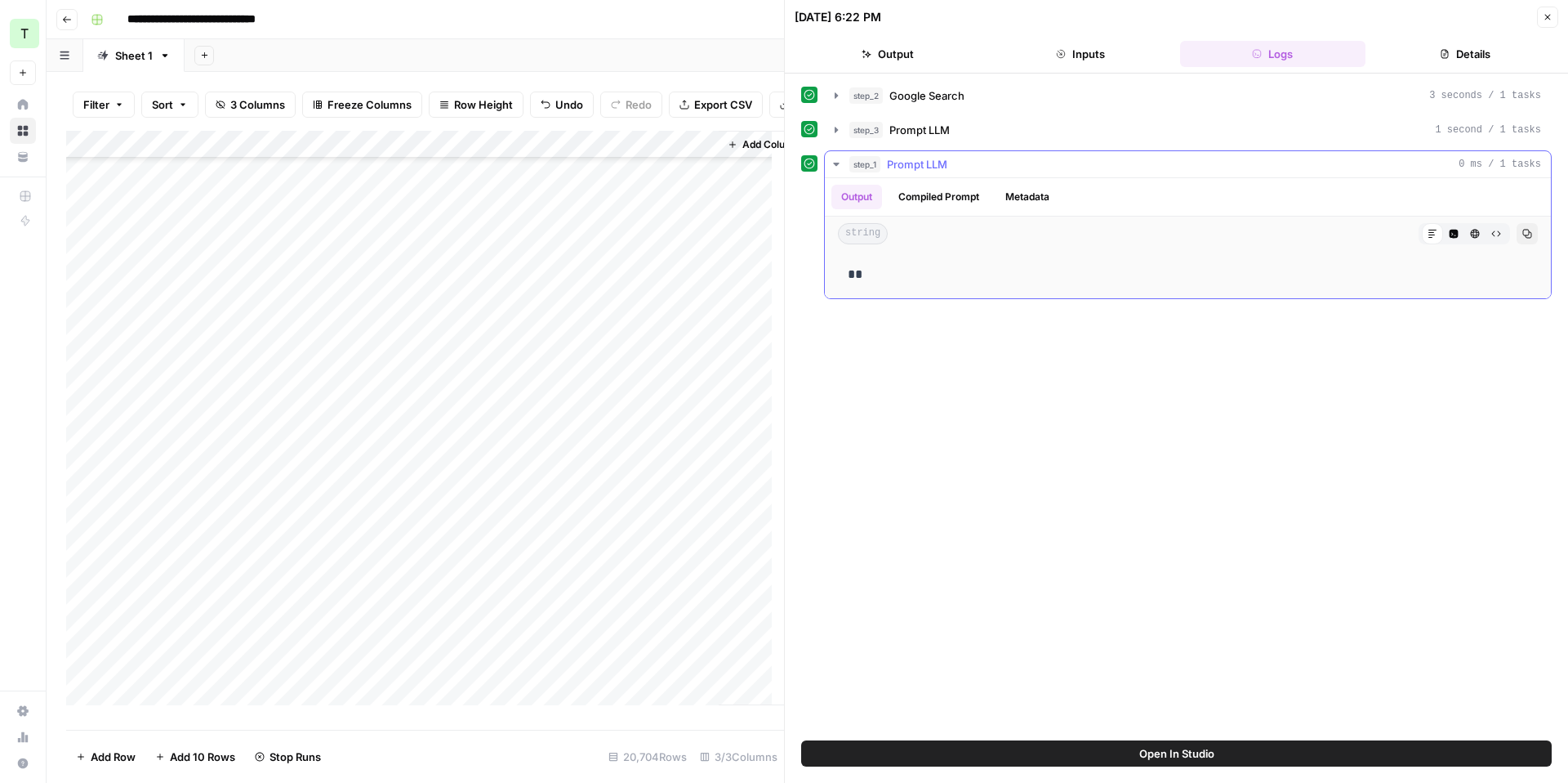
click at [949, 153] on button "step_1 Prompt LLM 0 ms / 1 tasks" at bounding box center [1187, 164] width 726 height 26
click at [943, 133] on span "Prompt LLM" at bounding box center [919, 129] width 60 height 16
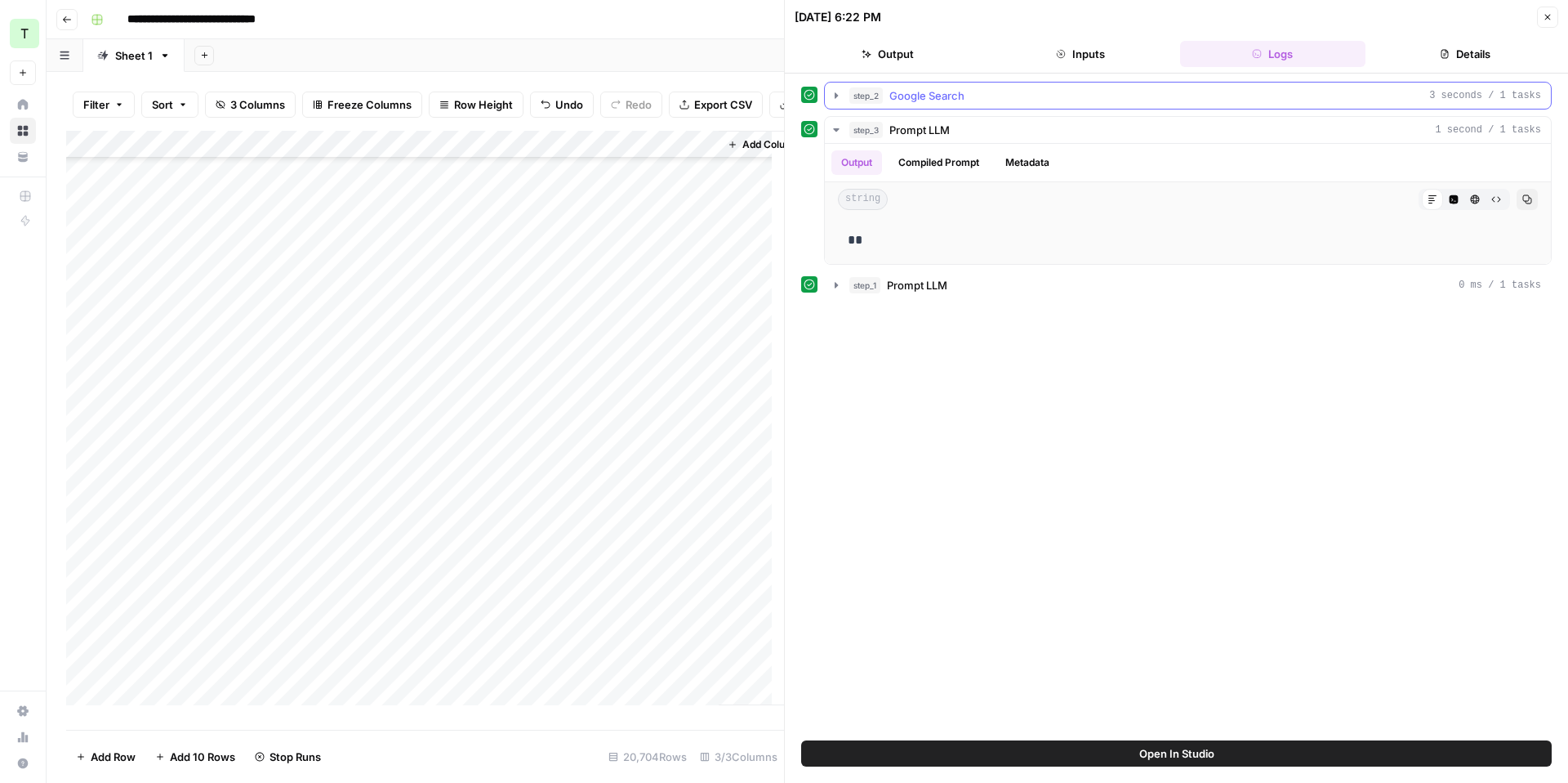
click at [942, 100] on span "Google Search" at bounding box center [927, 95] width 76 height 16
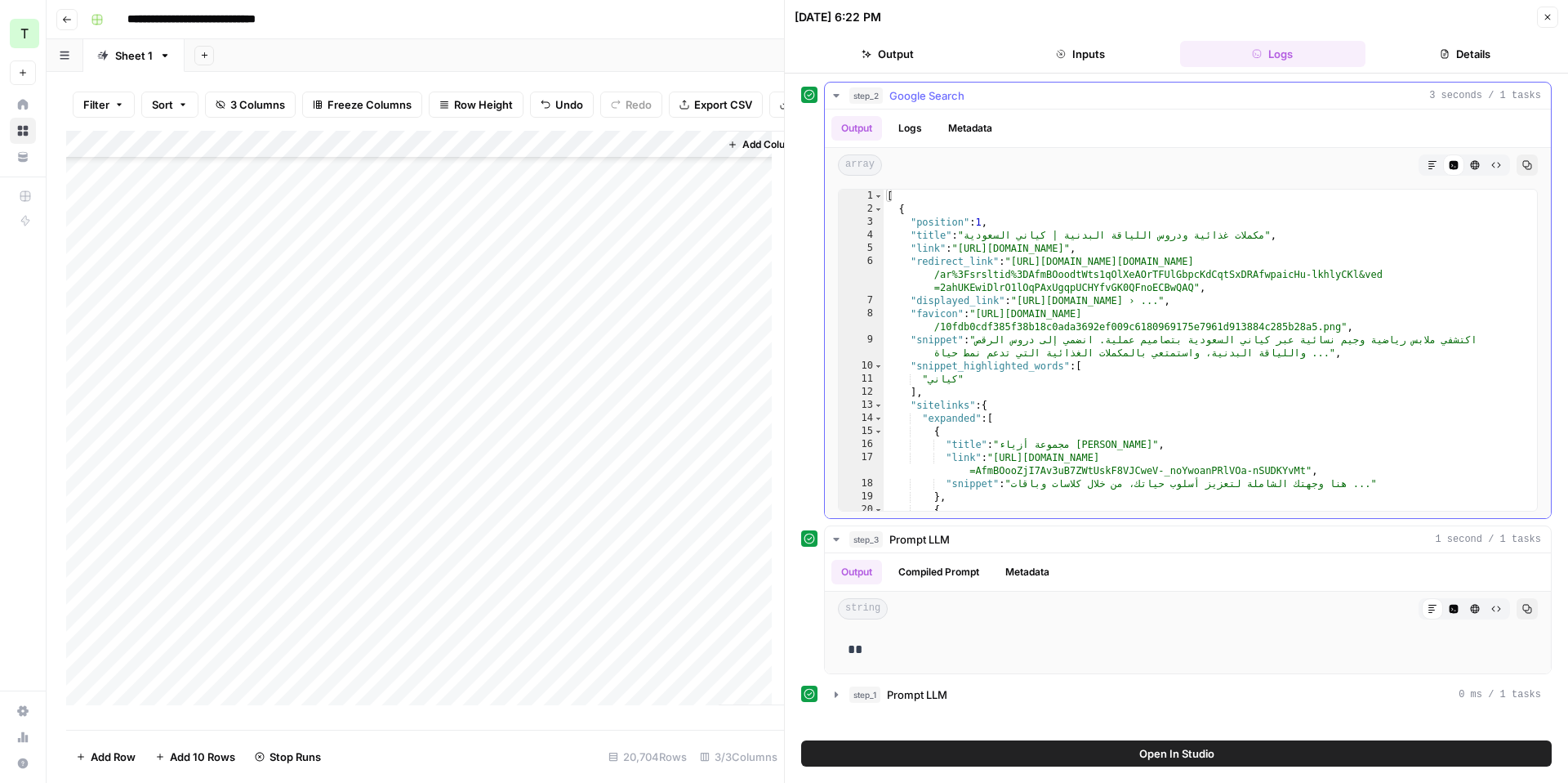
click at [943, 100] on span "Google Search" at bounding box center [927, 95] width 76 height 16
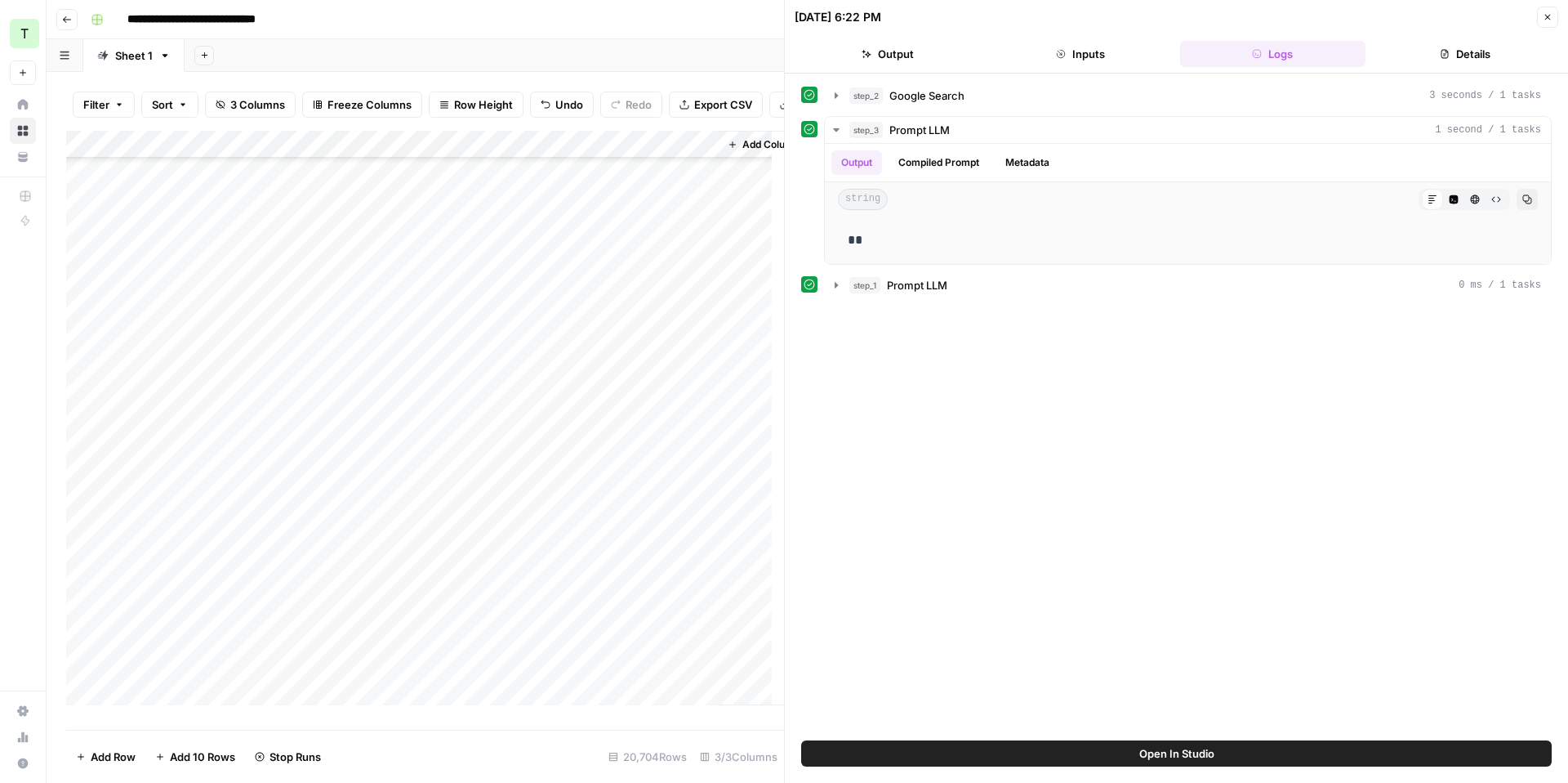
click at [890, 42] on button "Output" at bounding box center [888, 54] width 186 height 26
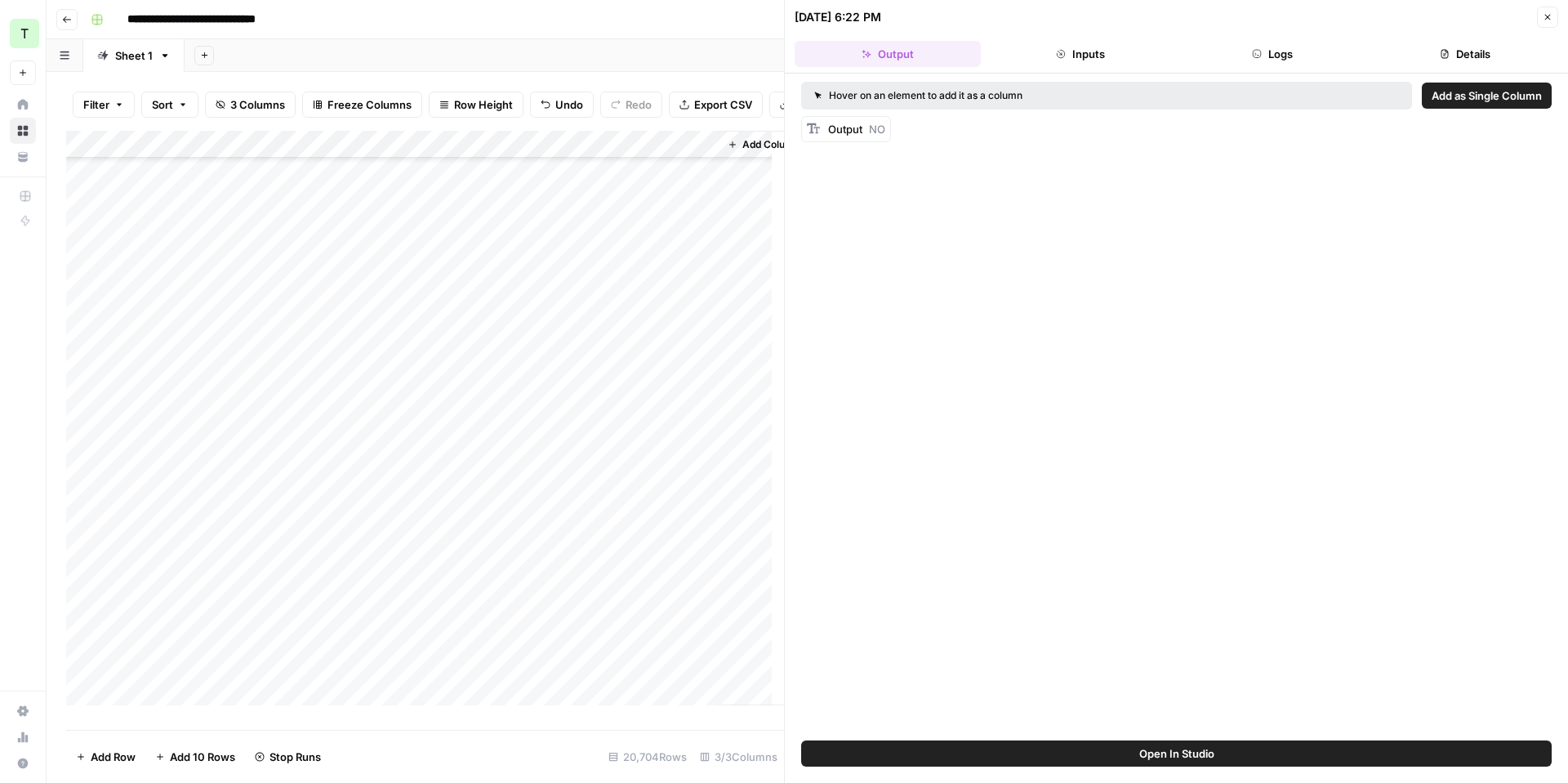
click at [1065, 51] on icon "button" at bounding box center [1061, 54] width 10 height 10
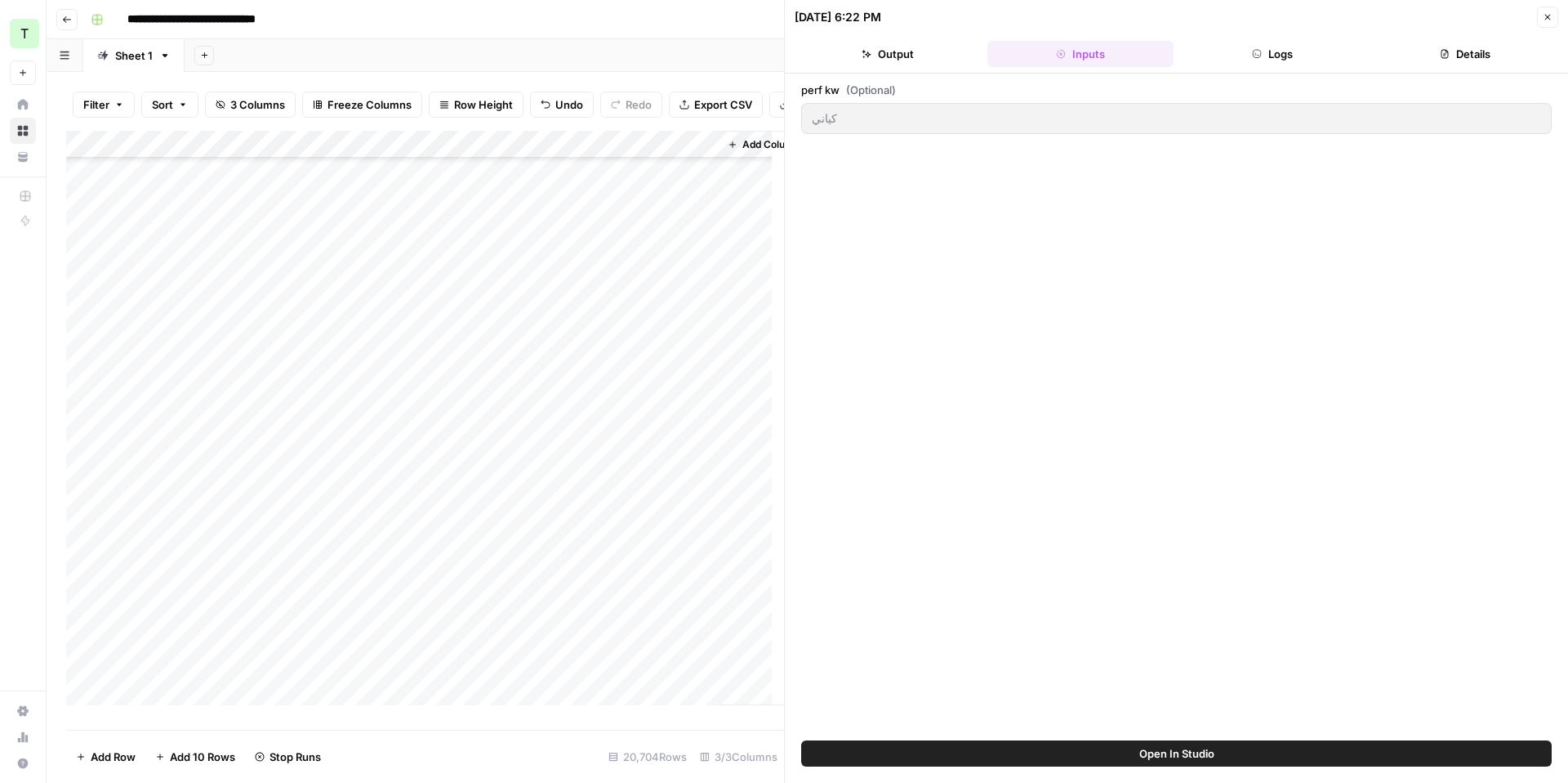
click at [806, 126] on div "كياني" at bounding box center [1176, 118] width 751 height 31
click at [1537, 15] on button "Close" at bounding box center [1547, 17] width 21 height 21
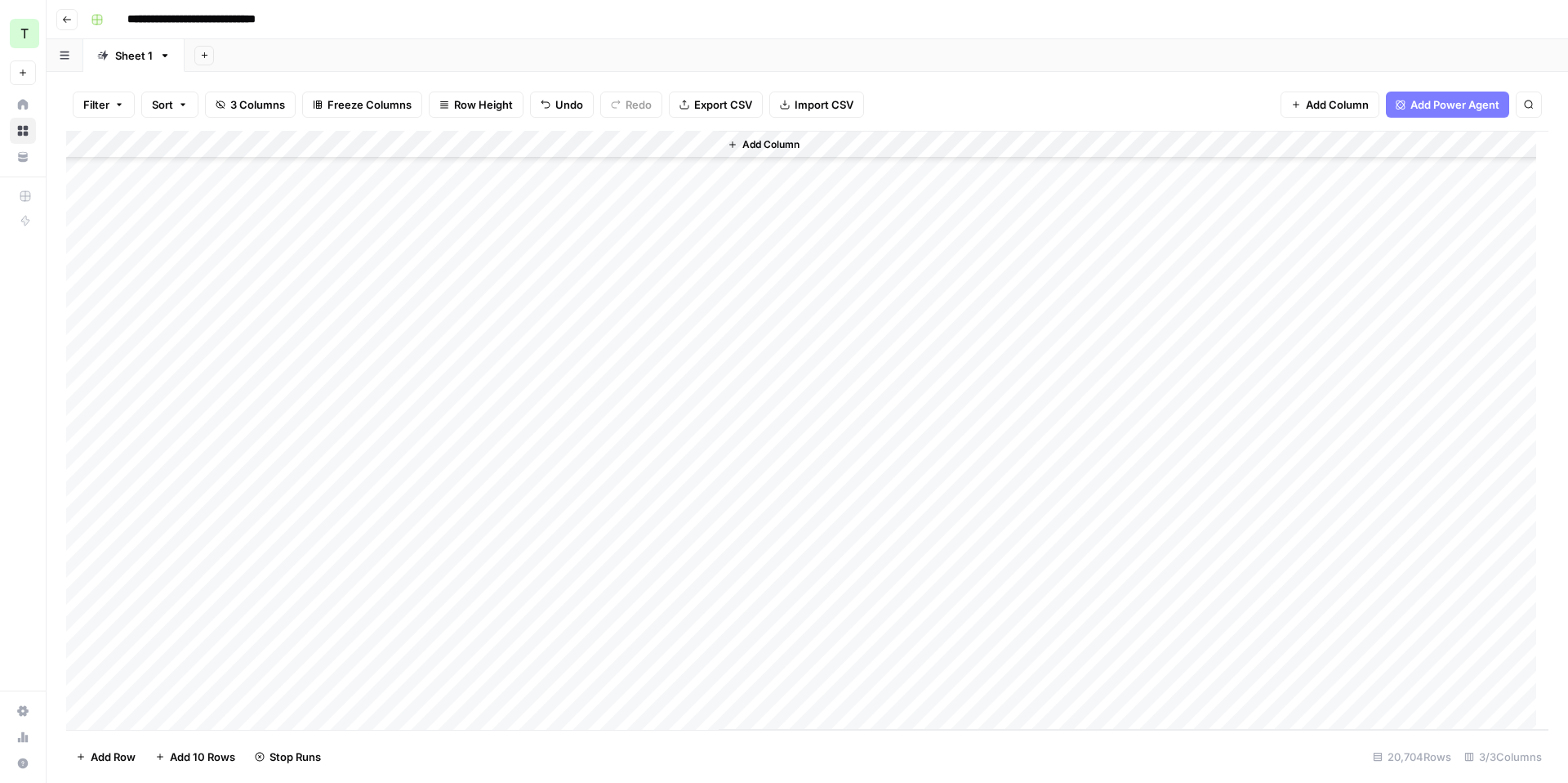
click at [195, 334] on div "Add Column" at bounding box center [807, 431] width 1482 height 599
click at [673, 365] on div "Add Column" at bounding box center [807, 431] width 1482 height 599
drag, startPoint x: 716, startPoint y: 141, endPoint x: 899, endPoint y: 159, distance: 183.9
click at [898, 159] on div "Add Column" at bounding box center [807, 431] width 1482 height 599
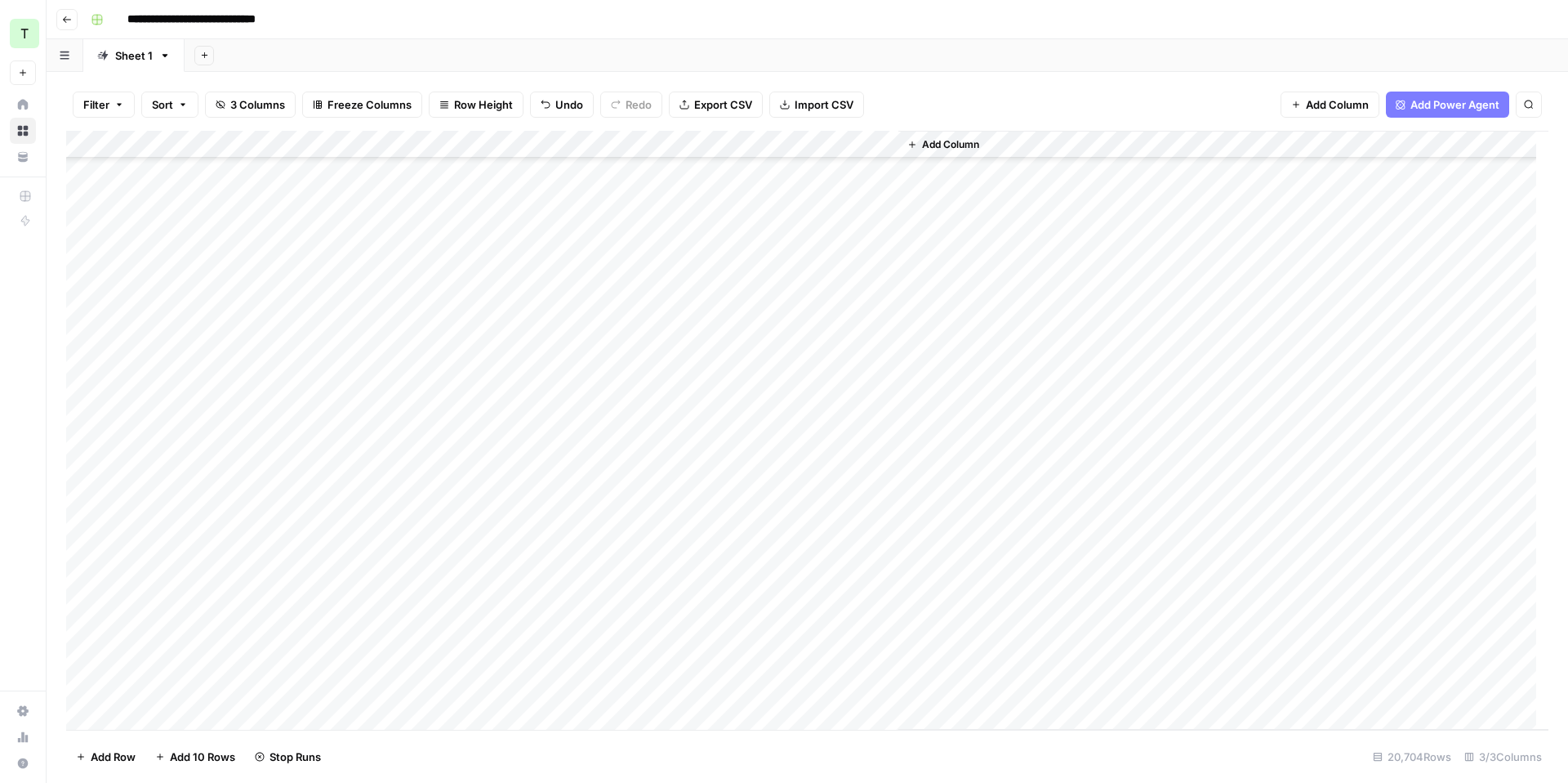
click at [512, 359] on div "Add Column" at bounding box center [807, 431] width 1482 height 599
click at [533, 360] on div "Add Column" at bounding box center [807, 431] width 1482 height 599
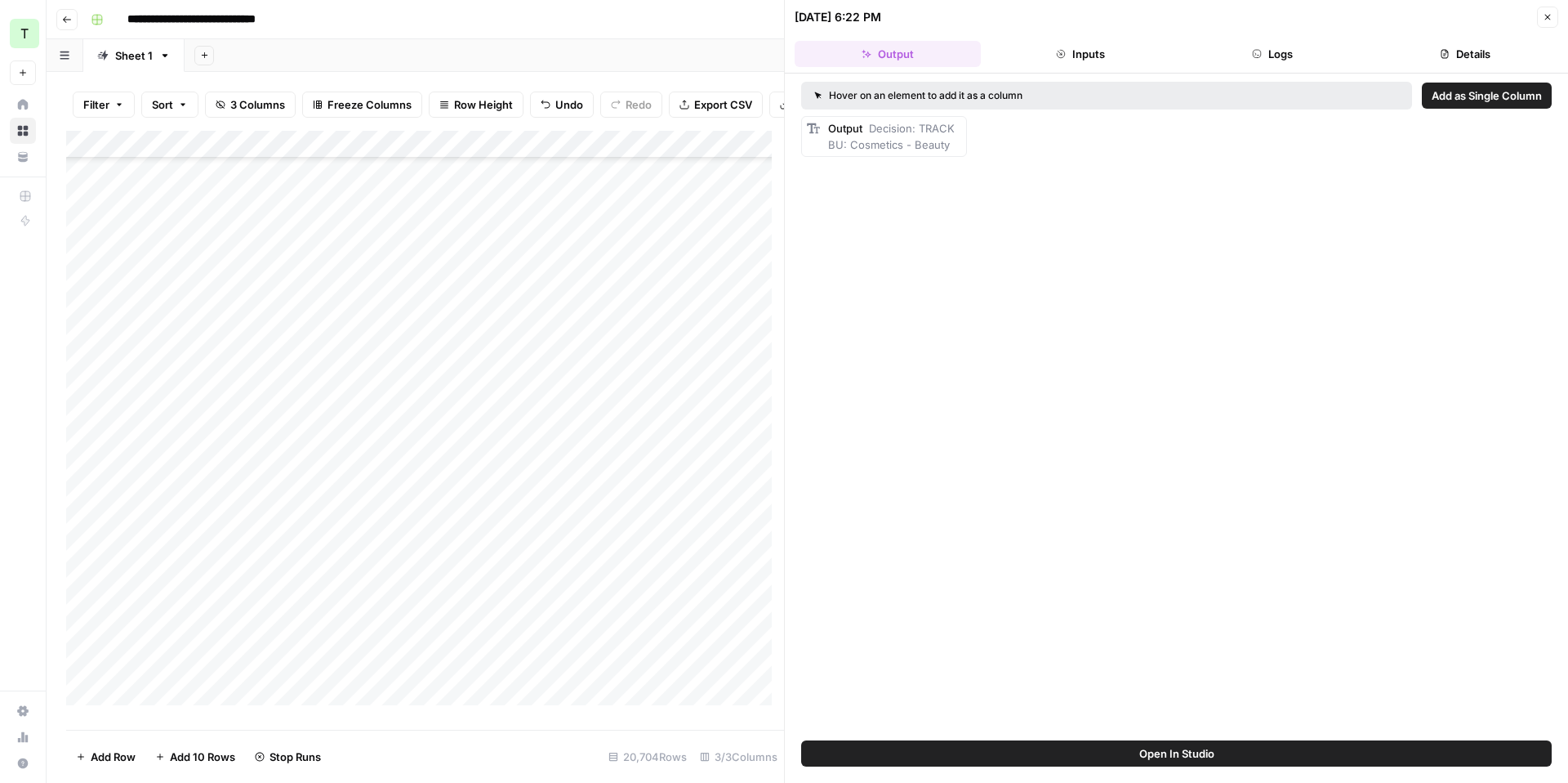
click at [1066, 51] on button "Inputs" at bounding box center [1081, 54] width 186 height 26
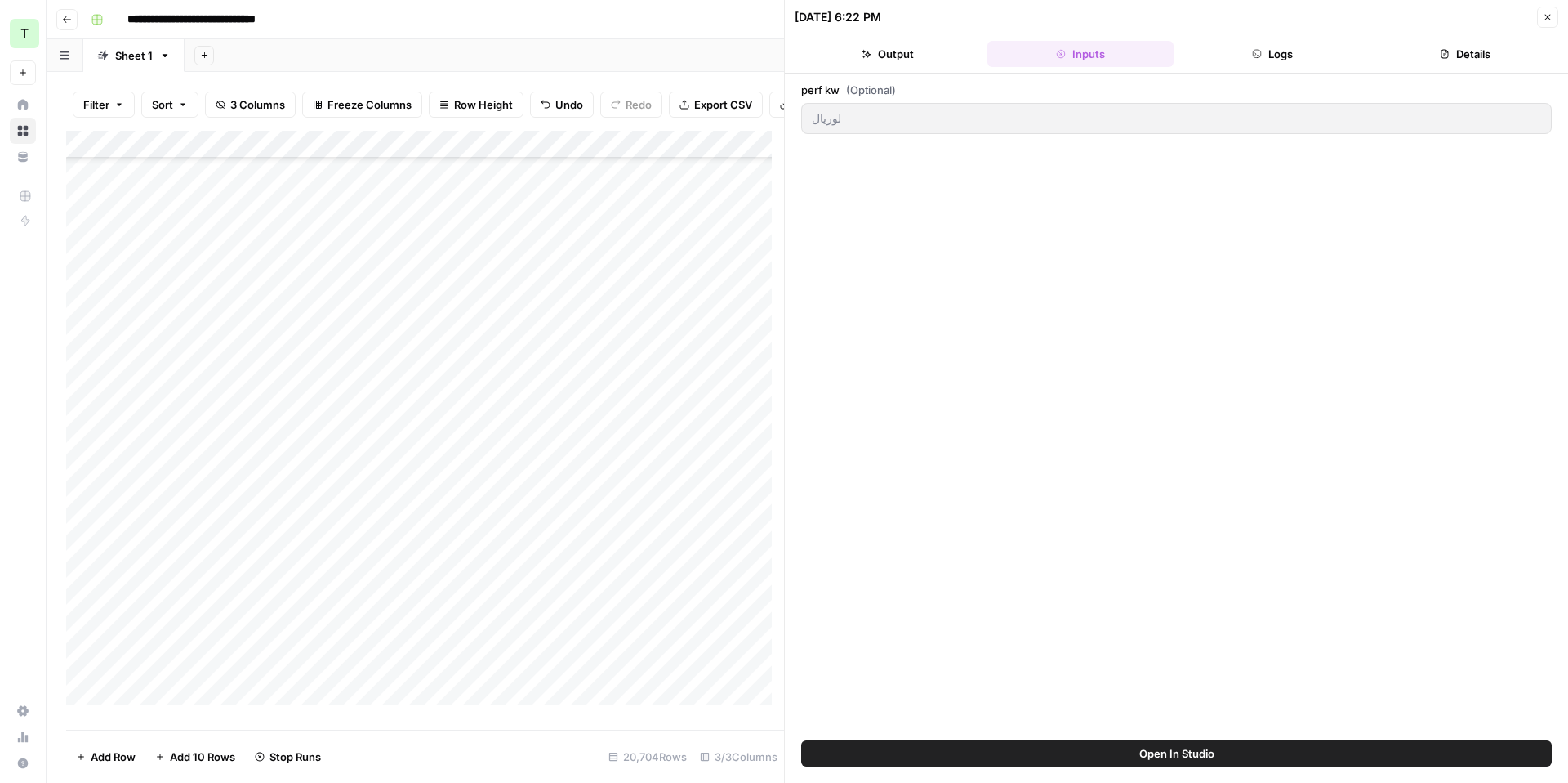
click at [1255, 54] on icon "button" at bounding box center [1257, 54] width 10 height 10
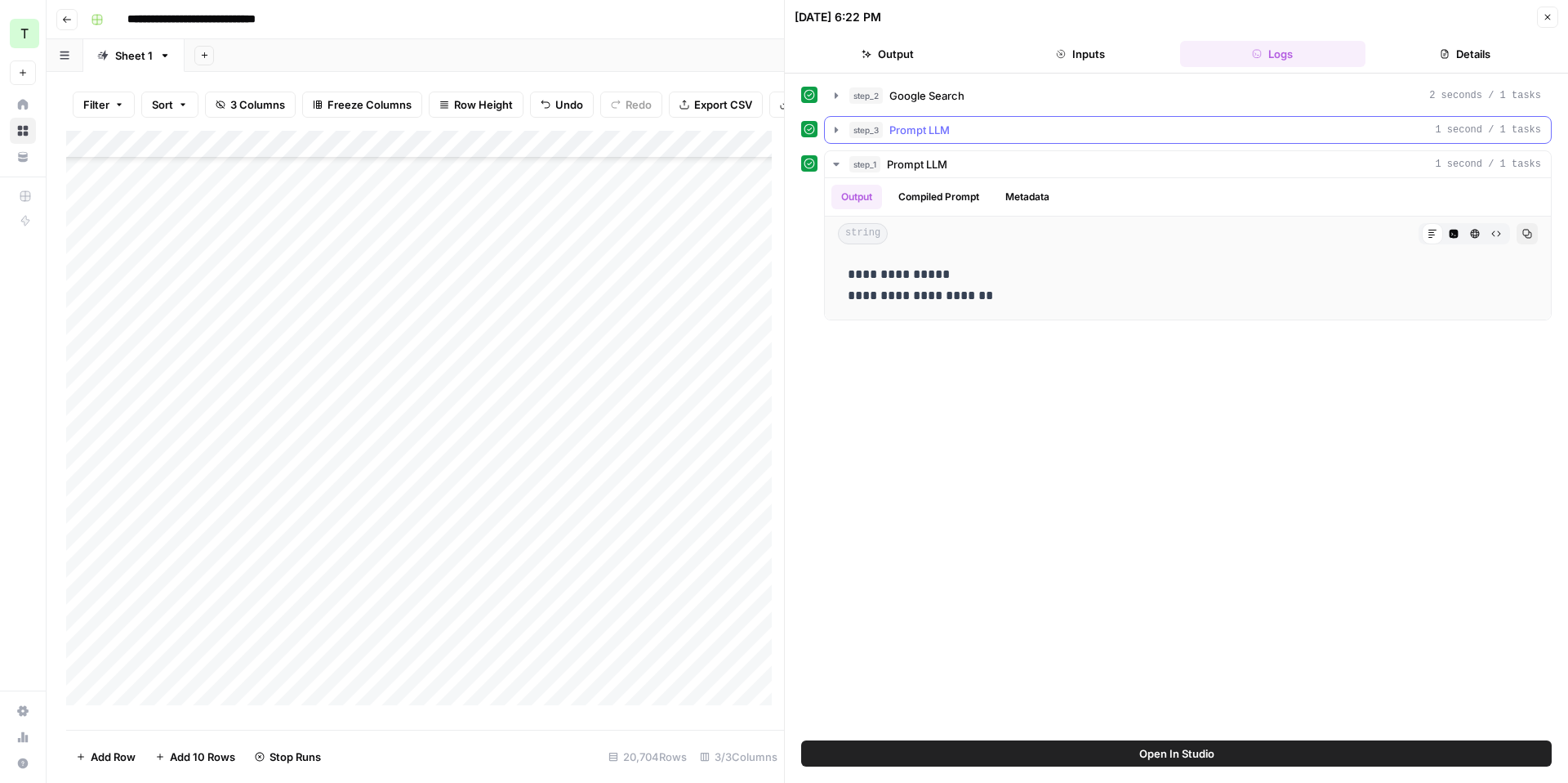
click at [931, 134] on span "Prompt LLM" at bounding box center [919, 129] width 60 height 16
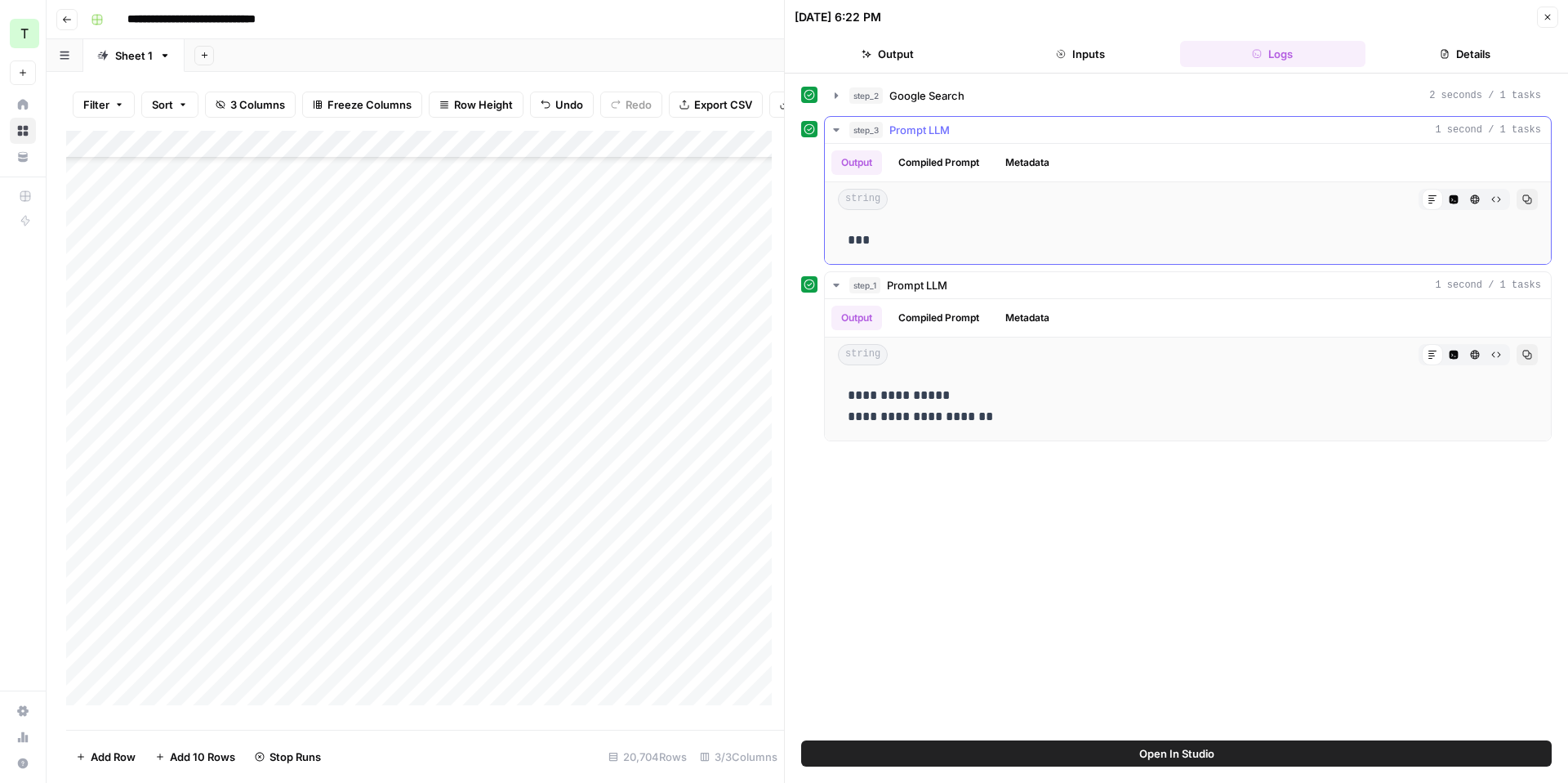
click at [945, 157] on button "Compiled Prompt" at bounding box center [939, 162] width 101 height 24
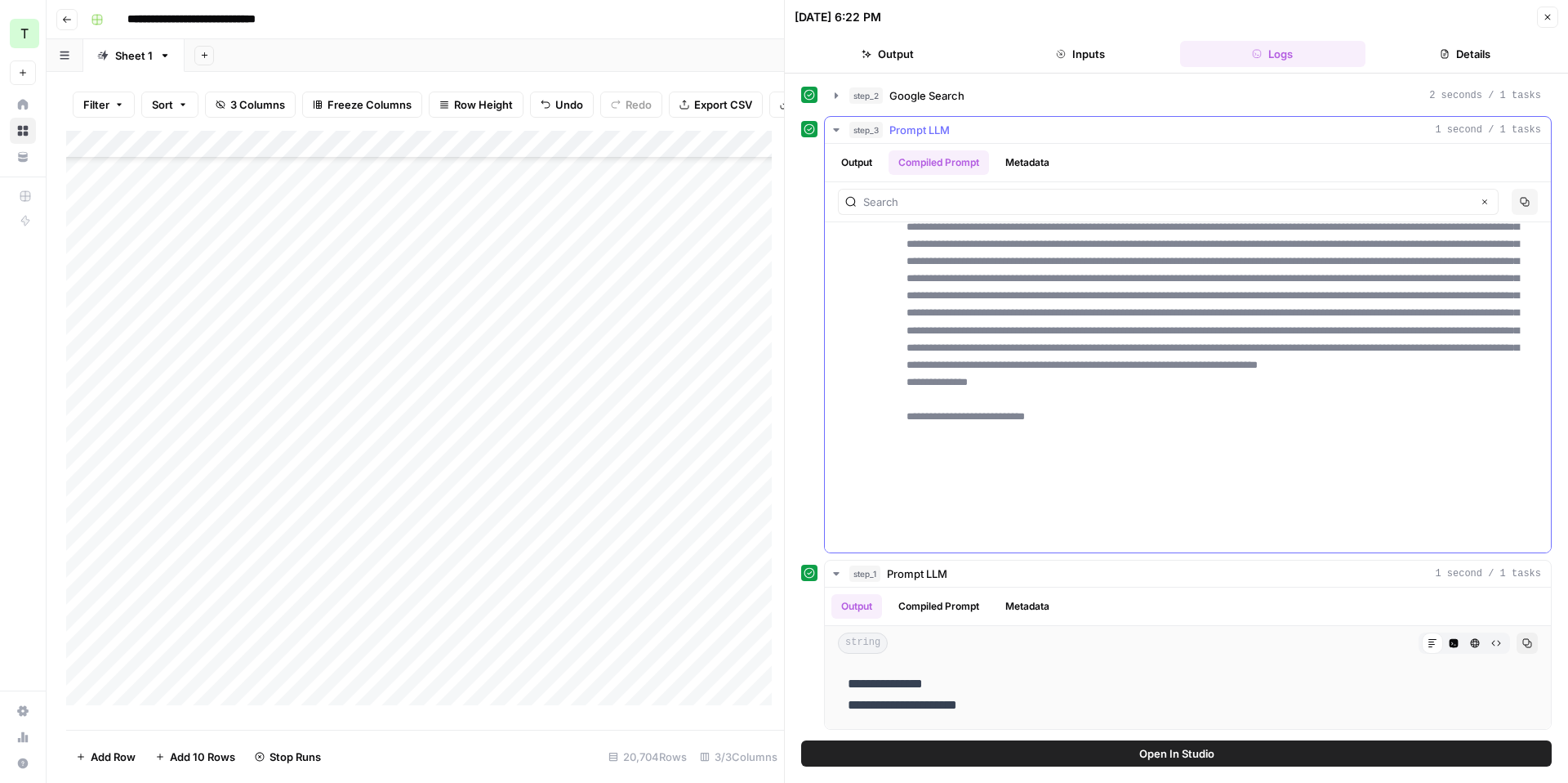
scroll to position [744, 0]
click at [1034, 168] on button "Metadata" at bounding box center [1028, 162] width 64 height 24
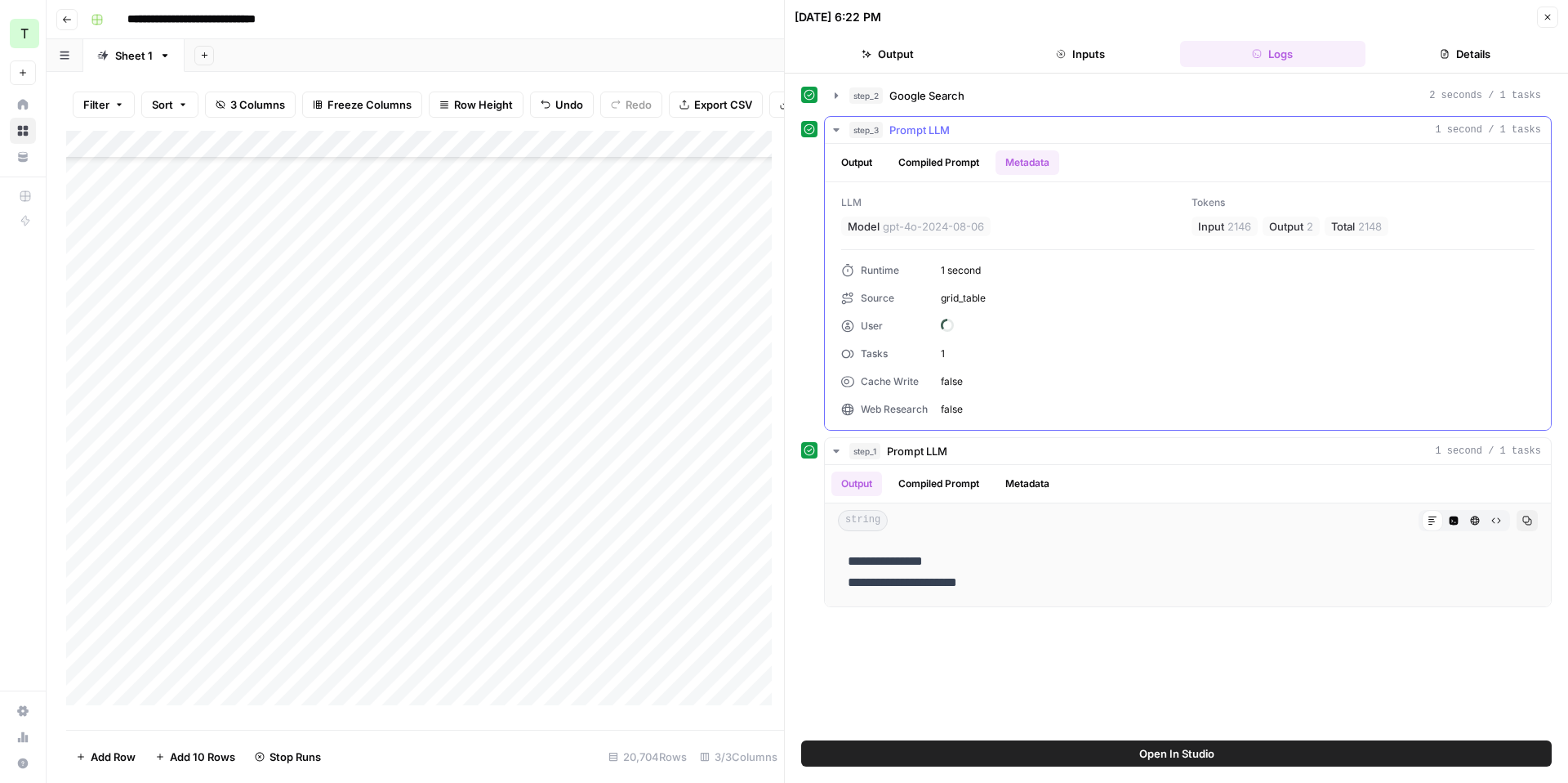
scroll to position [0, 0]
click at [944, 156] on button "Compiled Prompt" at bounding box center [939, 162] width 101 height 24
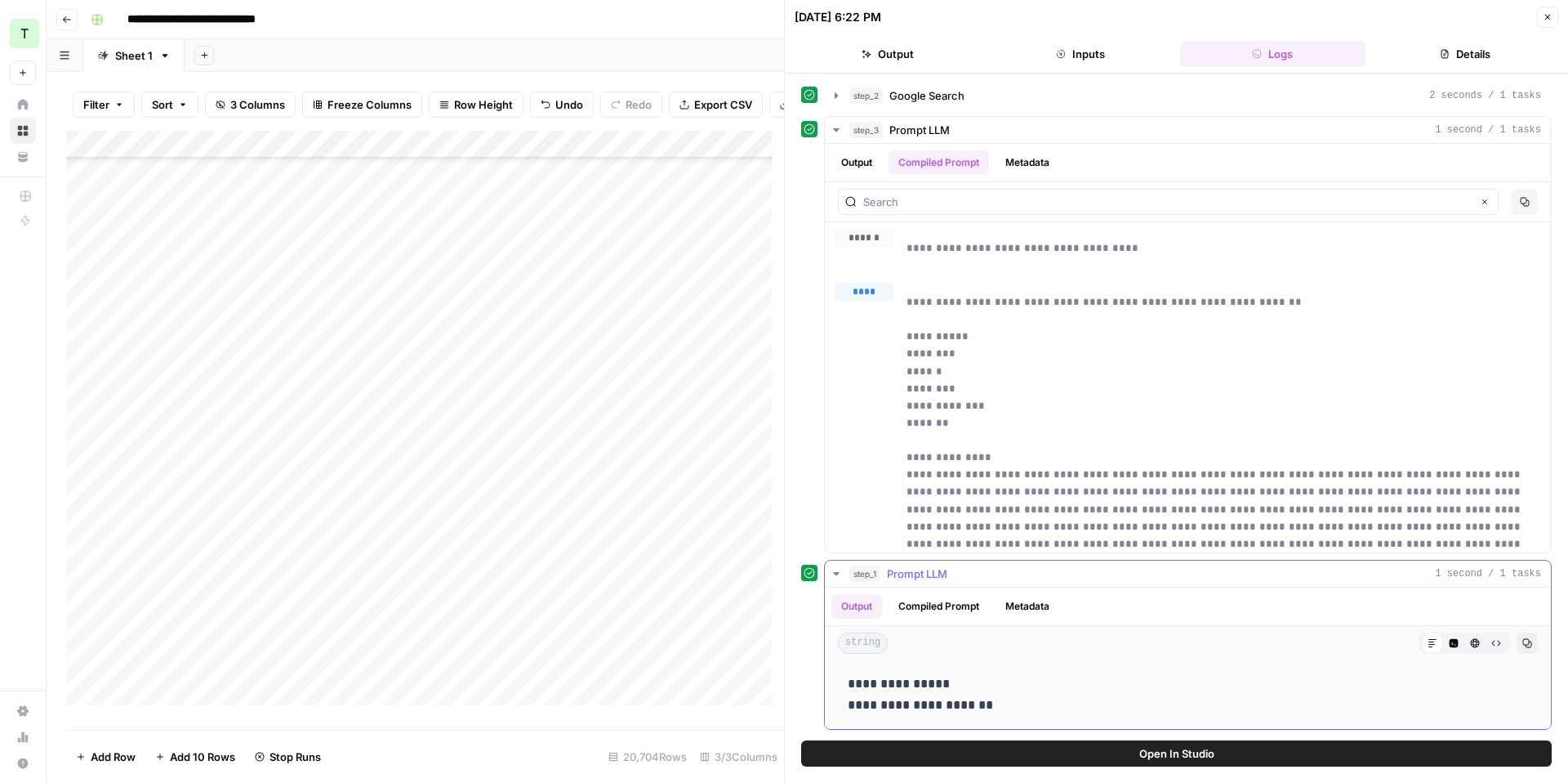
click at [1006, 577] on div "step_1 Prompt LLM 1 second / 1 tasks" at bounding box center [1195, 573] width 691 height 16
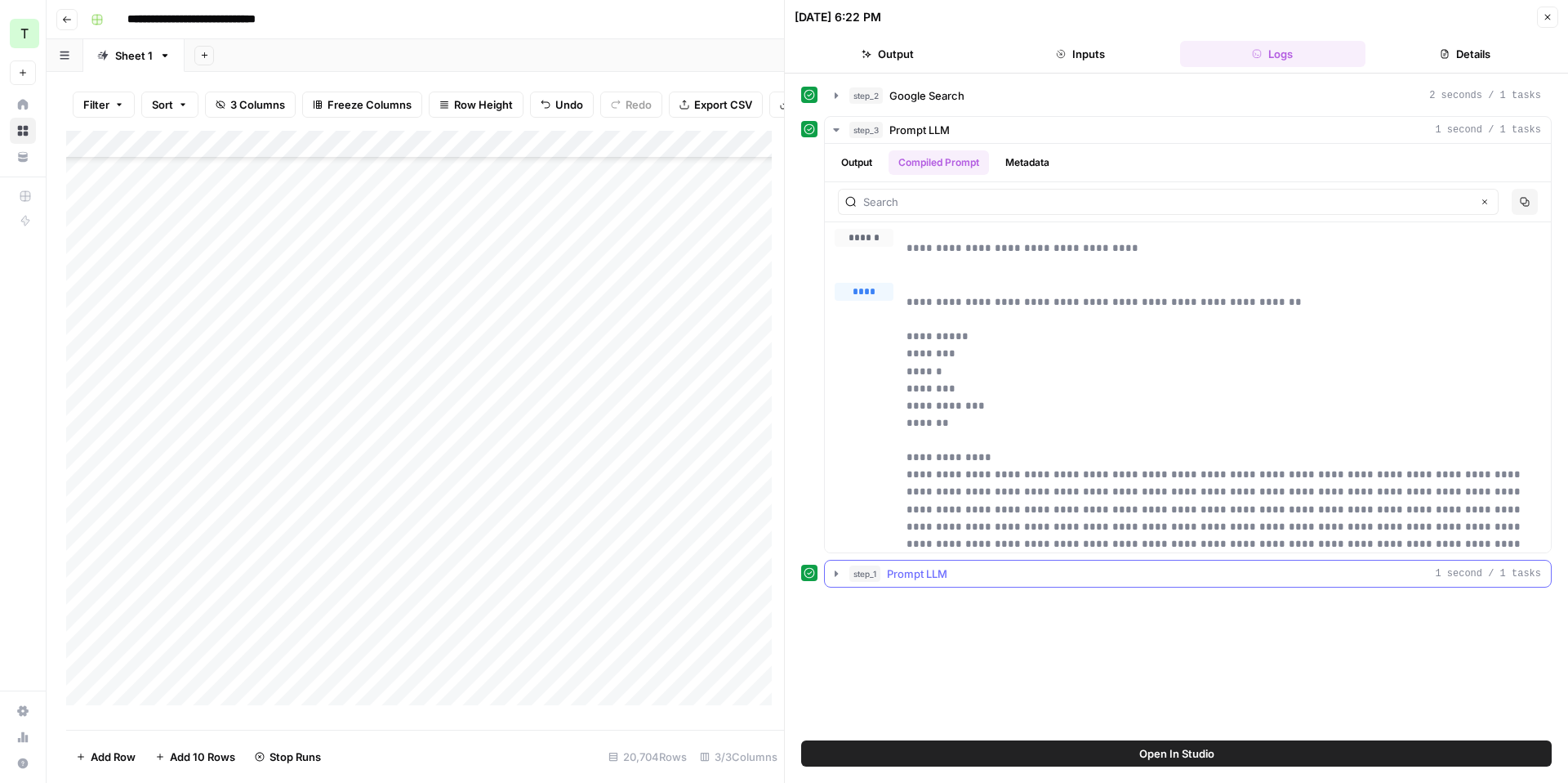
click at [1013, 583] on button "step_1 Prompt LLM 1 second / 1 tasks" at bounding box center [1187, 573] width 726 height 26
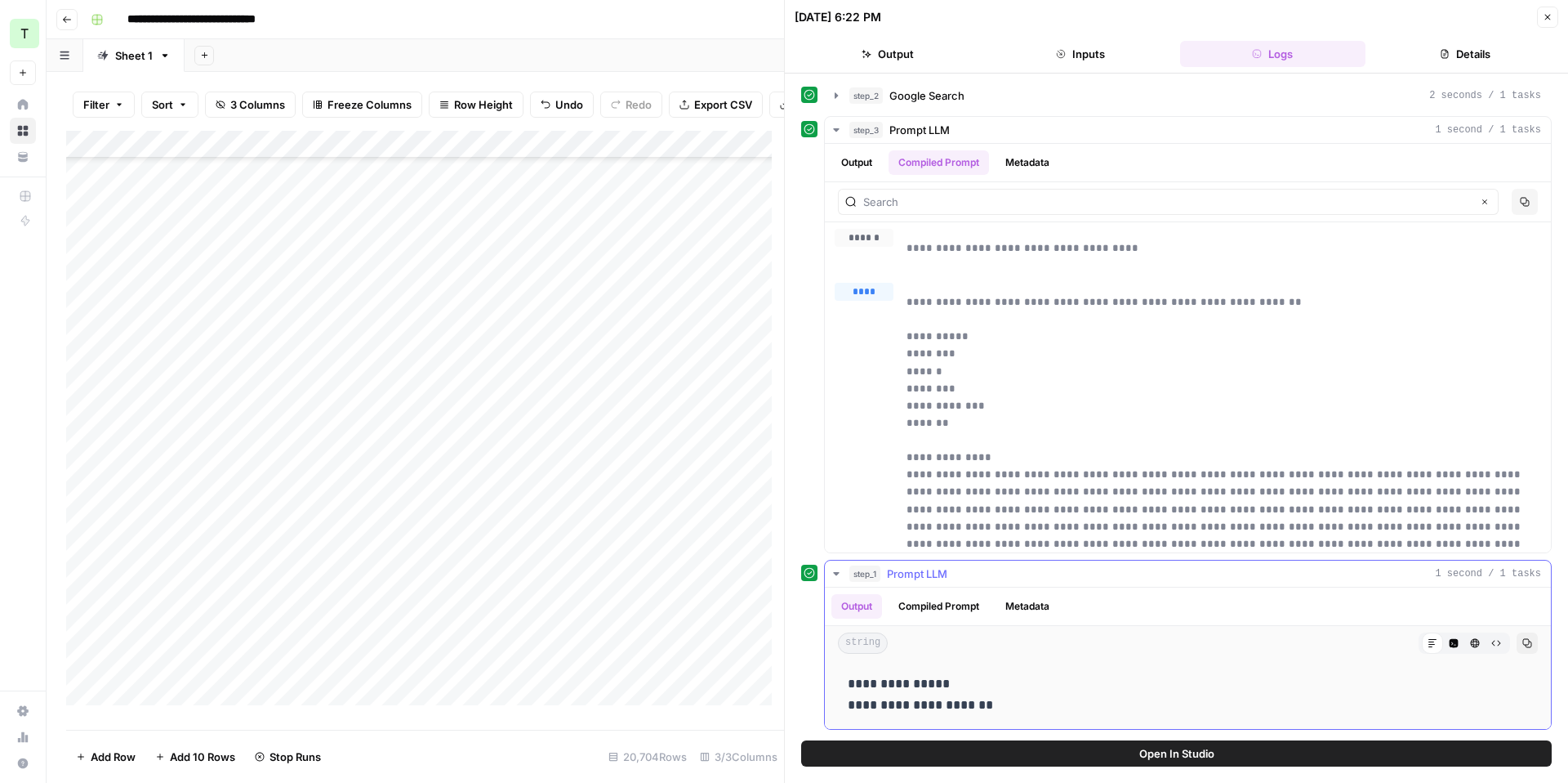
click at [1019, 612] on button "Metadata" at bounding box center [1028, 606] width 64 height 24
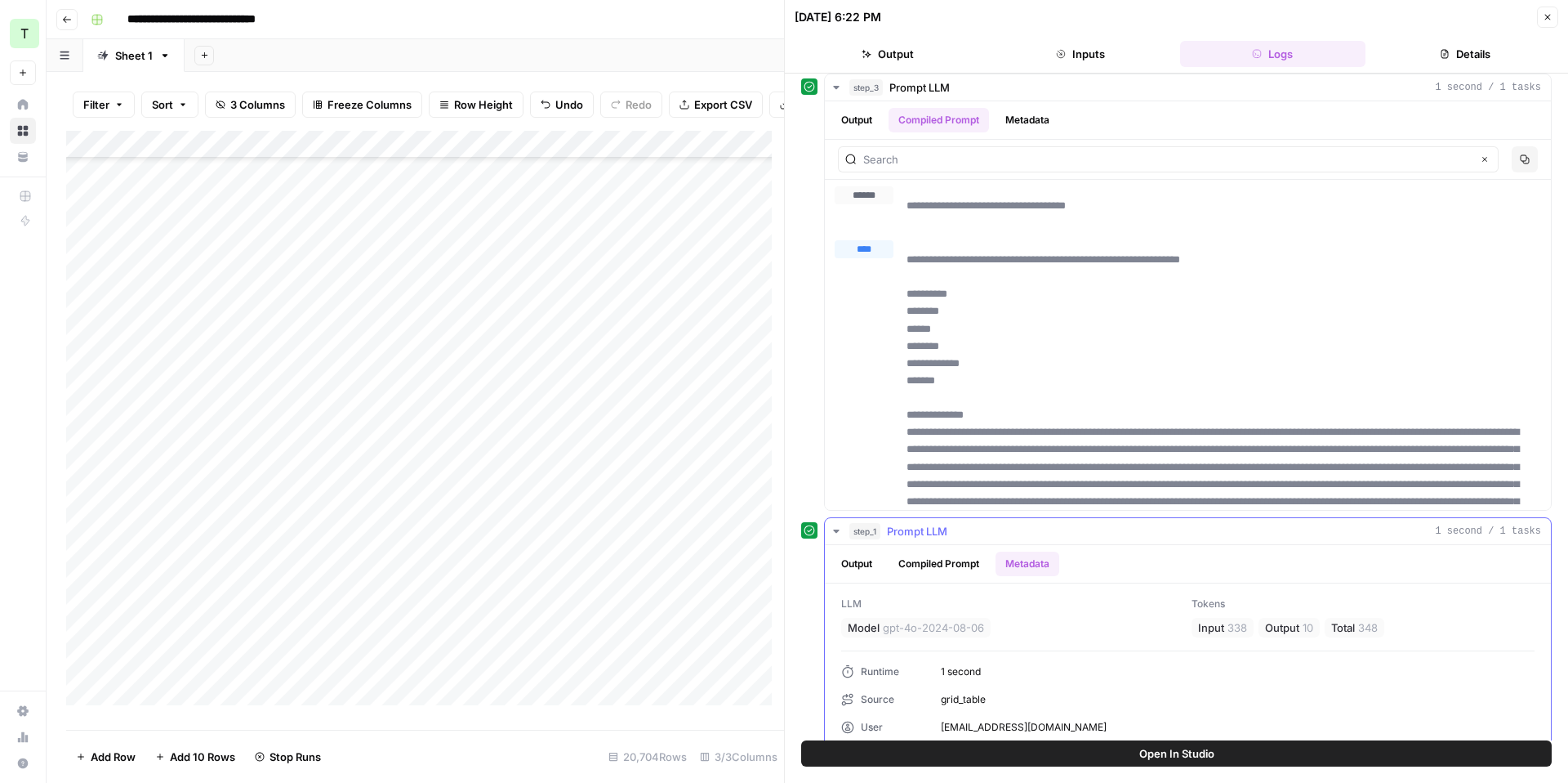
scroll to position [138, 0]
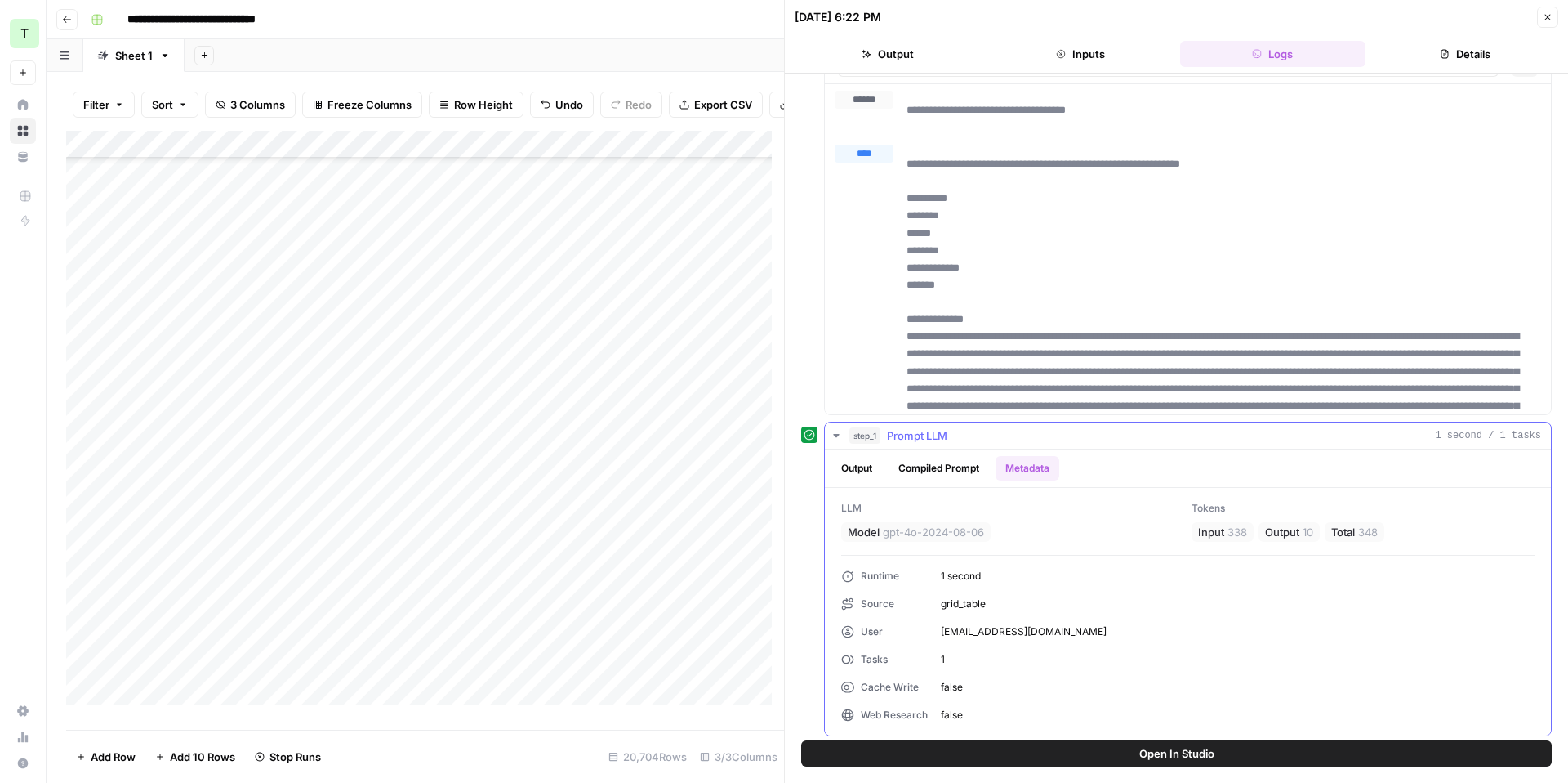
click at [957, 466] on button "Compiled Prompt" at bounding box center [939, 467] width 101 height 24
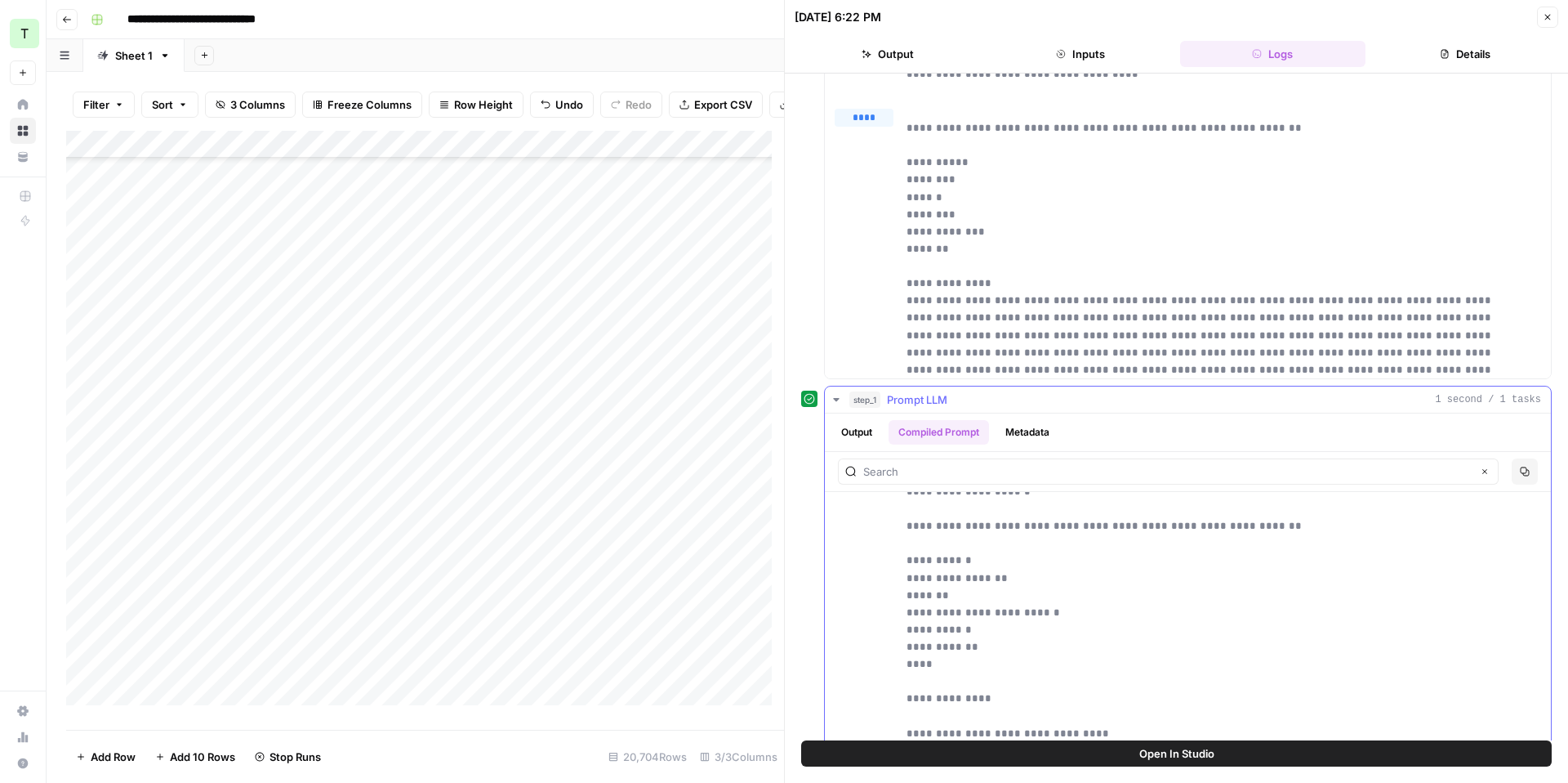
scroll to position [477, 0]
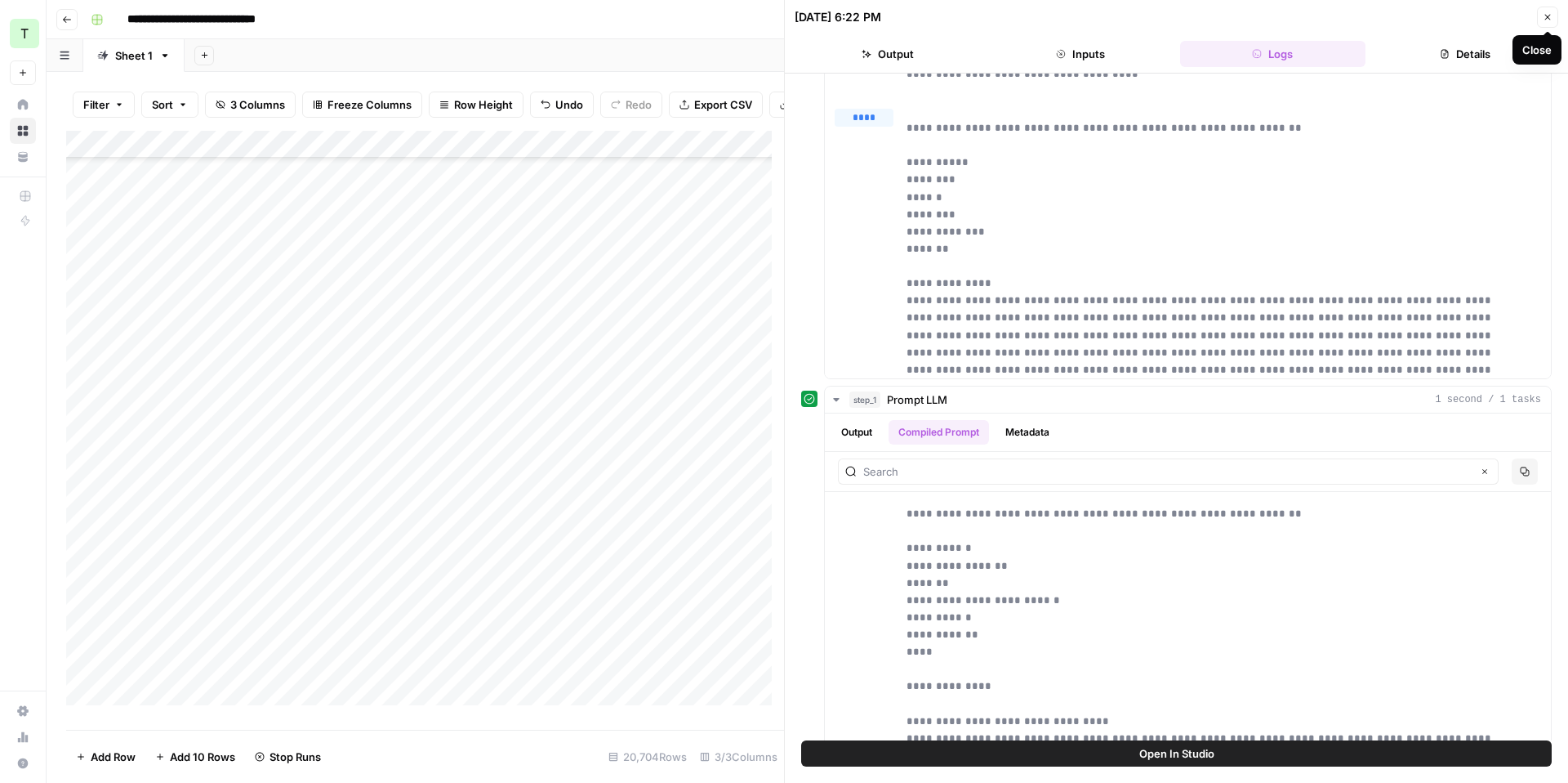
click at [1545, 22] on button "Close" at bounding box center [1547, 17] width 21 height 21
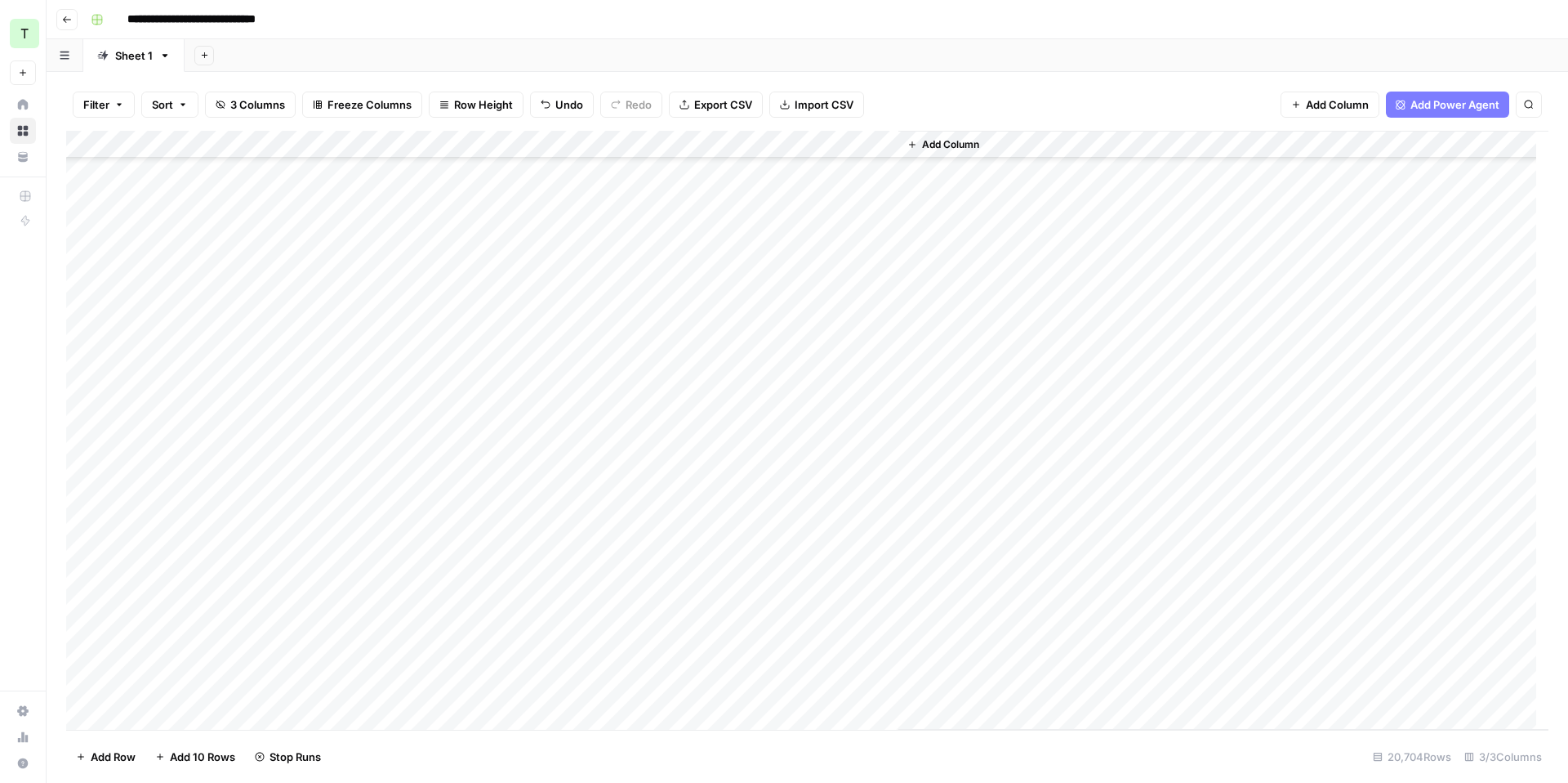
scroll to position [17118, 0]
